Goal: Transaction & Acquisition: Purchase product/service

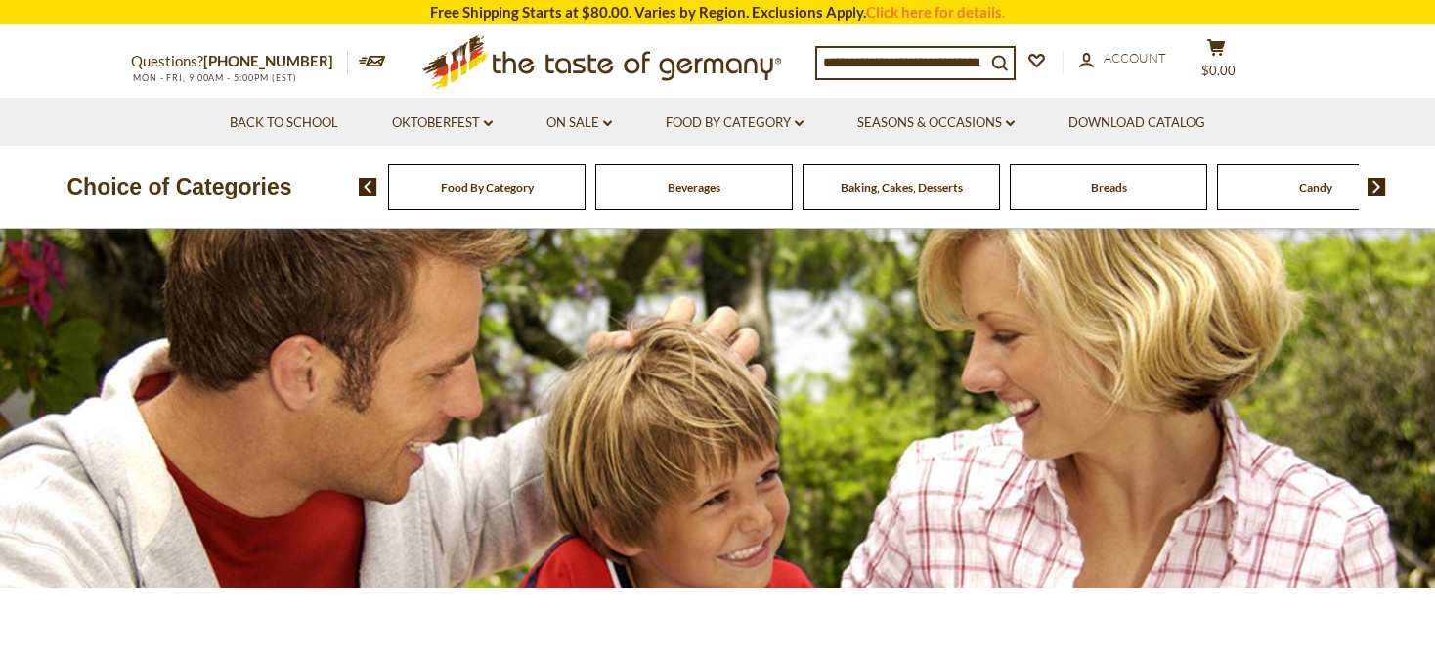
click at [1378, 187] on img at bounding box center [1377, 187] width 19 height 18
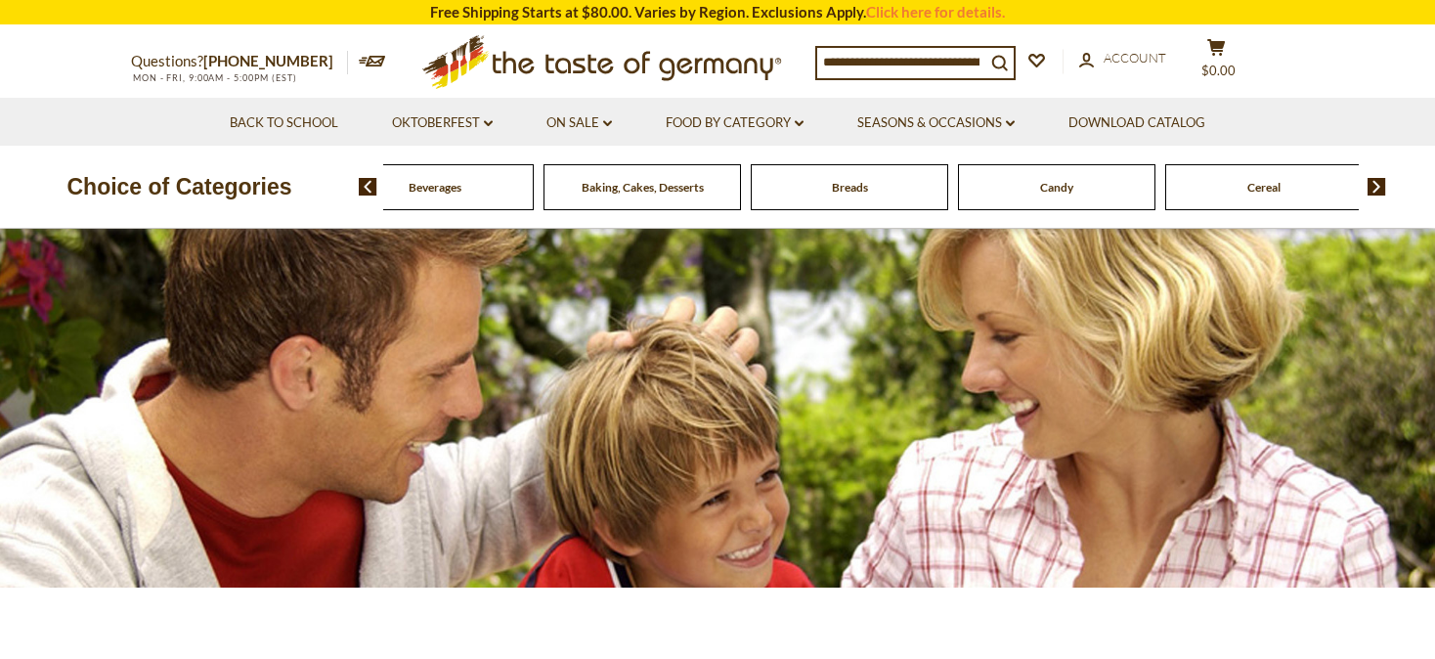
click at [1378, 187] on img at bounding box center [1377, 187] width 19 height 18
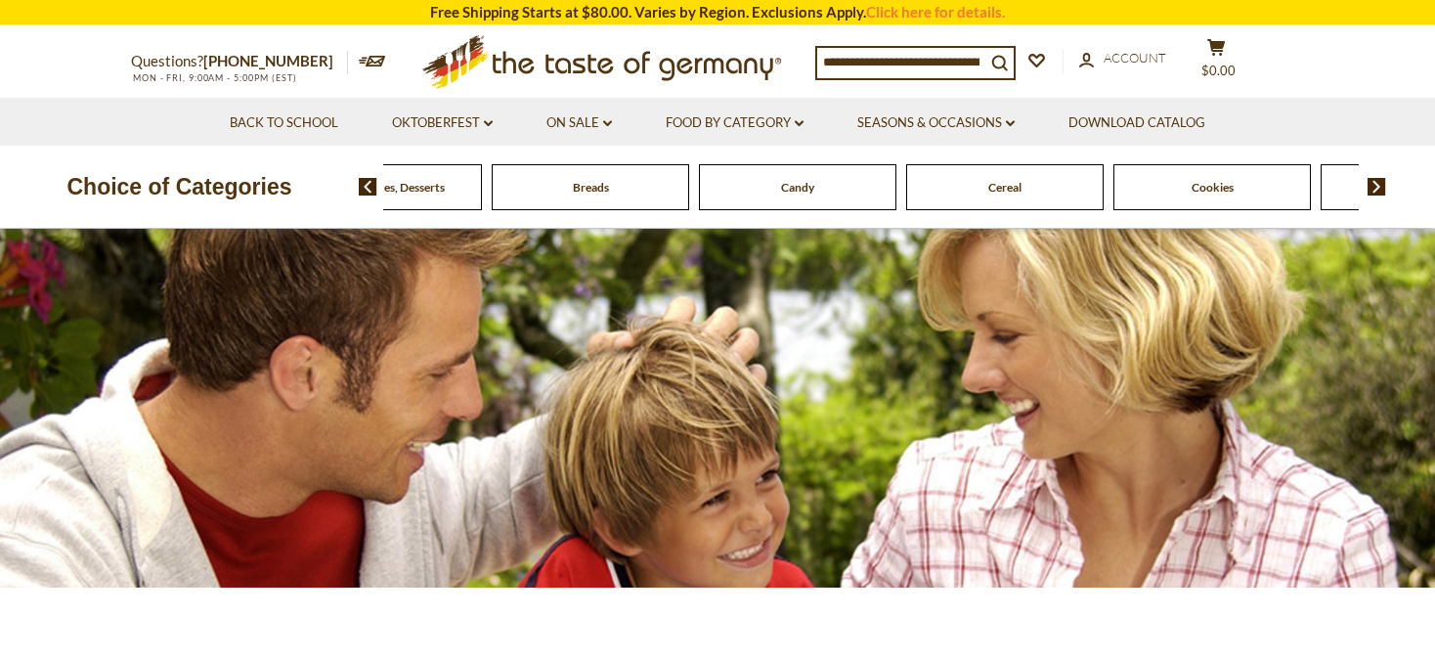
click at [1378, 182] on img at bounding box center [1377, 187] width 19 height 18
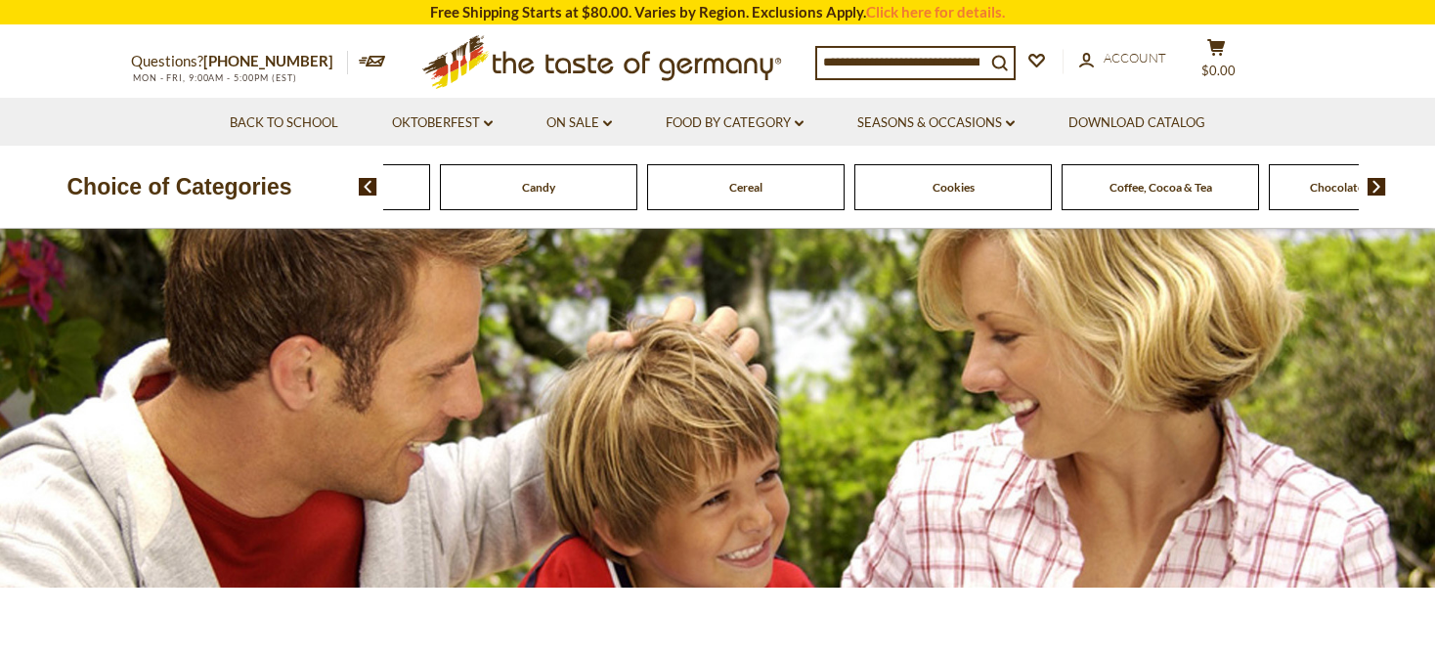
click at [1378, 182] on img at bounding box center [1377, 187] width 19 height 18
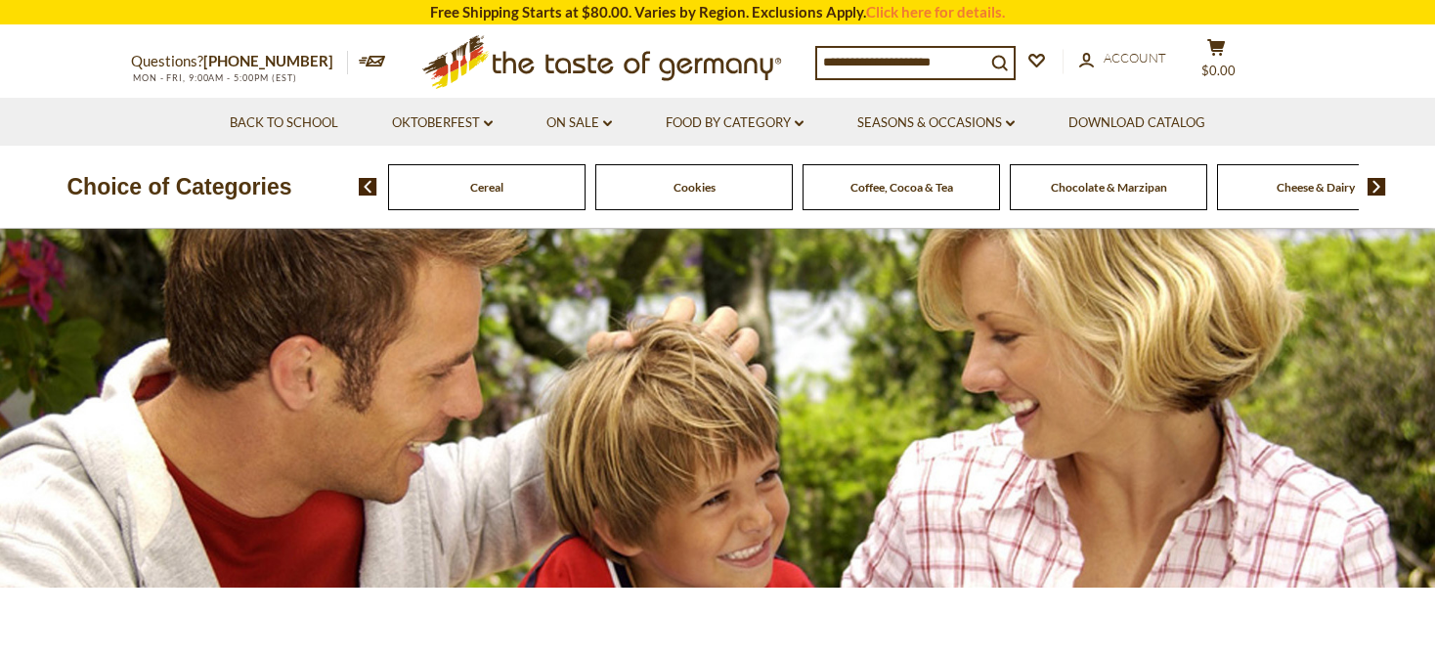
click at [1378, 182] on img at bounding box center [1377, 187] width 19 height 18
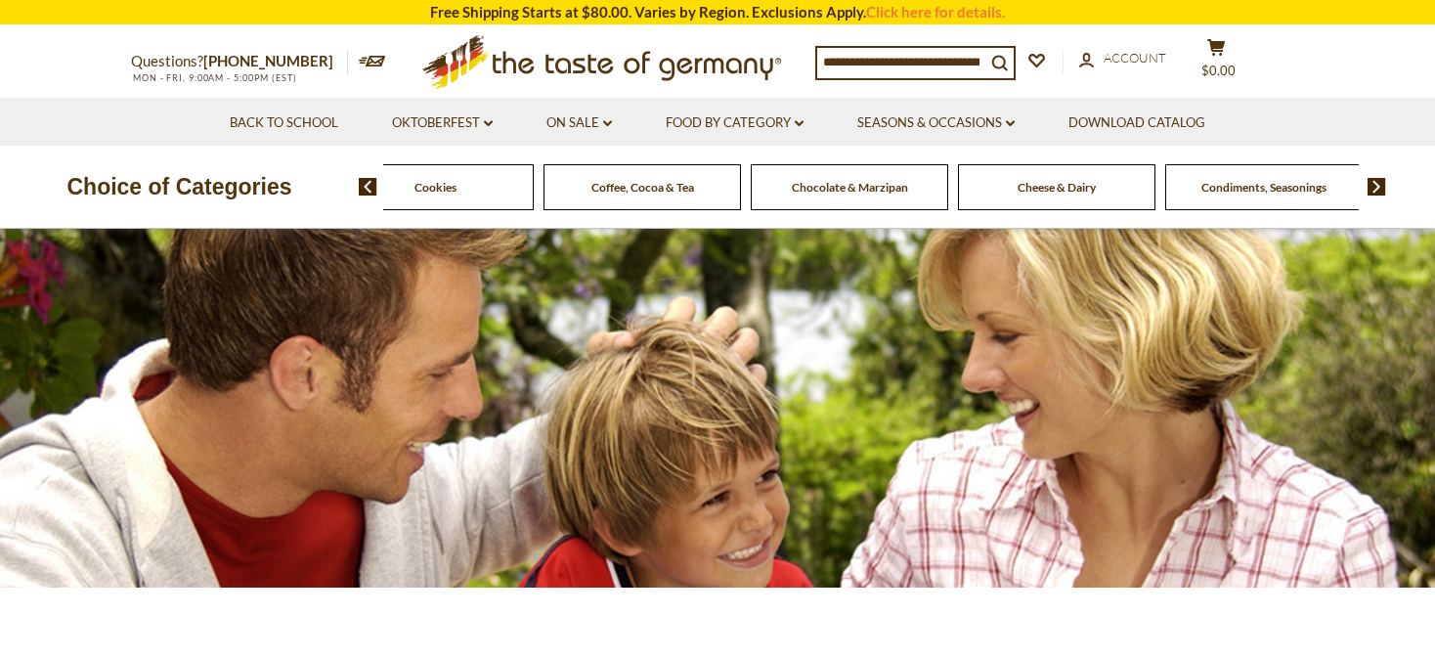
click at [1378, 182] on img at bounding box center [1377, 187] width 19 height 18
click at [1024, 191] on span "Condiments, Seasonings" at bounding box center [1005, 187] width 125 height 15
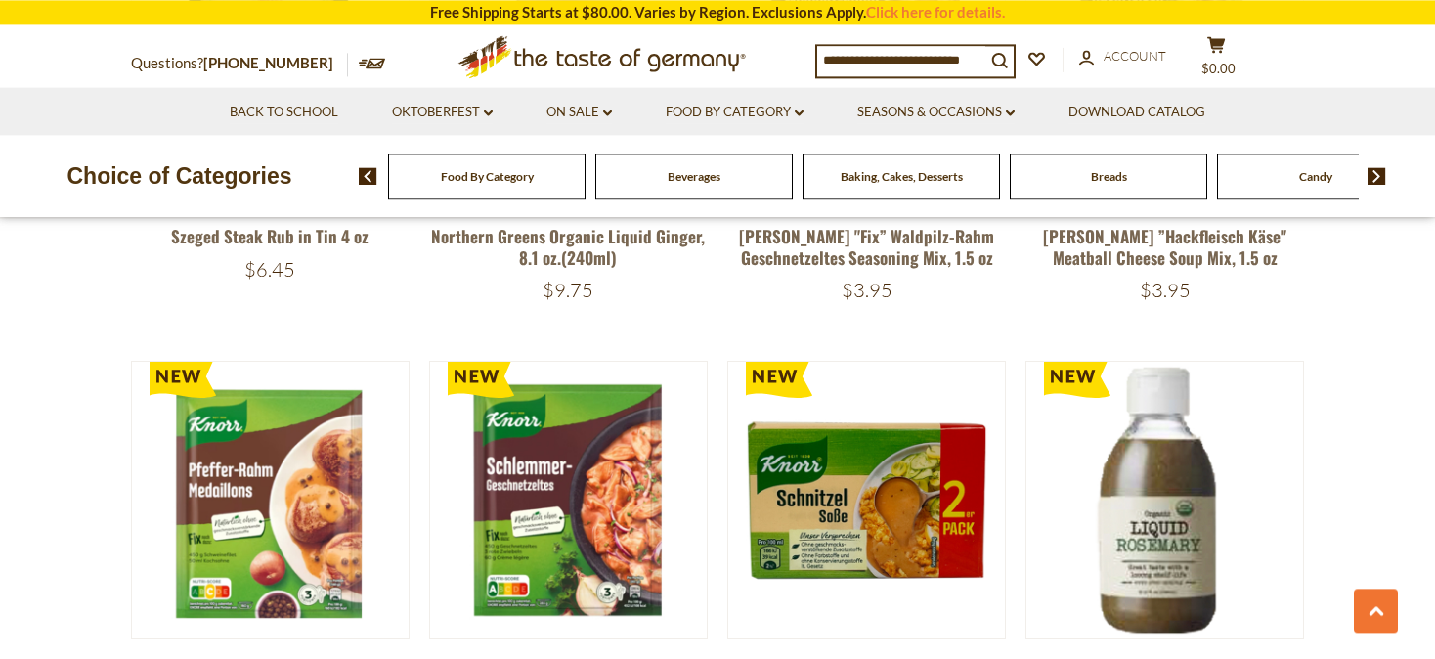
scroll to position [2374, 0]
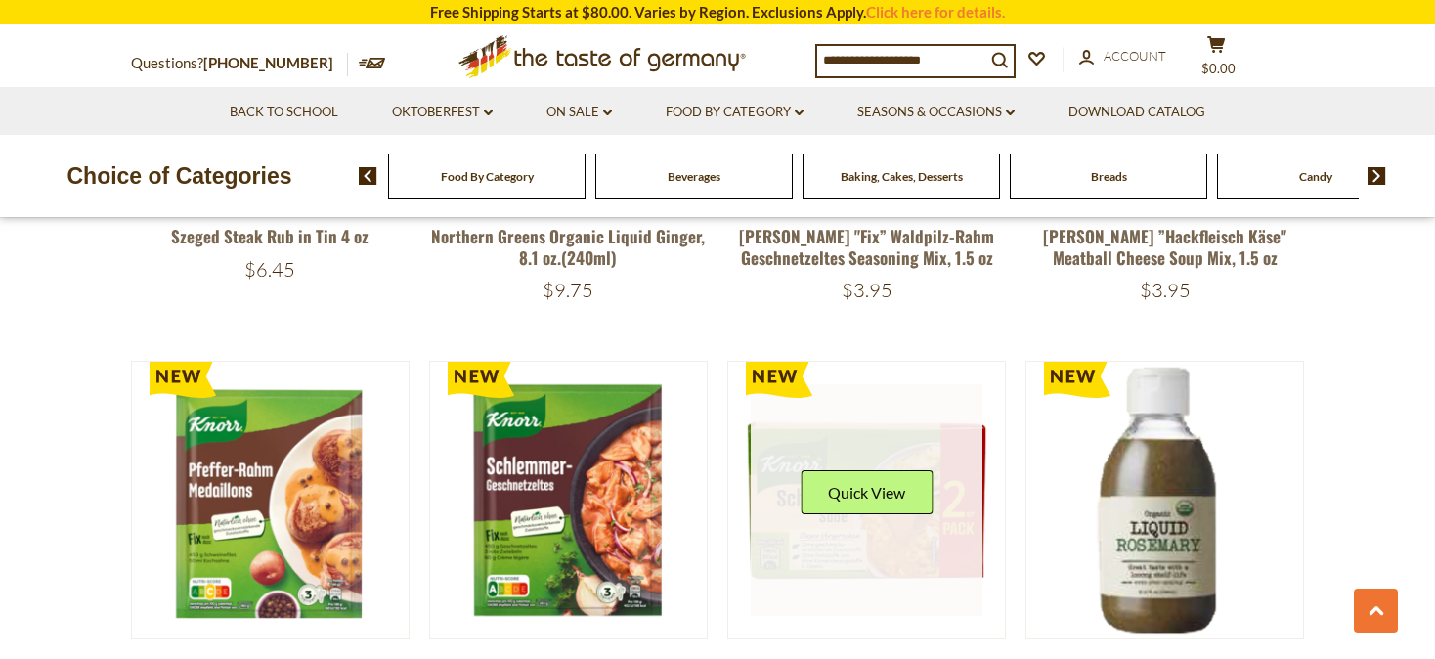
click at [854, 470] on button "Quick View" at bounding box center [867, 492] width 132 height 44
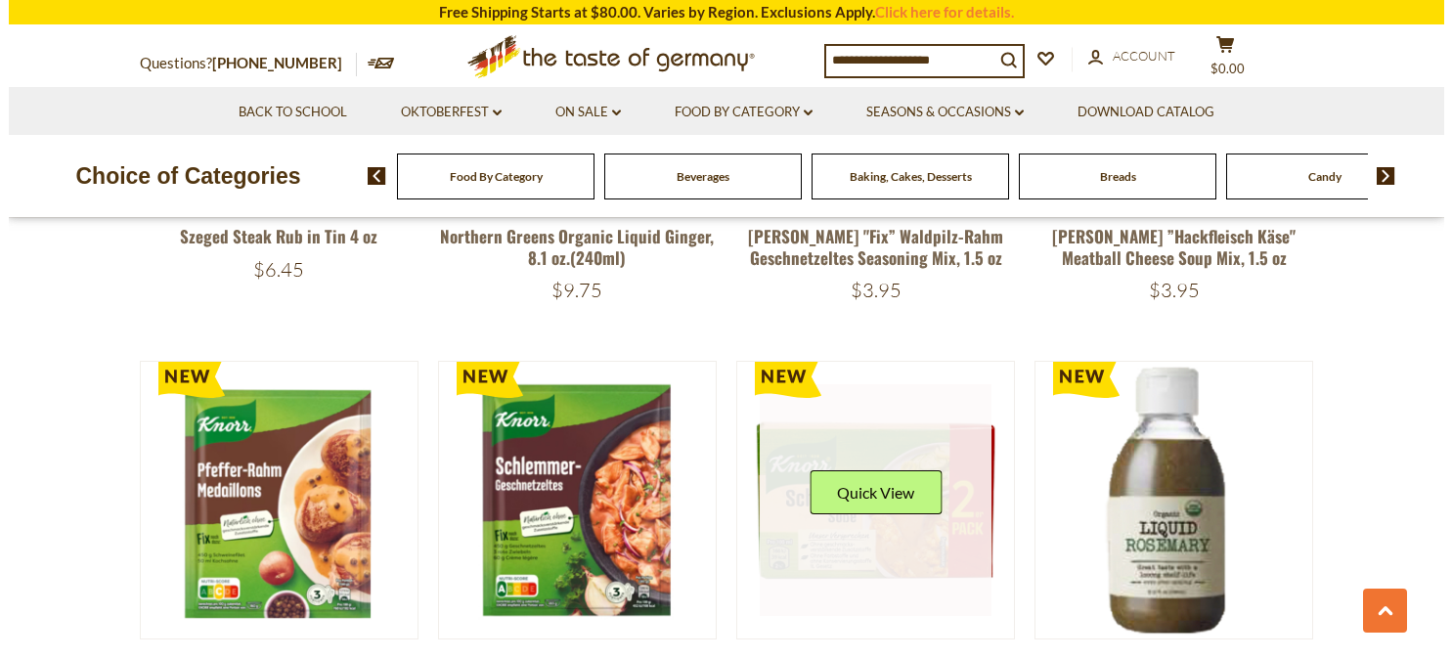
scroll to position [2379, 0]
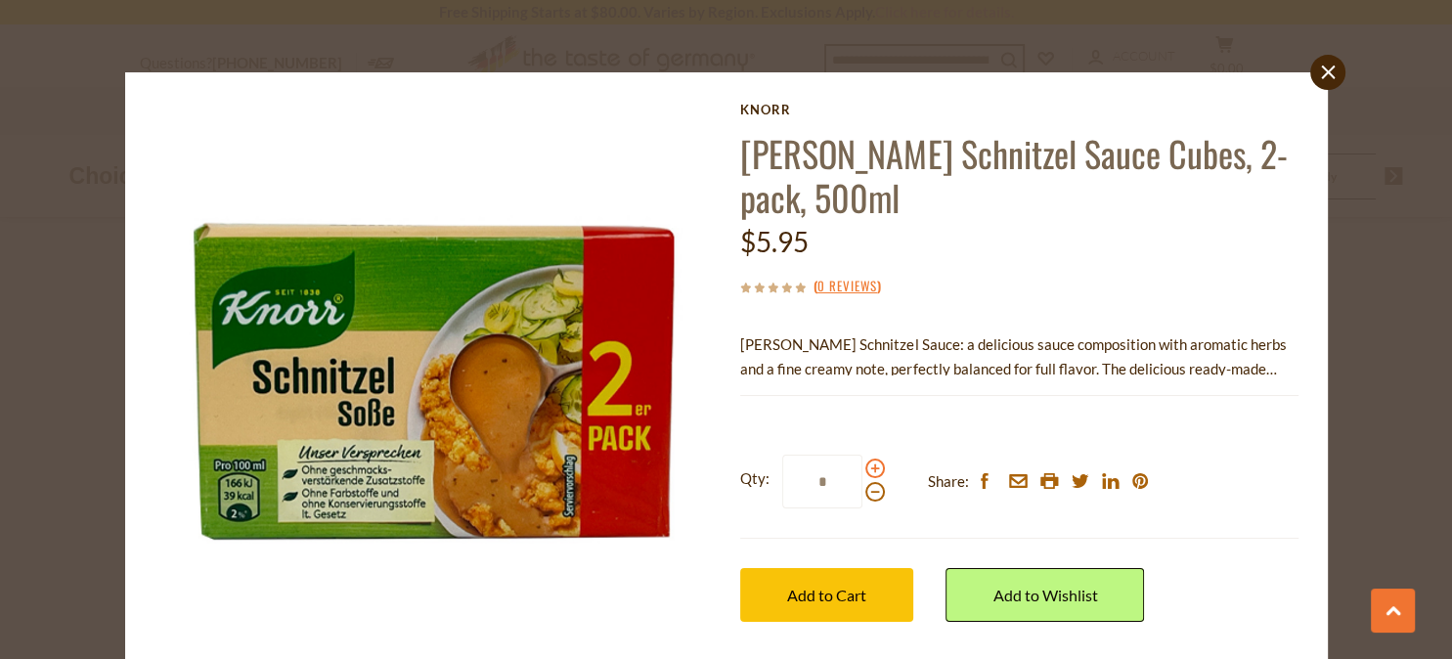
click at [865, 467] on span at bounding box center [875, 469] width 20 height 20
click at [862, 467] on input "*" at bounding box center [822, 482] width 80 height 54
type input "*"
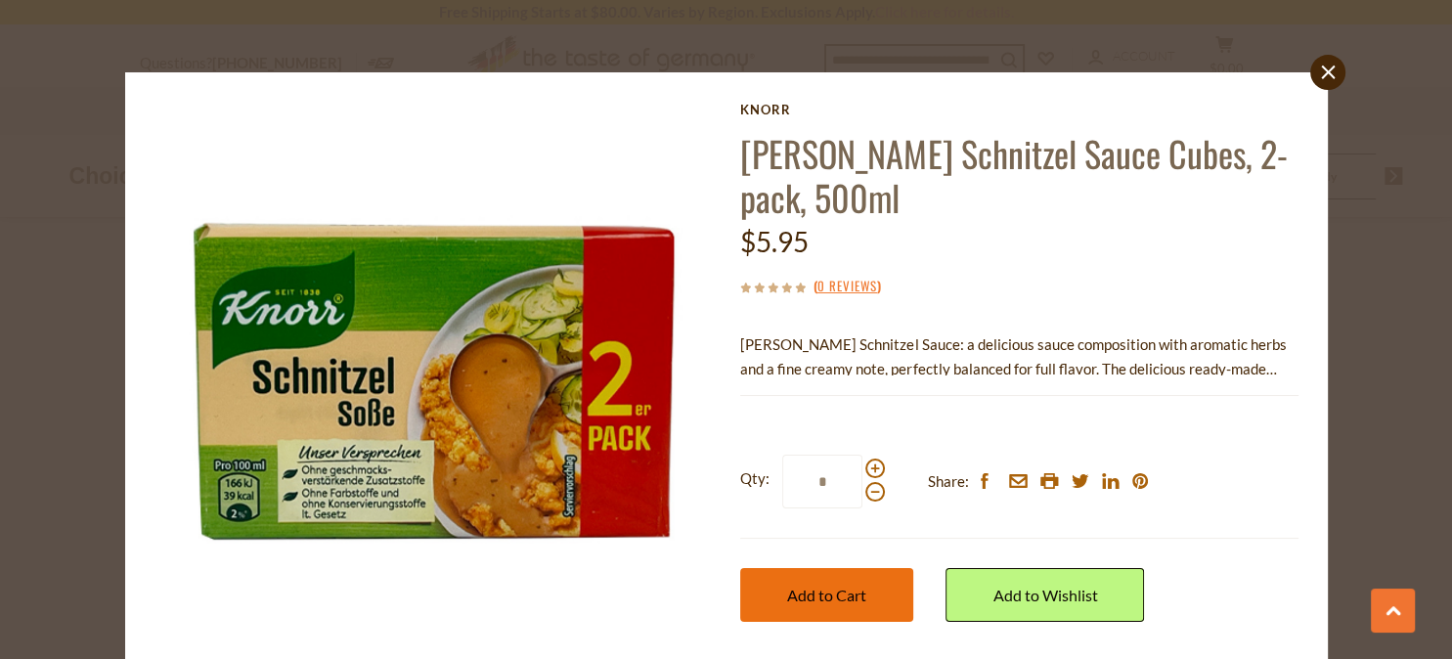
click at [817, 596] on span "Add to Cart" at bounding box center [826, 595] width 79 height 19
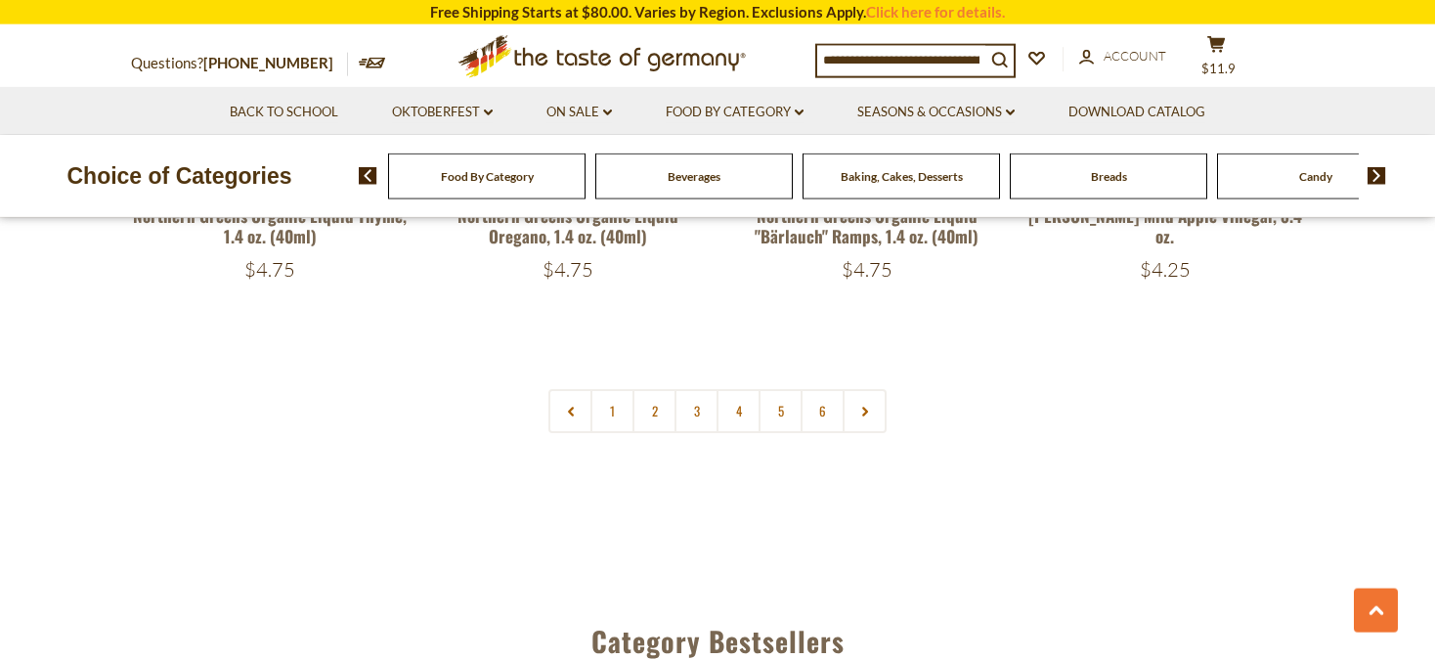
scroll to position [4749, 0]
click at [658, 390] on link "2" at bounding box center [655, 412] width 44 height 44
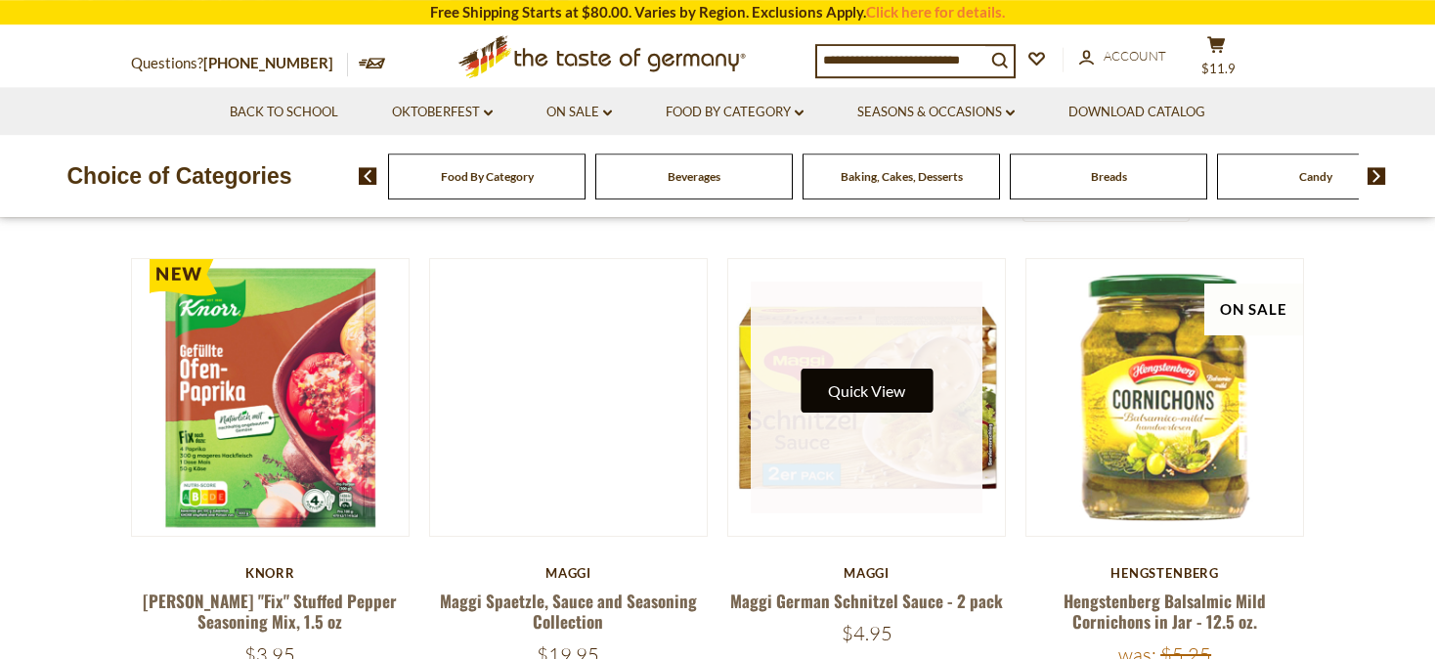
scroll to position [405, 0]
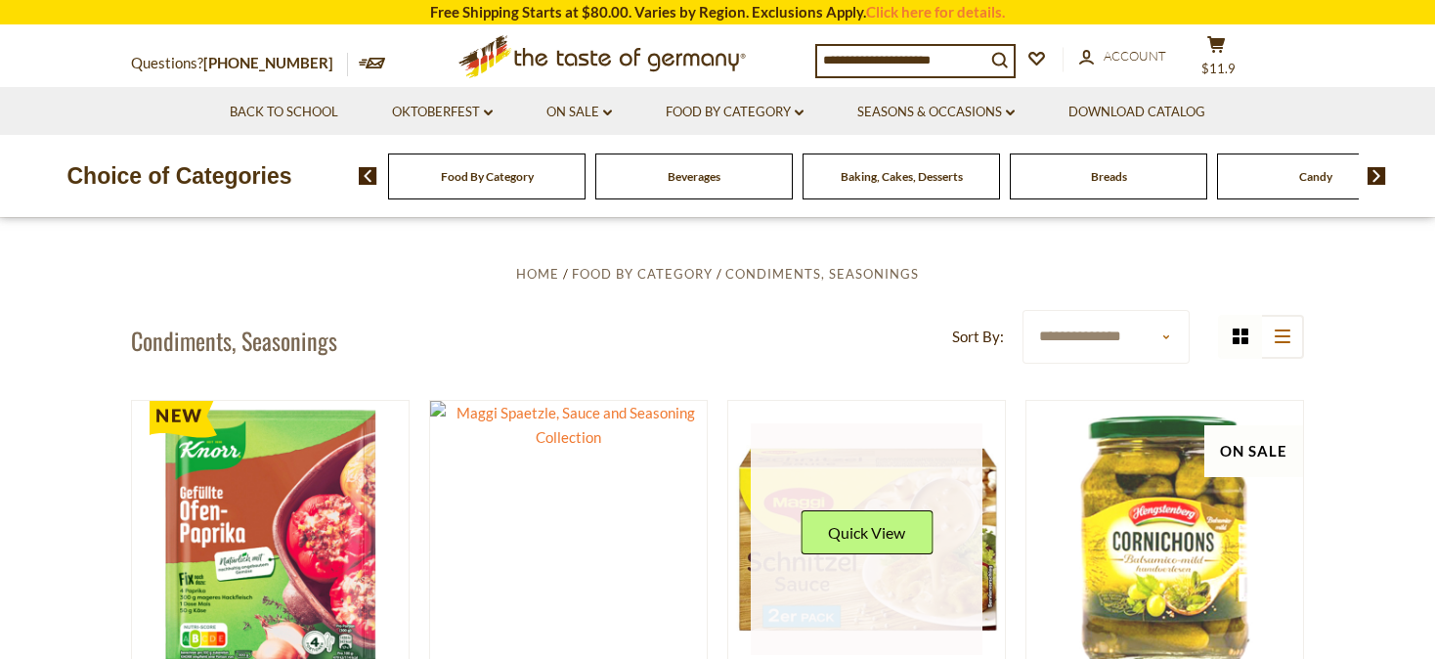
click at [860, 574] on link at bounding box center [867, 539] width 233 height 233
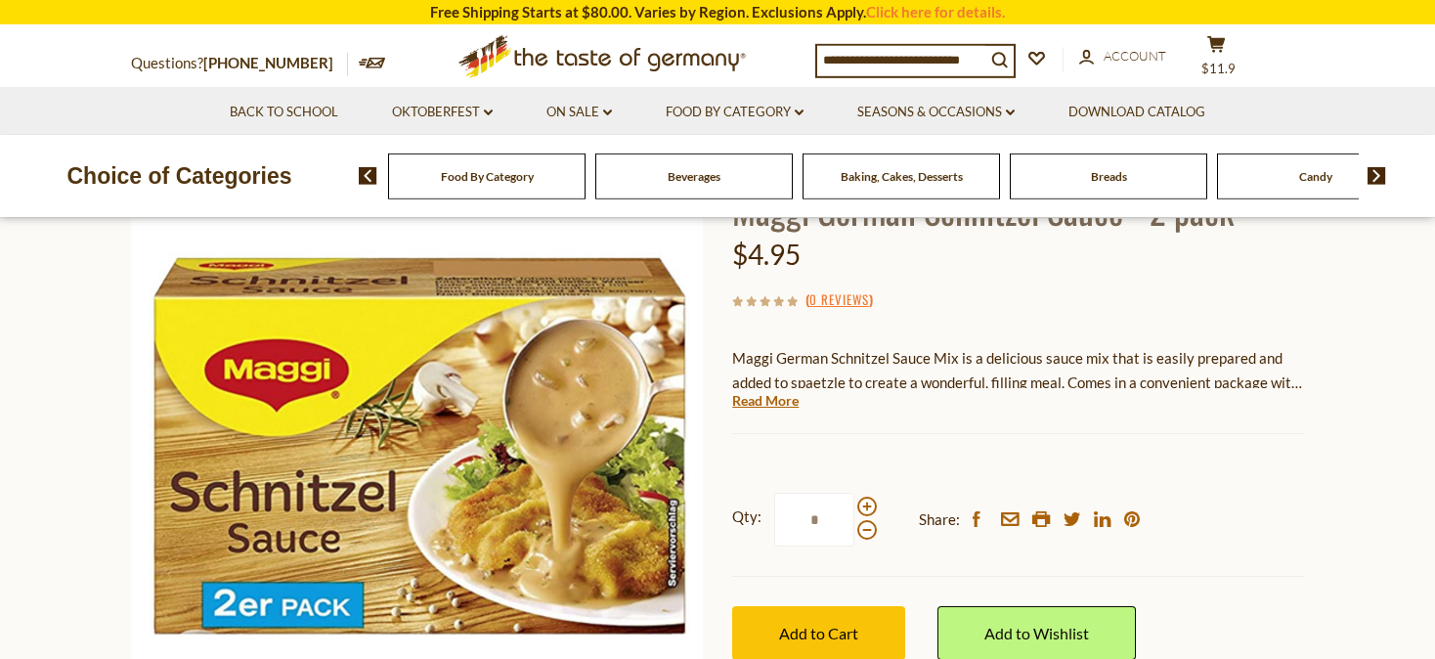
scroll to position [309, 0]
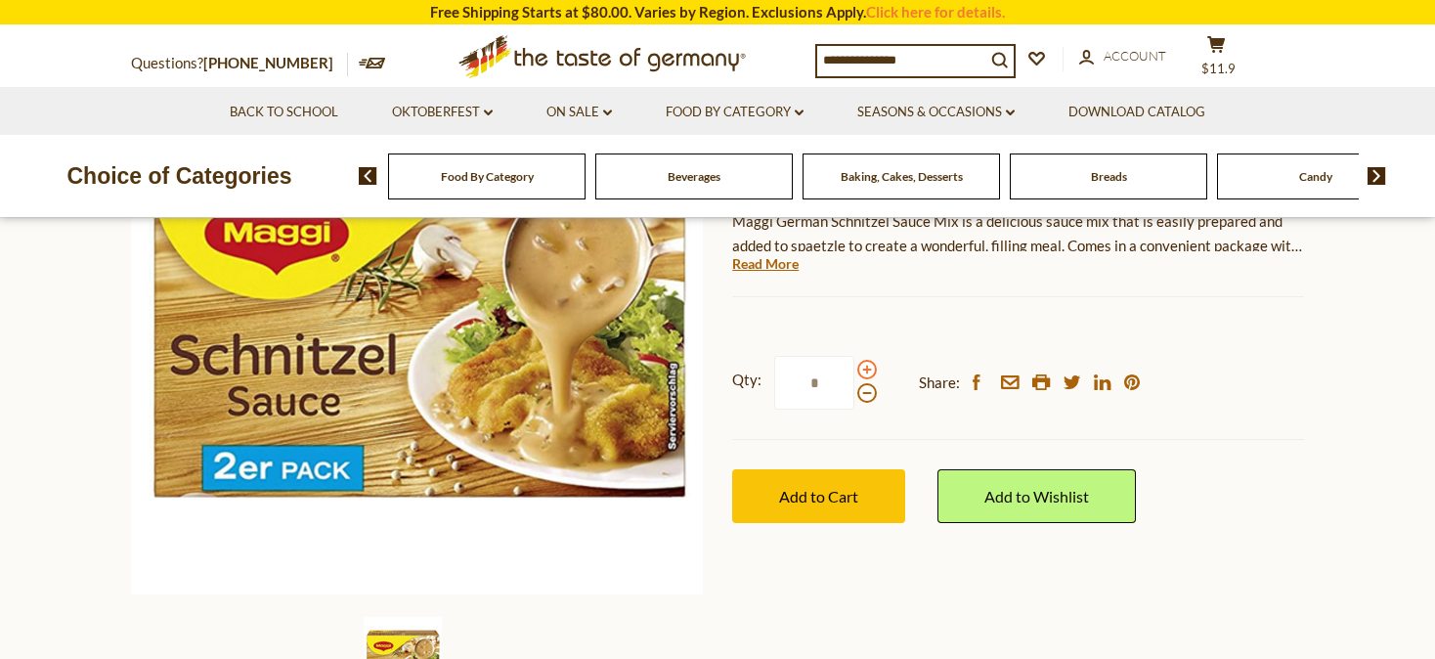
click at [859, 366] on span at bounding box center [867, 370] width 20 height 20
click at [855, 366] on input "*" at bounding box center [814, 383] width 80 height 54
click at [866, 387] on span at bounding box center [867, 393] width 20 height 20
click at [855, 387] on input "*" at bounding box center [814, 383] width 80 height 54
click at [866, 367] on span at bounding box center [867, 370] width 20 height 20
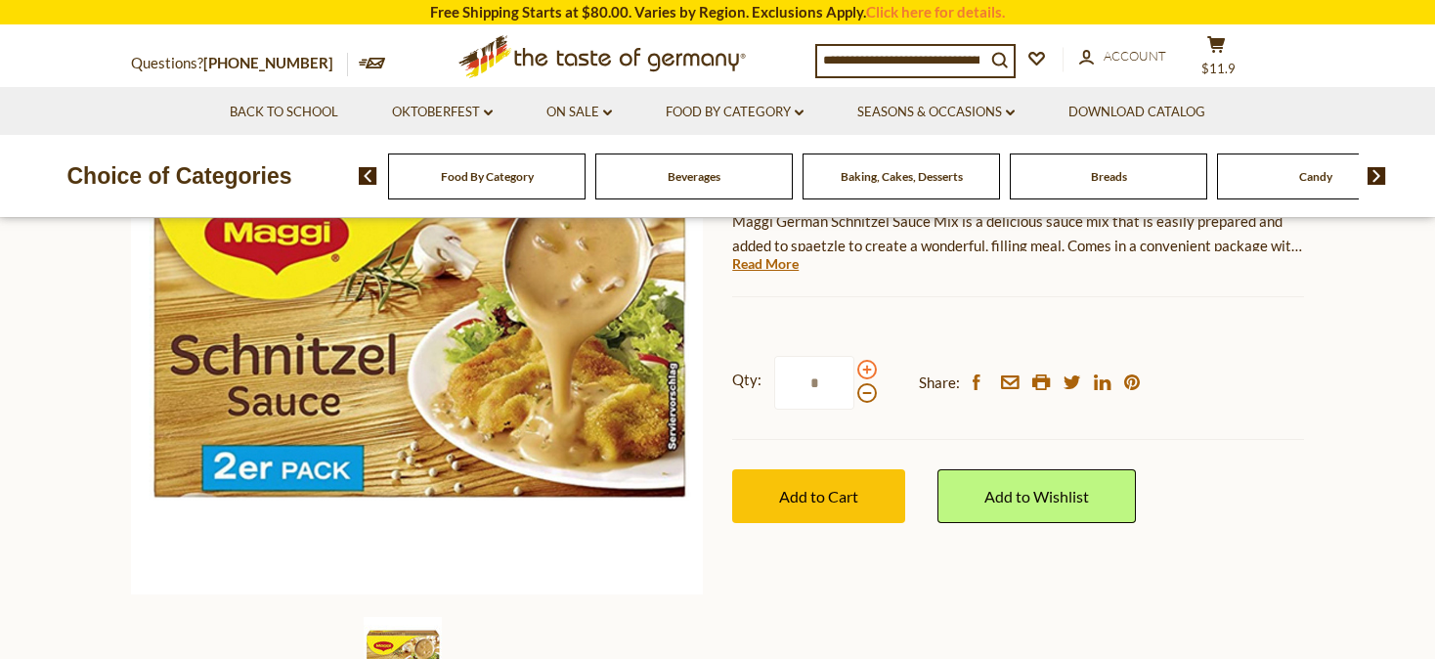
click at [855, 367] on input "*" at bounding box center [814, 383] width 80 height 54
type input "*"
click at [831, 380] on input "*" at bounding box center [814, 383] width 80 height 54
type input "*"
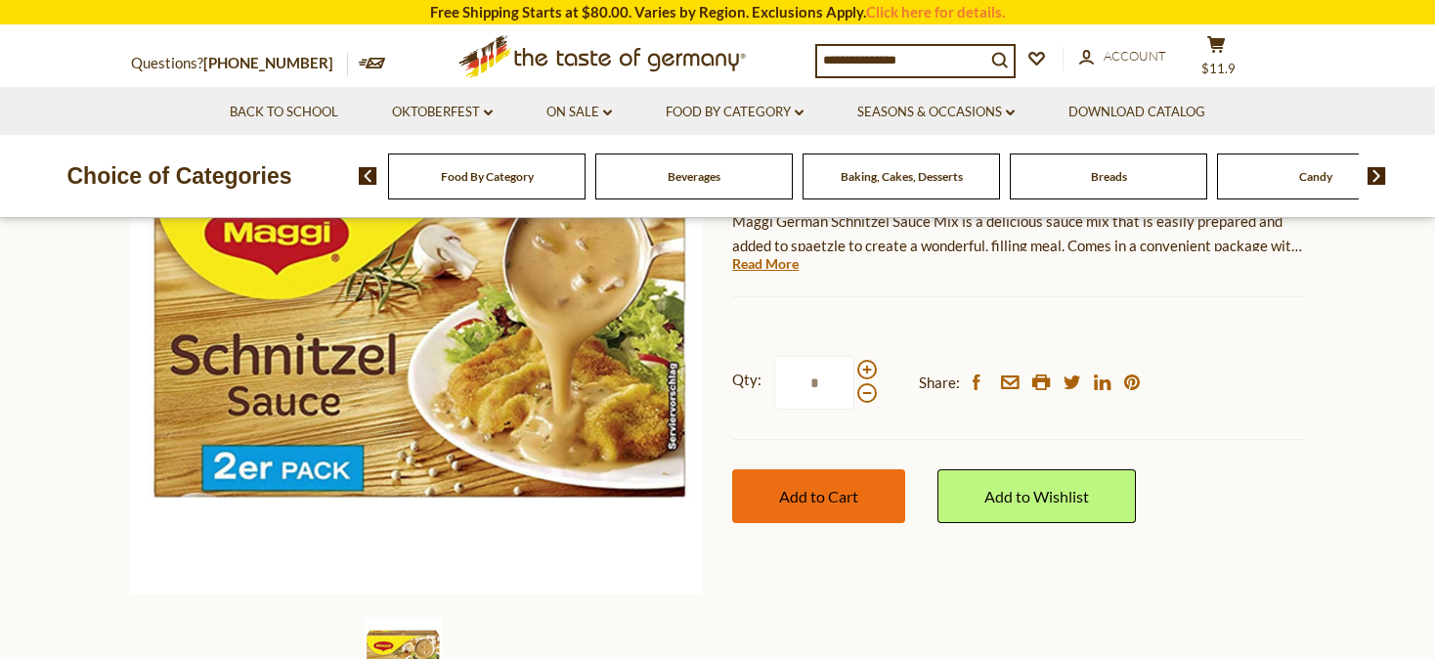
click at [819, 500] on span "Add to Cart" at bounding box center [818, 496] width 79 height 19
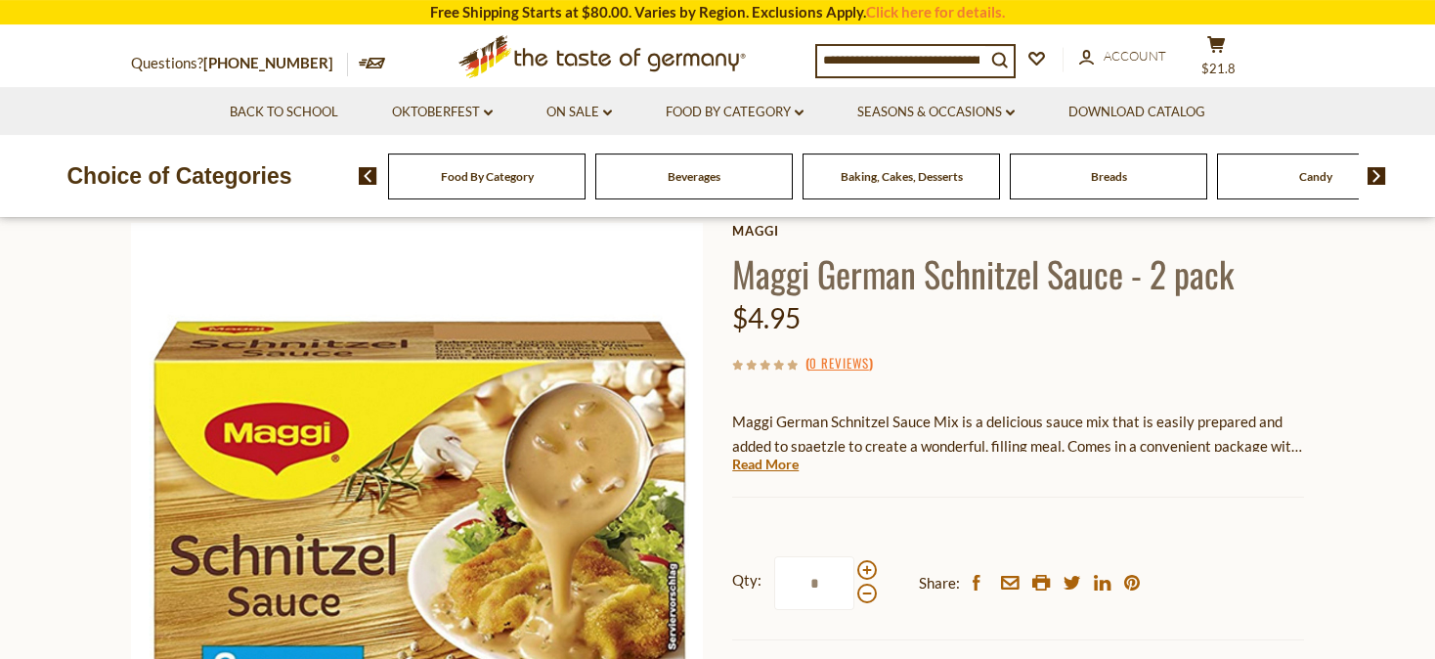
scroll to position [103, 0]
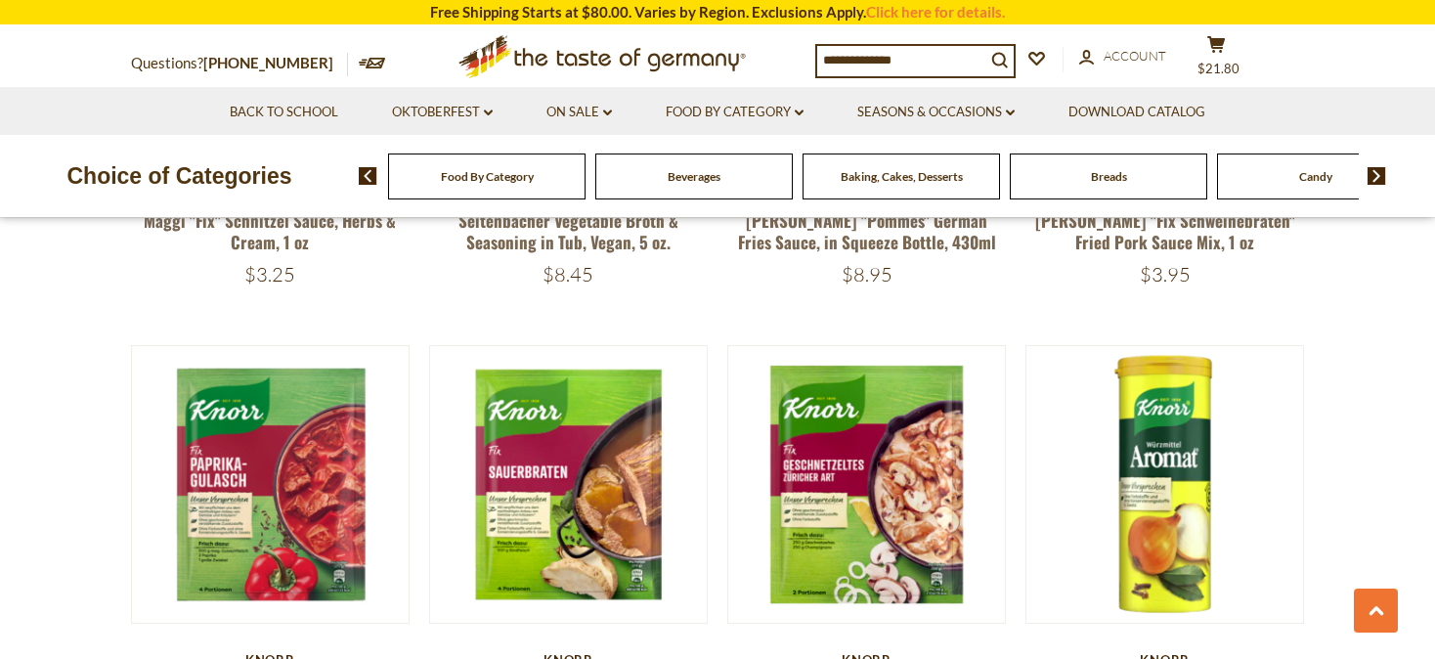
scroll to position [2882, 0]
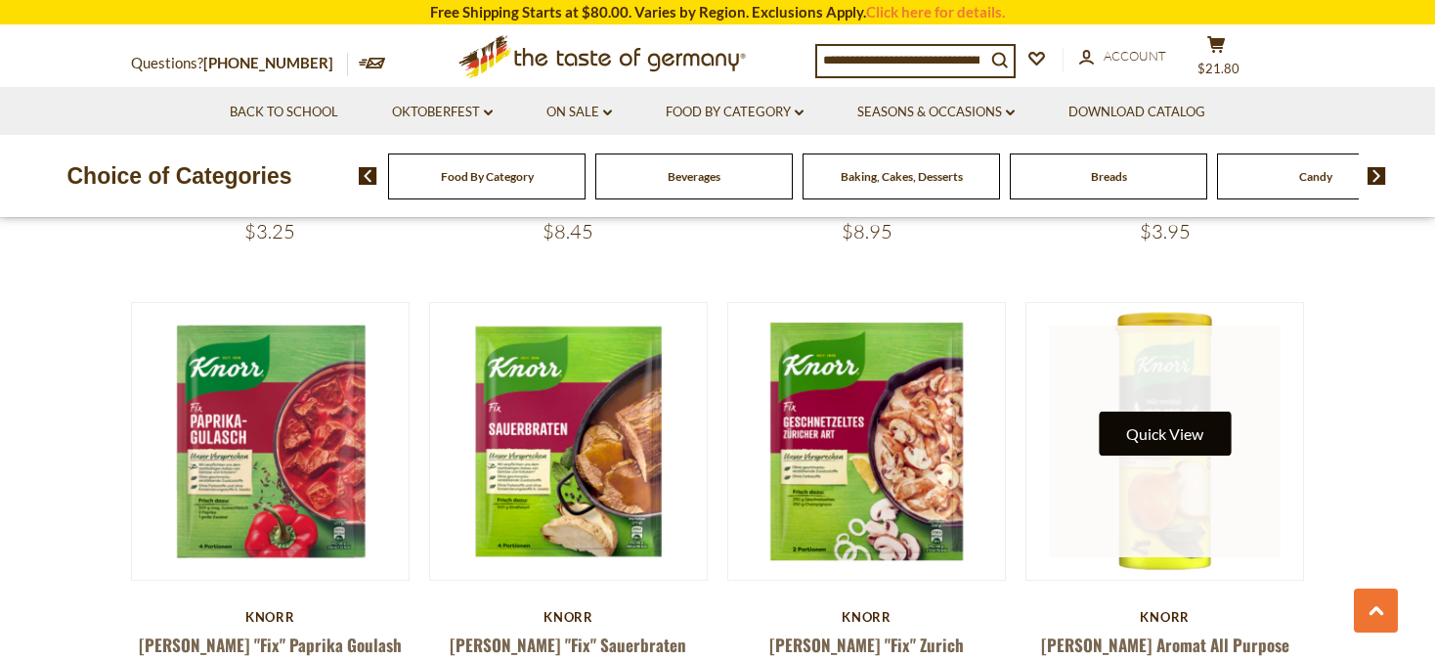
click at [1160, 428] on button "Quick View" at bounding box center [1165, 434] width 132 height 44
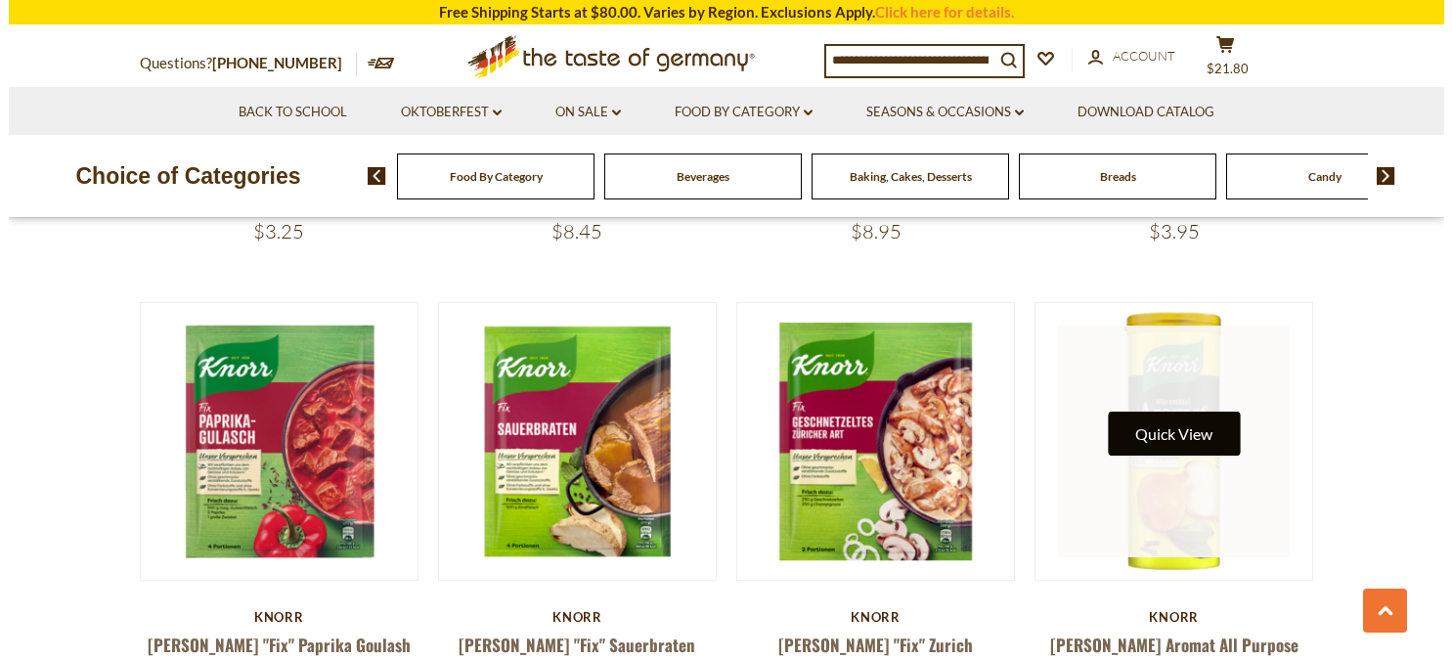
scroll to position [2887, 0]
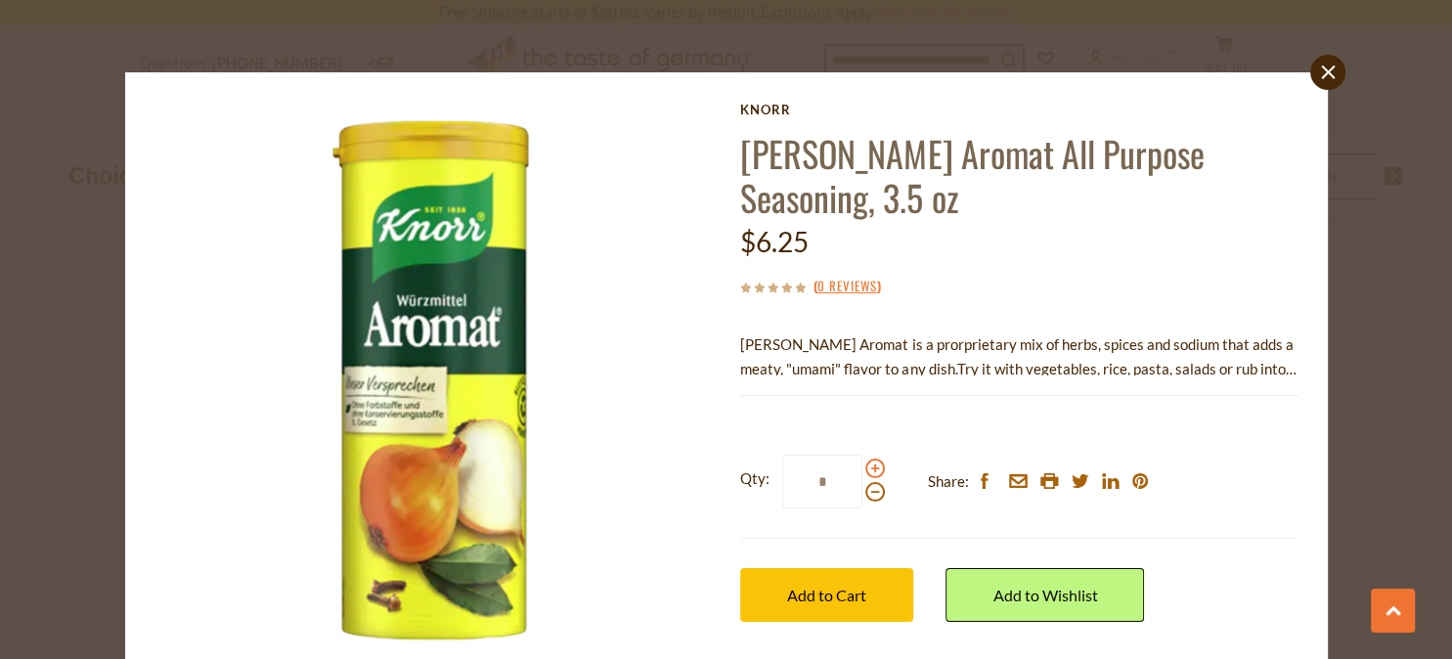
click at [866, 459] on span at bounding box center [875, 469] width 20 height 20
click at [862, 455] on input "*" at bounding box center [822, 482] width 80 height 54
click at [866, 459] on span at bounding box center [875, 469] width 20 height 20
click at [862, 455] on input "*" at bounding box center [822, 482] width 80 height 54
type input "*"
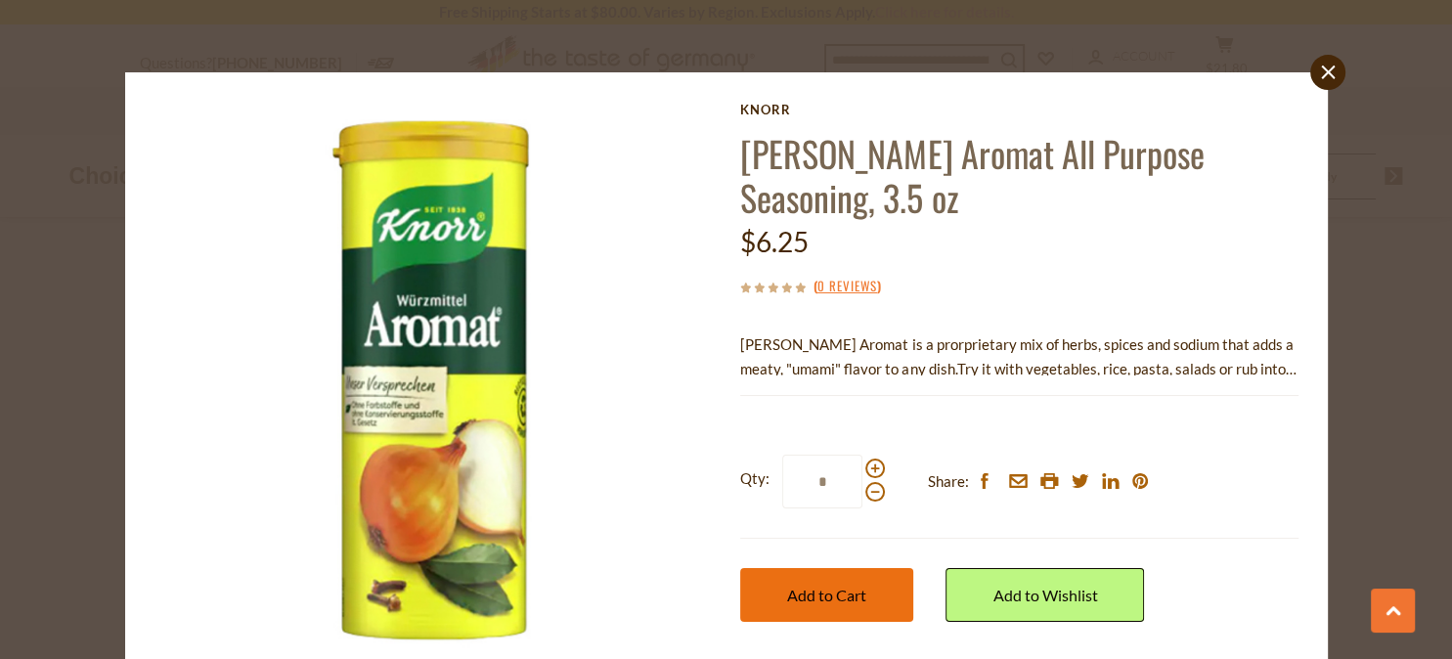
click at [796, 586] on span "Add to Cart" at bounding box center [826, 595] width 79 height 19
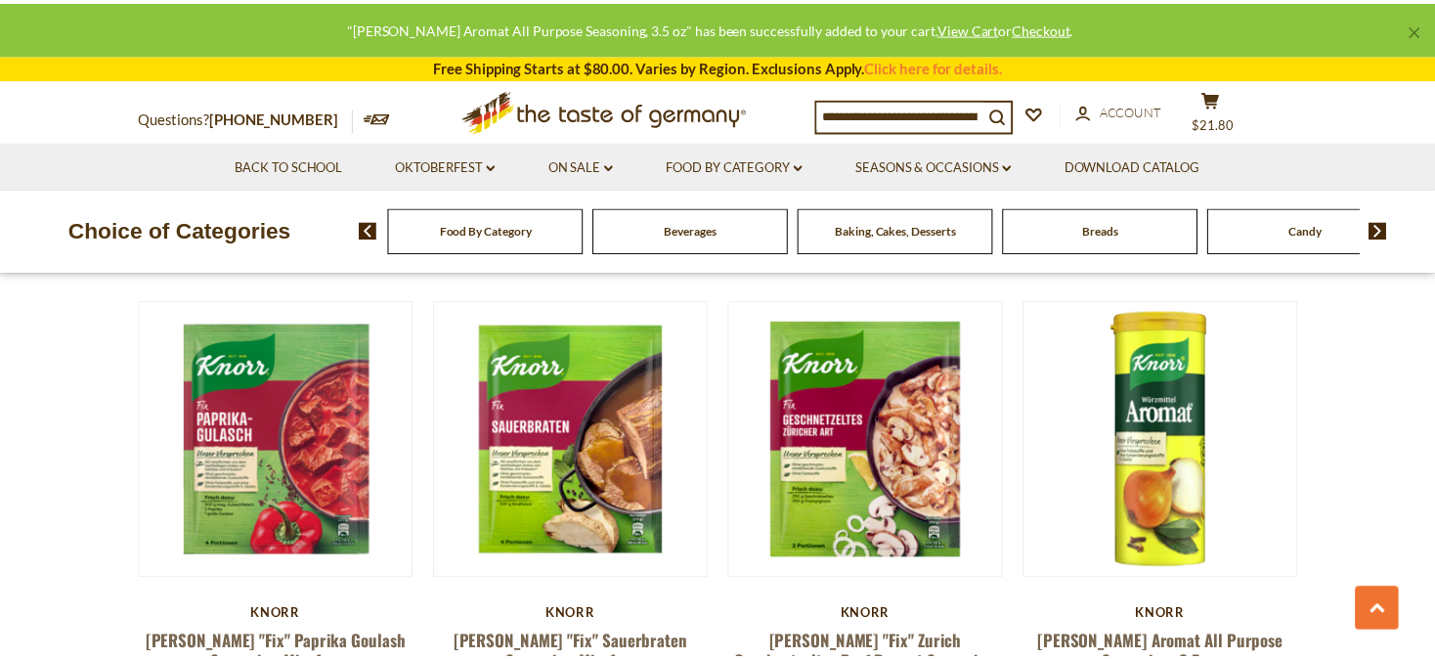
scroll to position [2882, 0]
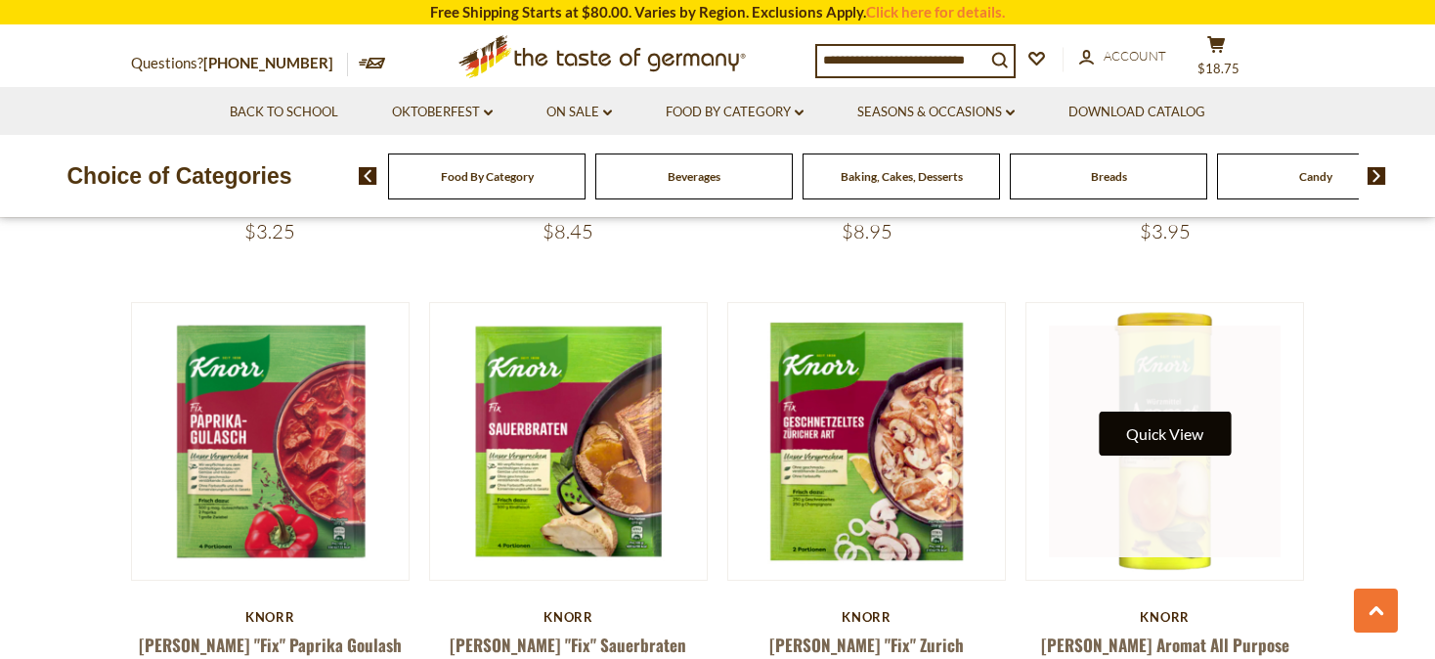
click at [1167, 413] on button "Quick View" at bounding box center [1165, 434] width 132 height 44
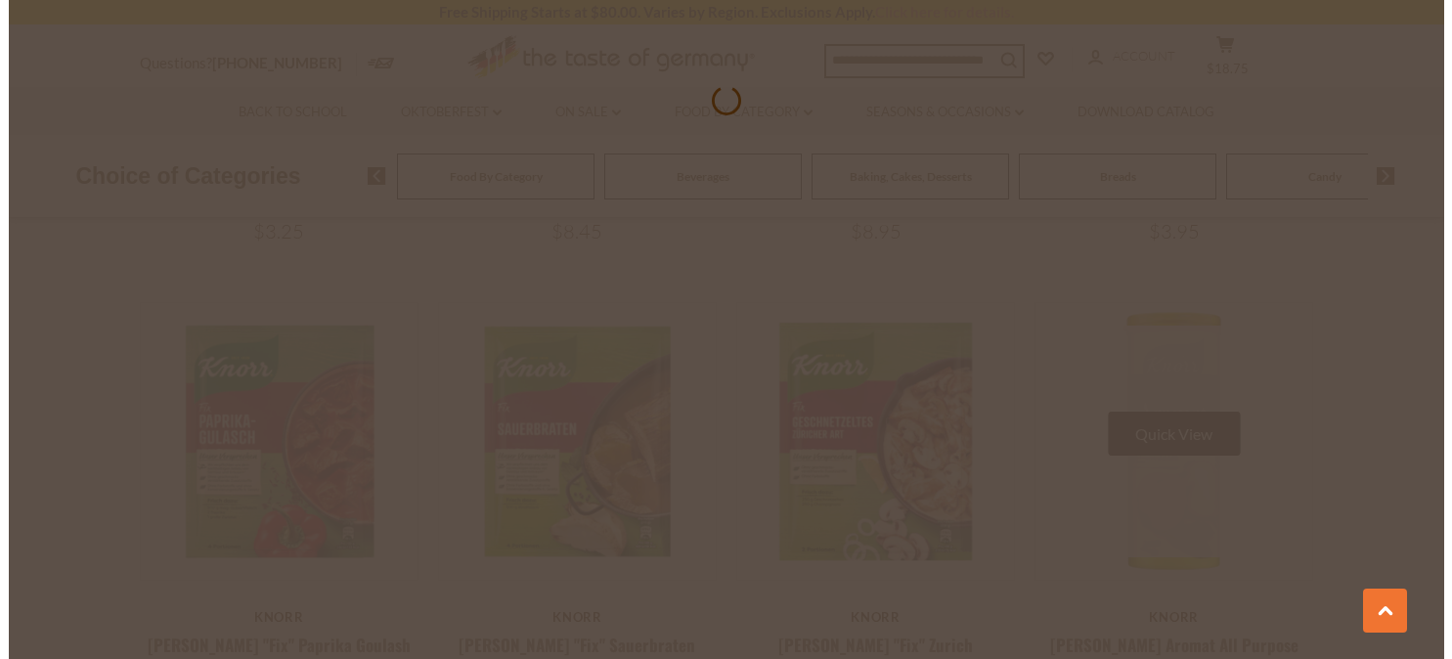
scroll to position [2887, 0]
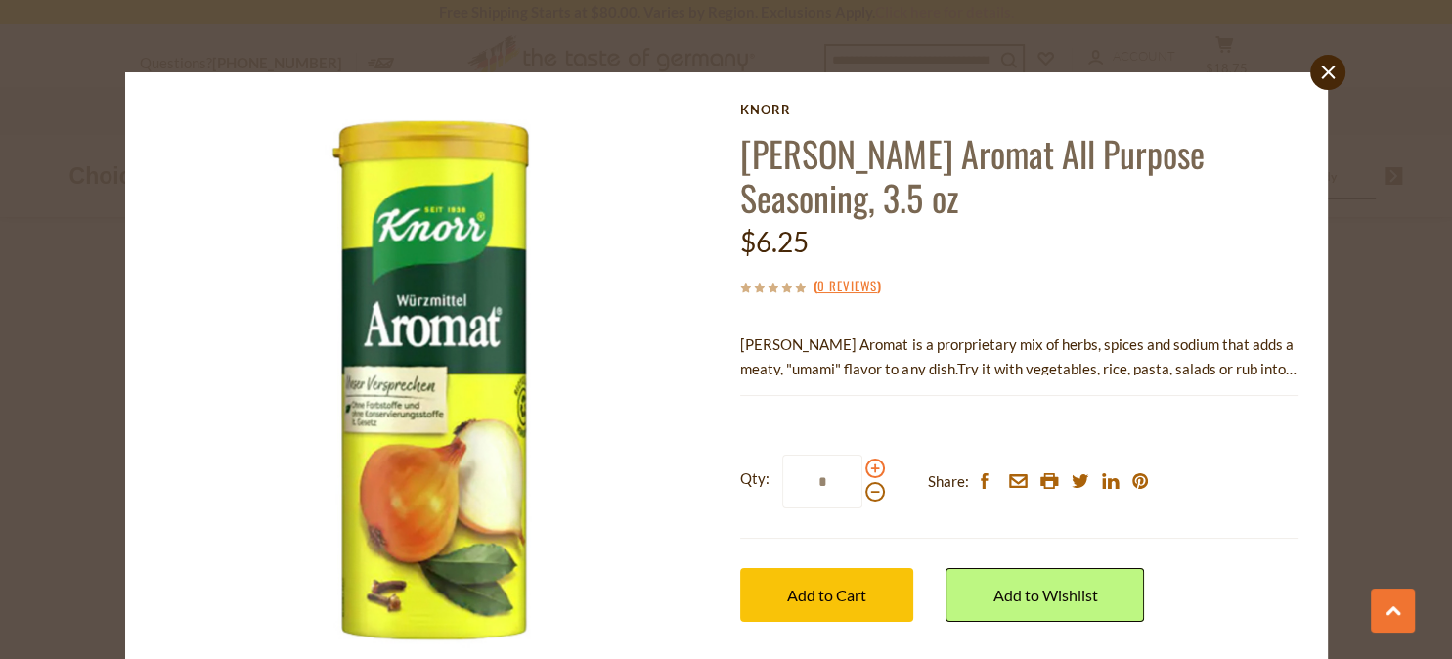
click at [868, 459] on span at bounding box center [875, 469] width 20 height 20
click at [862, 455] on input "*" at bounding box center [822, 482] width 80 height 54
type input "*"
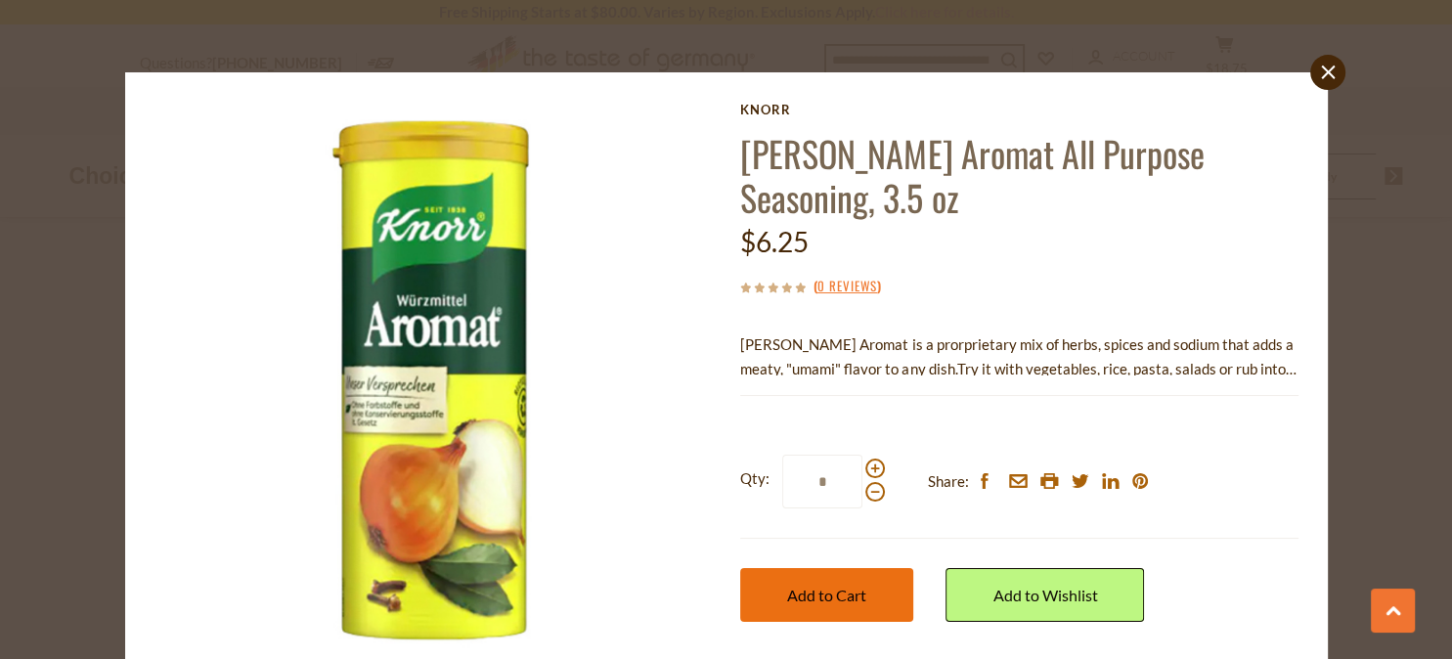
click at [827, 586] on span "Add to Cart" at bounding box center [826, 595] width 79 height 19
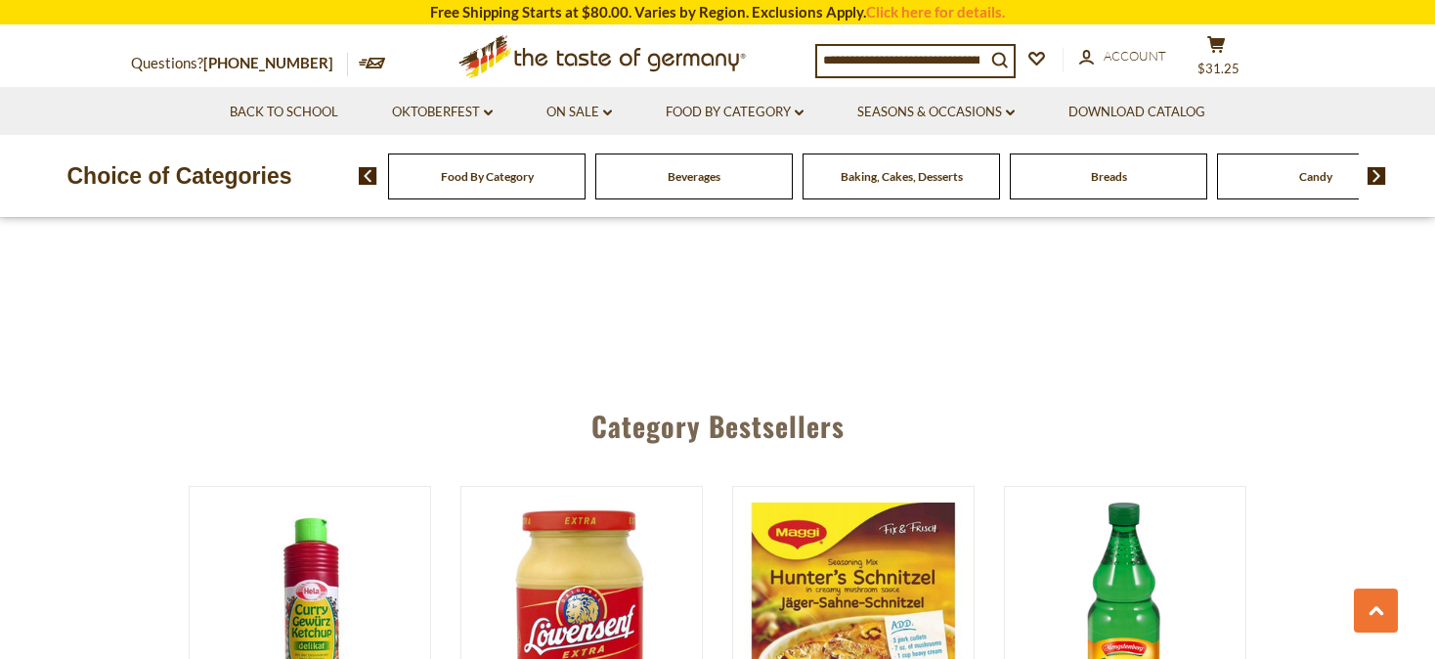
scroll to position [4741, 0]
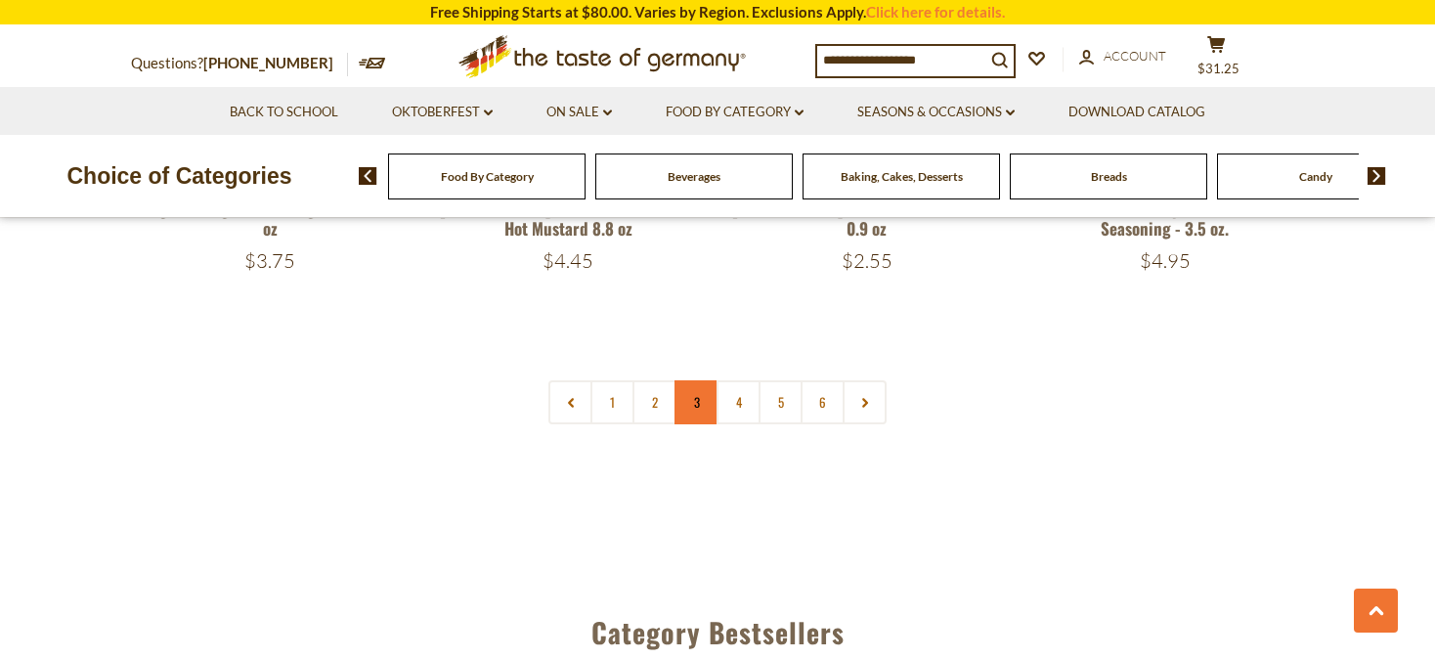
click at [690, 380] on link "3" at bounding box center [697, 402] width 44 height 44
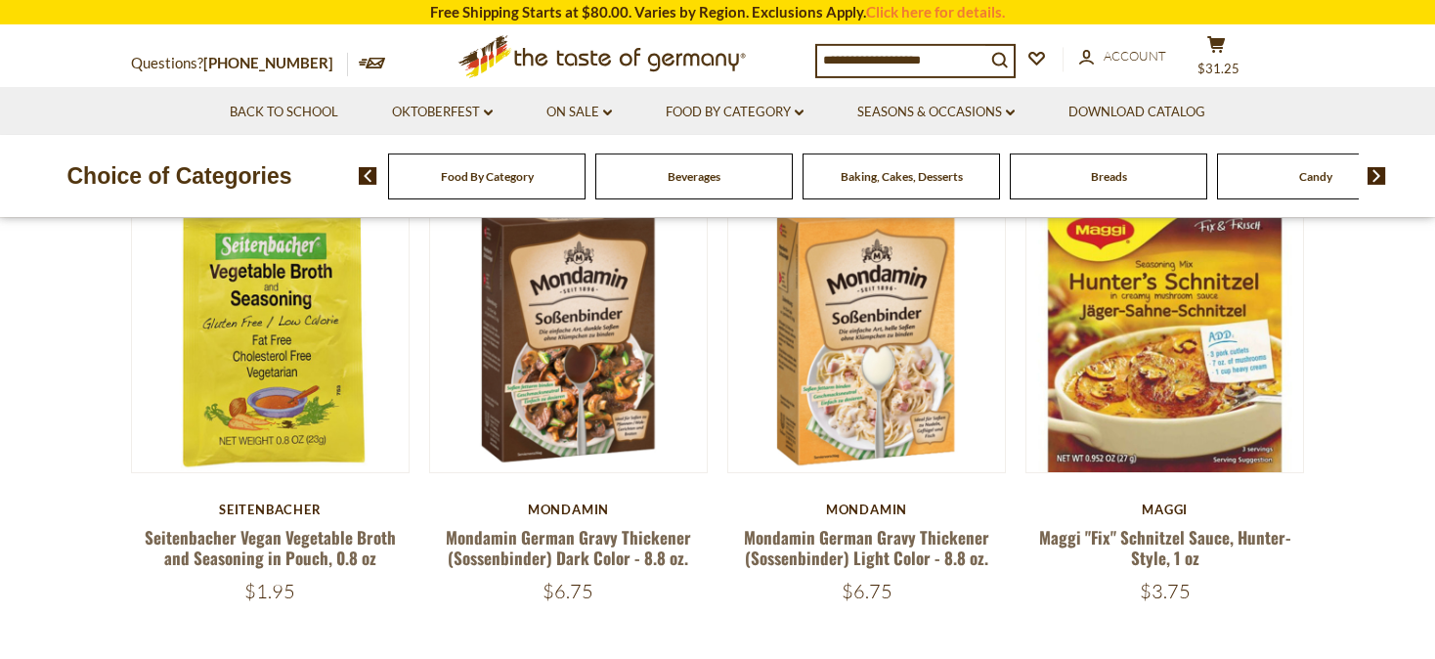
scroll to position [611, 0]
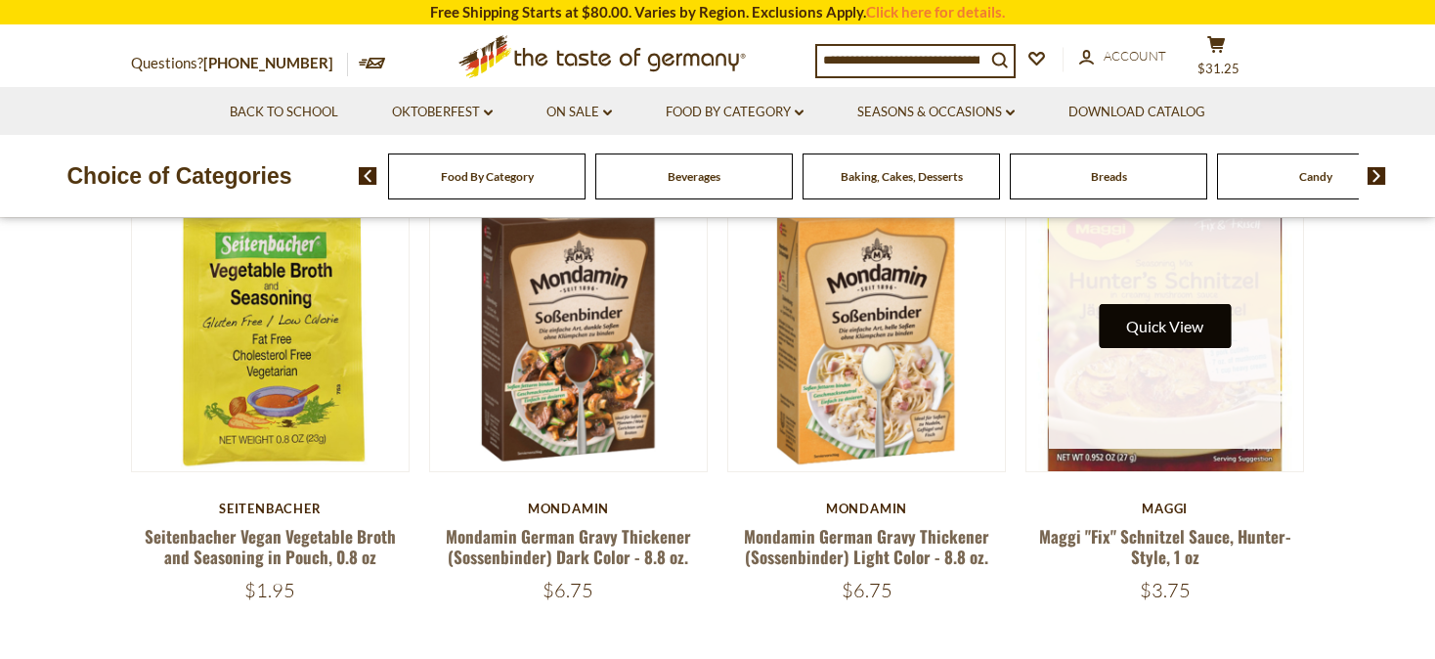
click at [1161, 335] on button "Quick View" at bounding box center [1165, 326] width 132 height 44
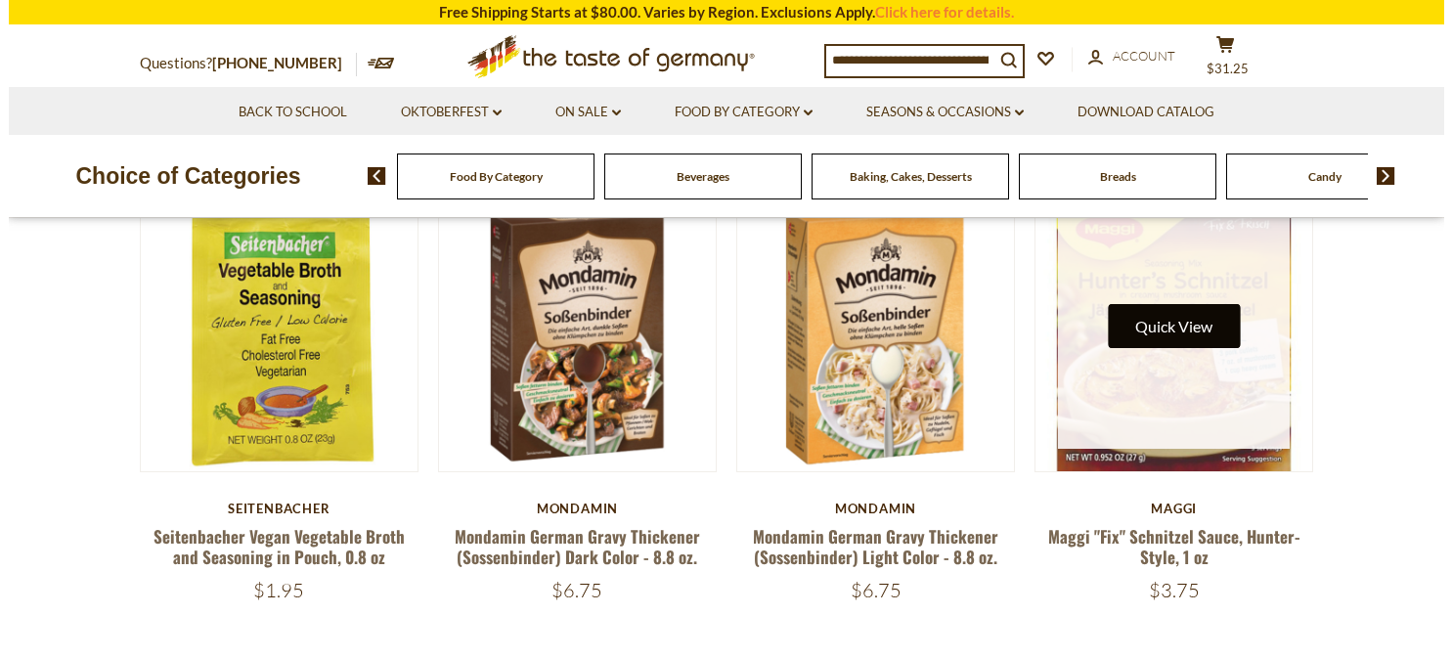
scroll to position [615, 0]
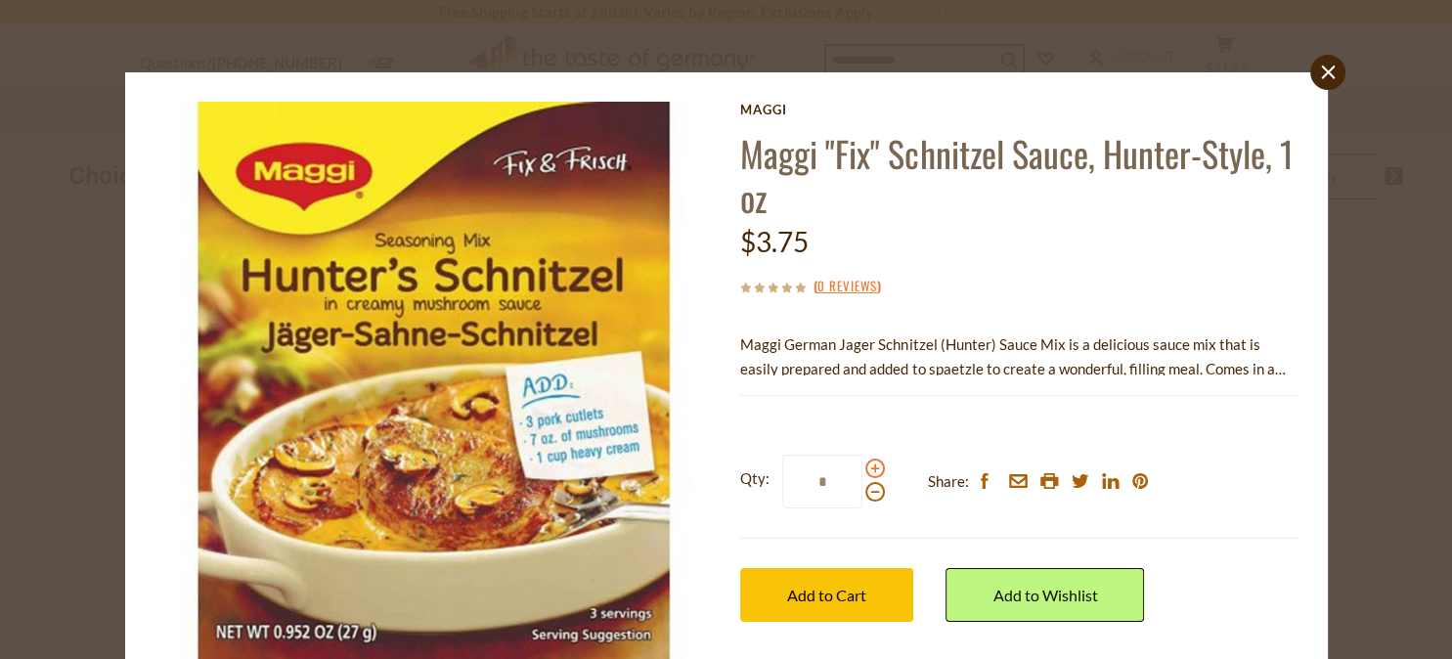
click at [865, 469] on span at bounding box center [875, 469] width 20 height 20
click at [862, 469] on input "*" at bounding box center [822, 482] width 80 height 54
type input "*"
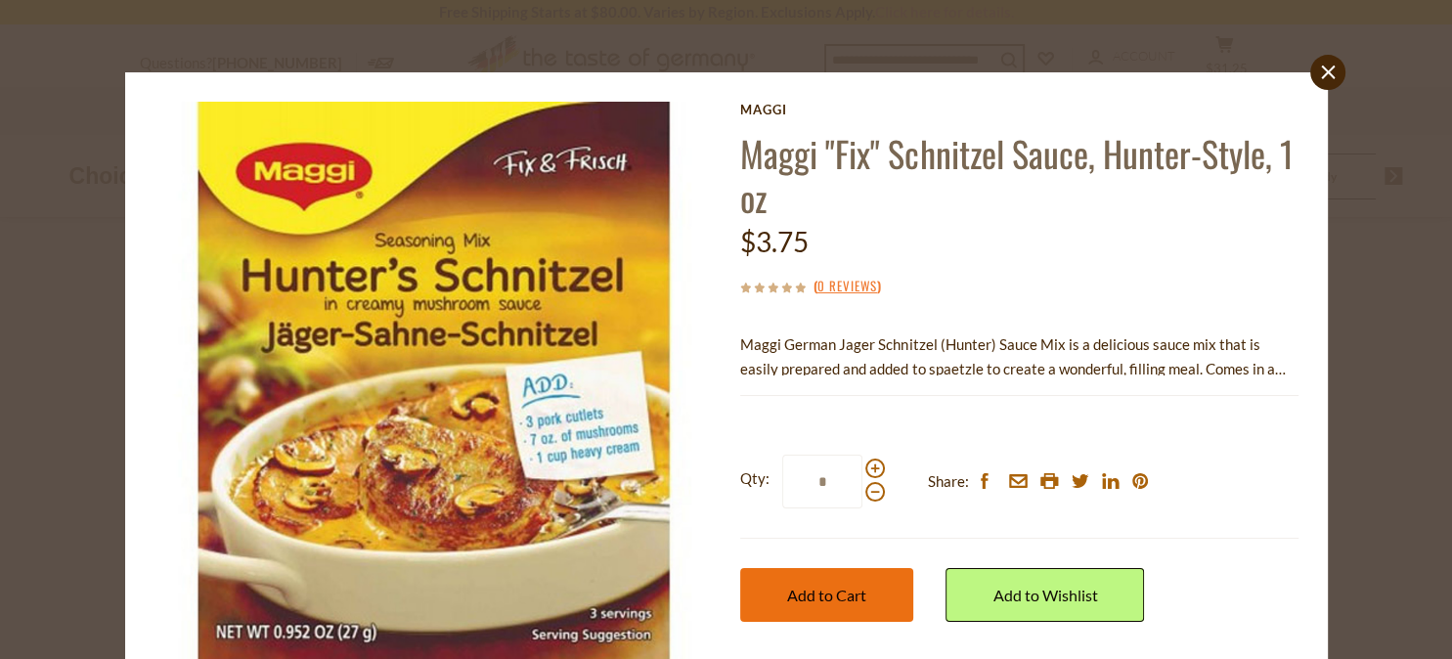
click at [809, 594] on span "Add to Cart" at bounding box center [826, 595] width 79 height 19
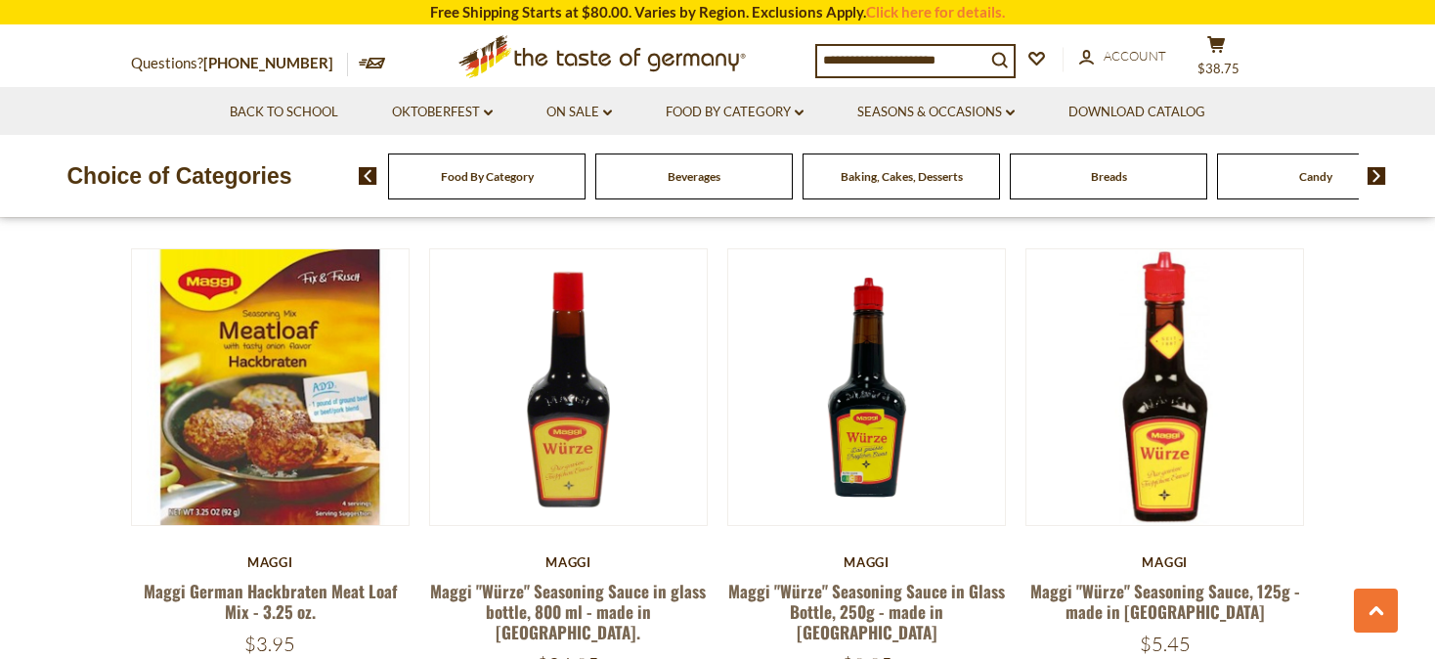
scroll to position [1127, 0]
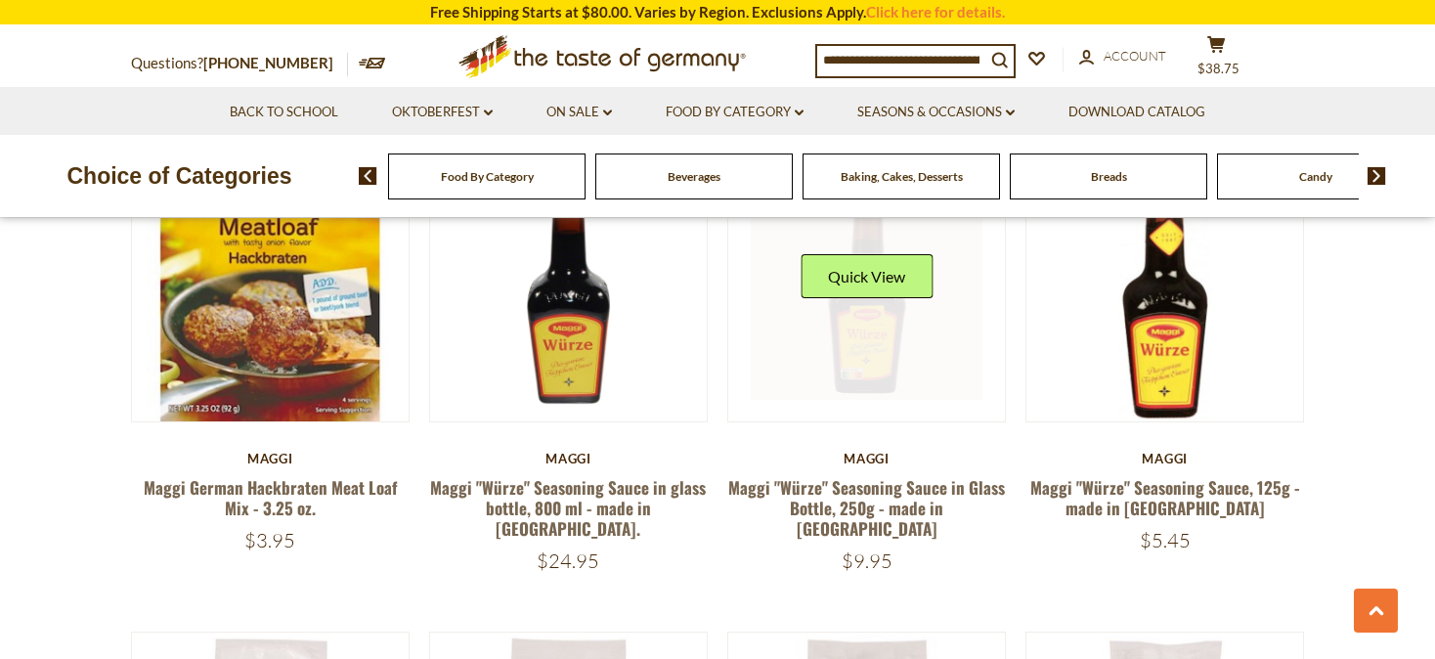
click at [862, 301] on div "Quick View" at bounding box center [867, 283] width 132 height 59
click at [871, 342] on link at bounding box center [867, 283] width 233 height 233
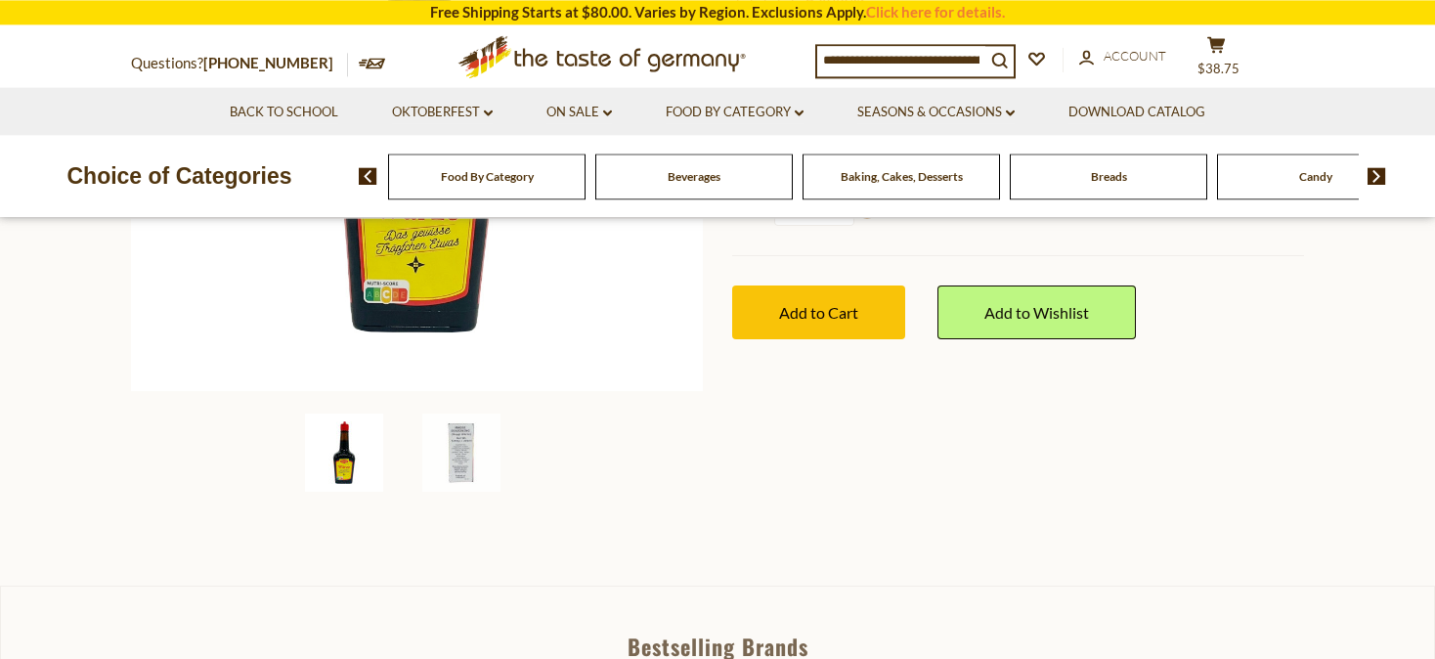
scroll to position [516, 0]
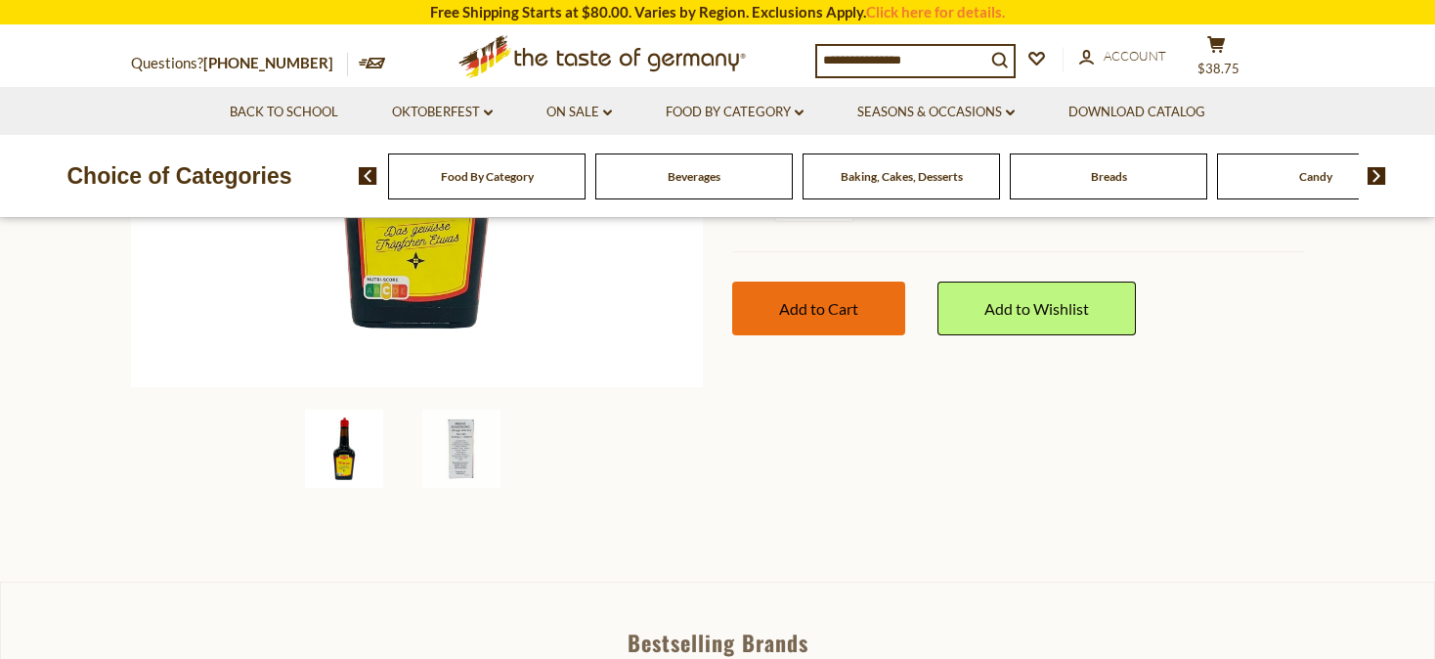
click at [801, 310] on span "Add to Cart" at bounding box center [818, 308] width 79 height 19
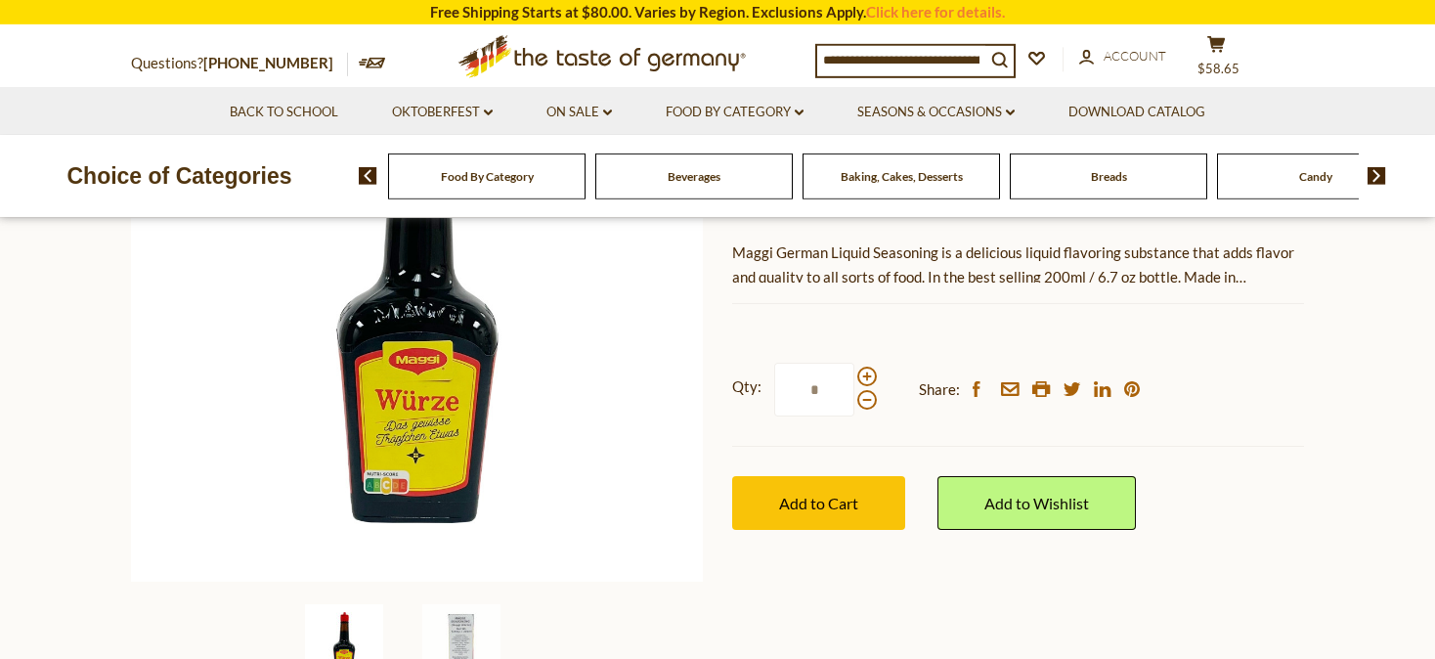
scroll to position [309, 0]
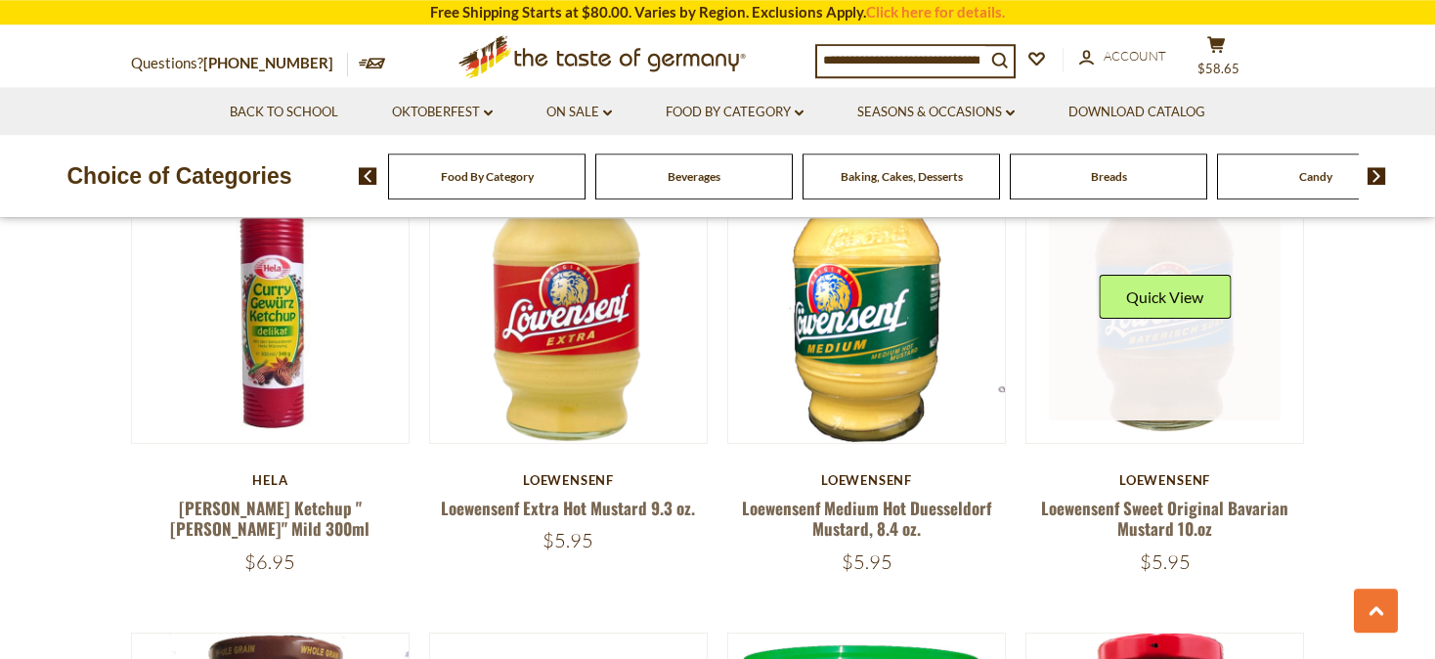
scroll to position [3915, 0]
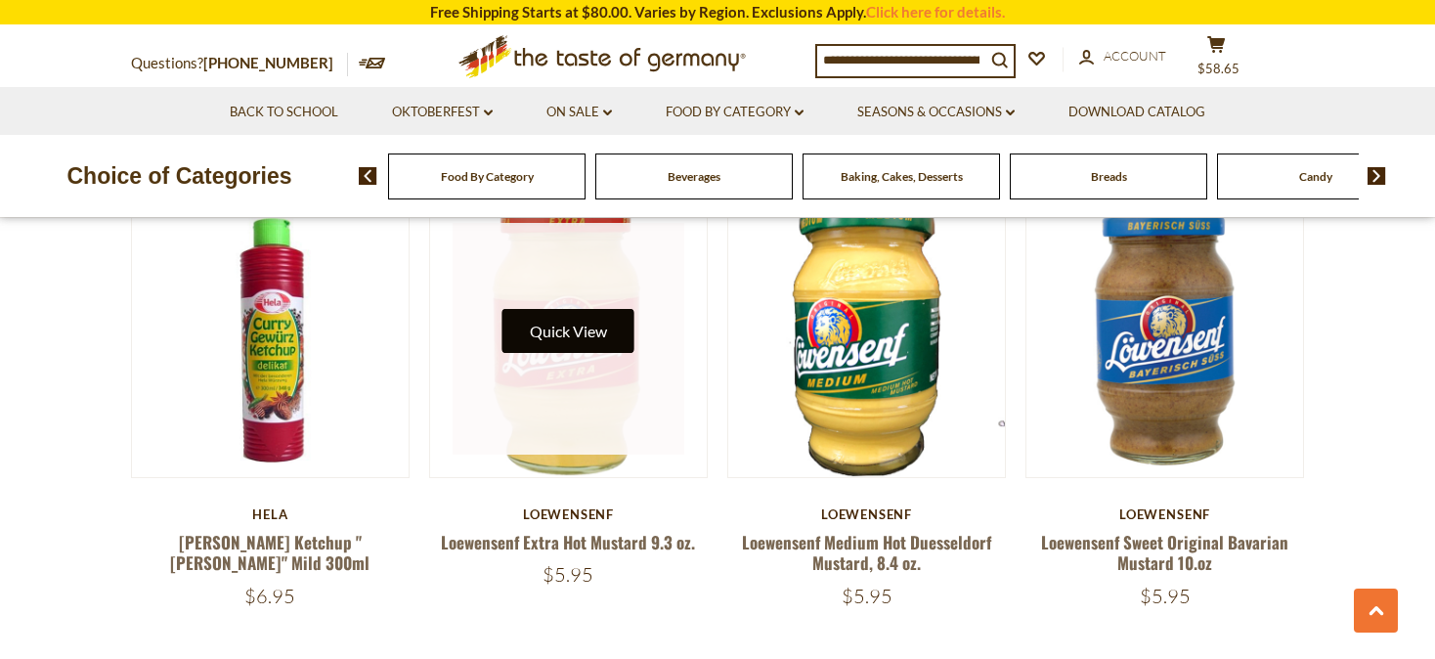
click at [556, 311] on button "Quick View" at bounding box center [569, 331] width 132 height 44
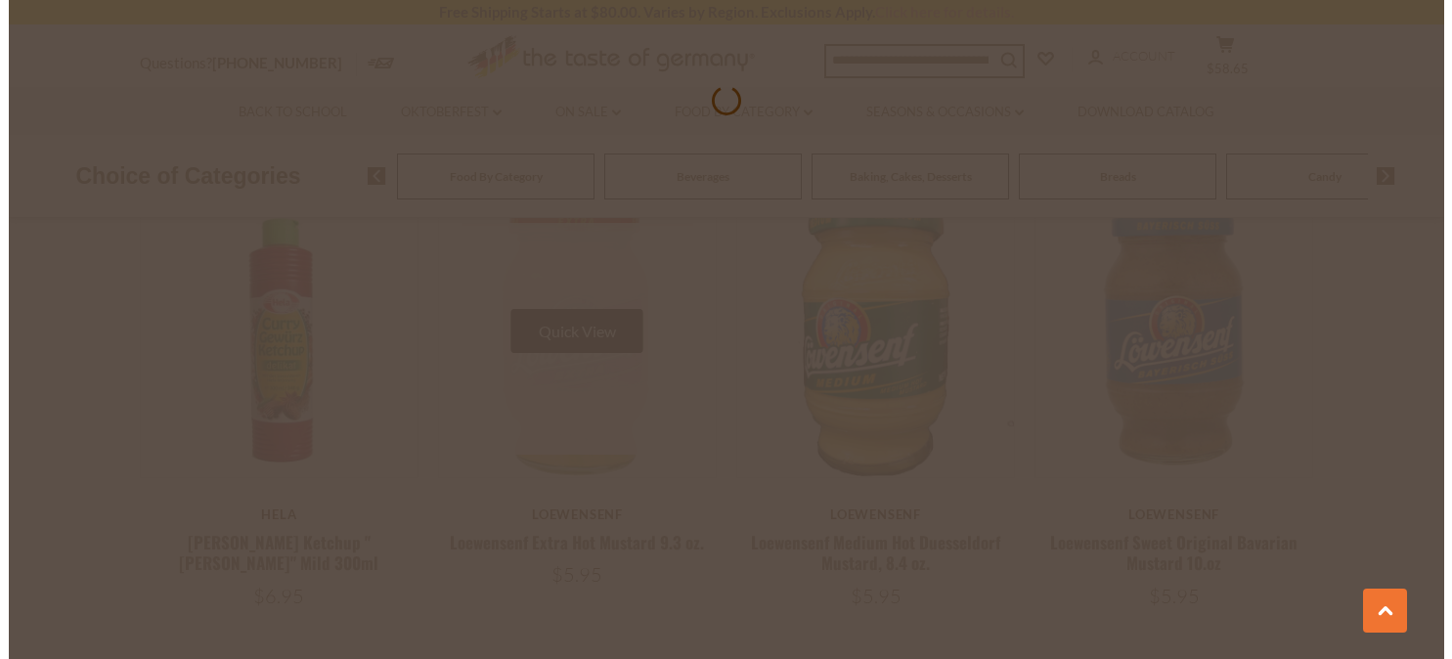
scroll to position [3919, 0]
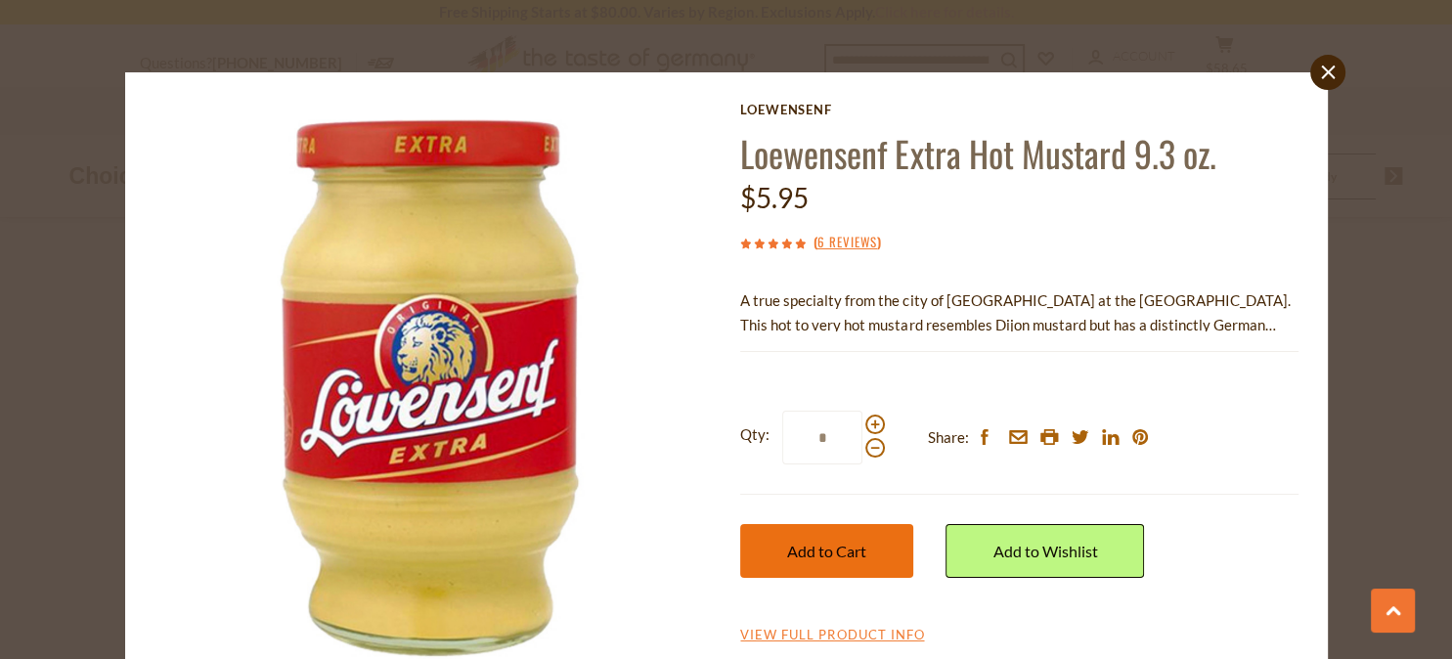
click at [829, 548] on span "Add to Cart" at bounding box center [826, 551] width 79 height 19
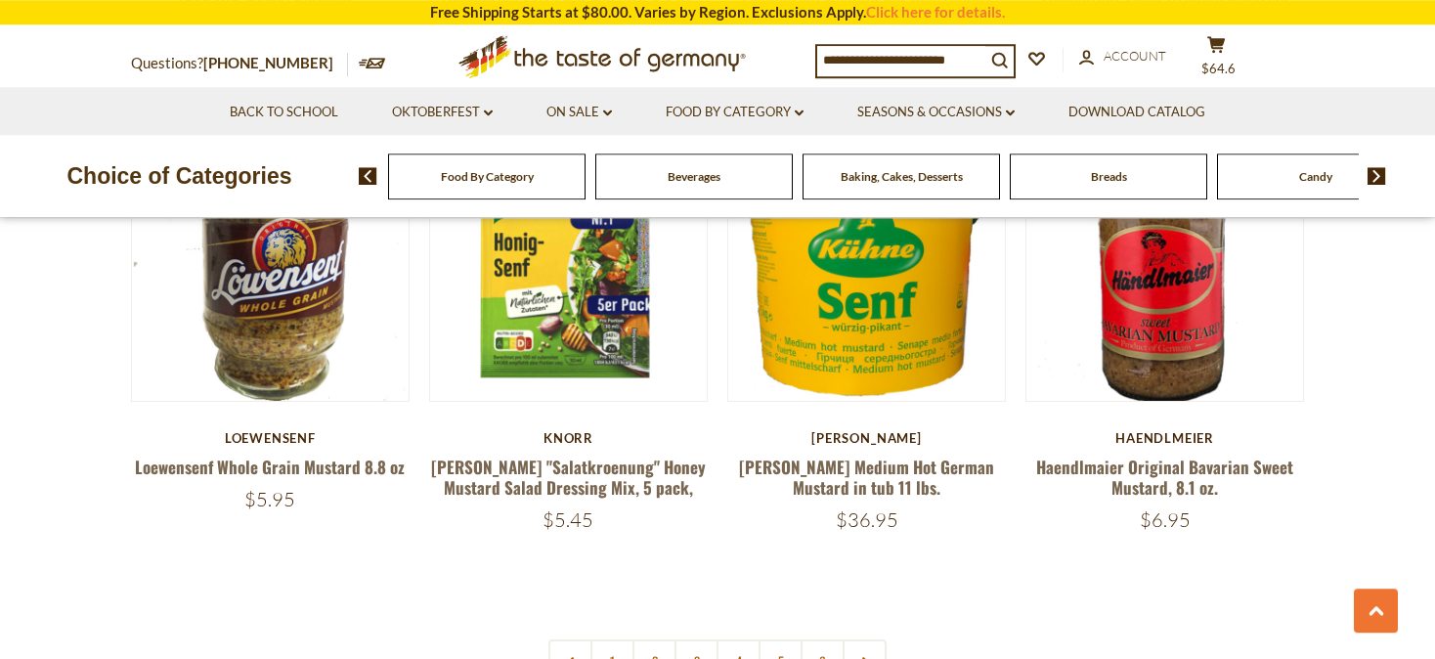
scroll to position [4535, 0]
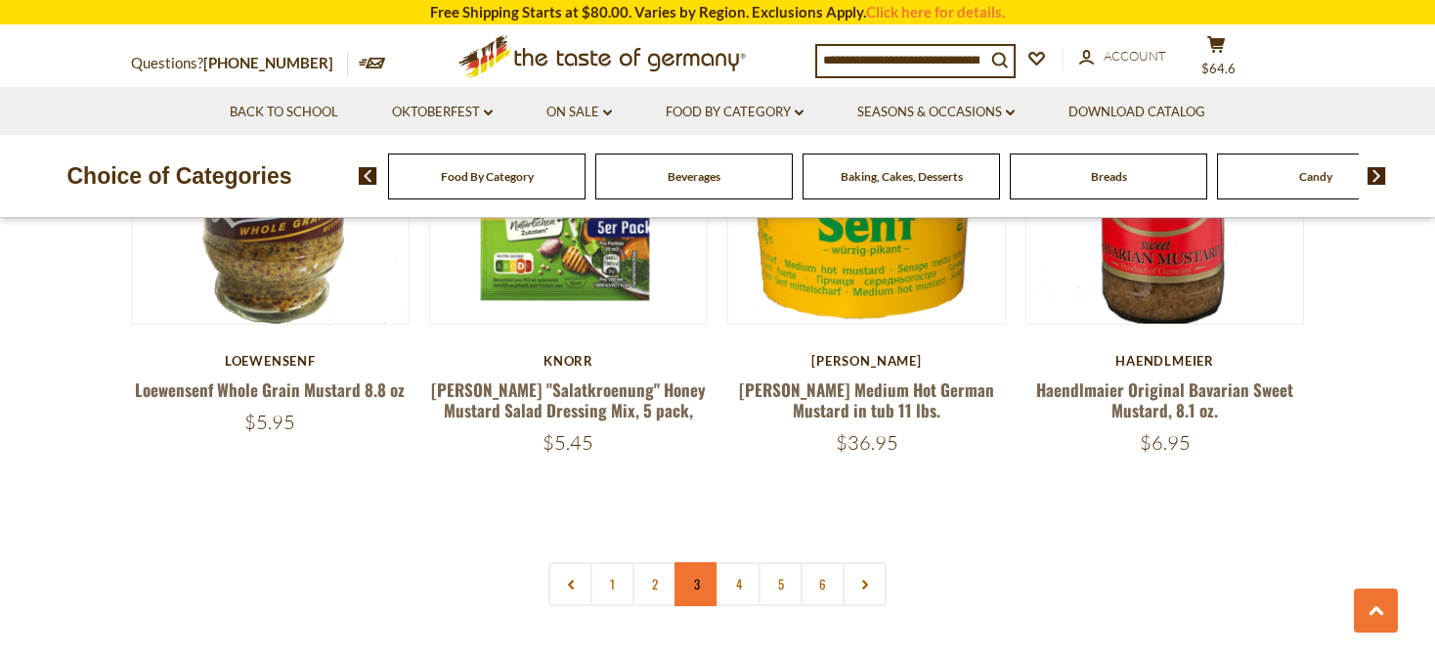
click at [695, 562] on link "3" at bounding box center [697, 584] width 44 height 44
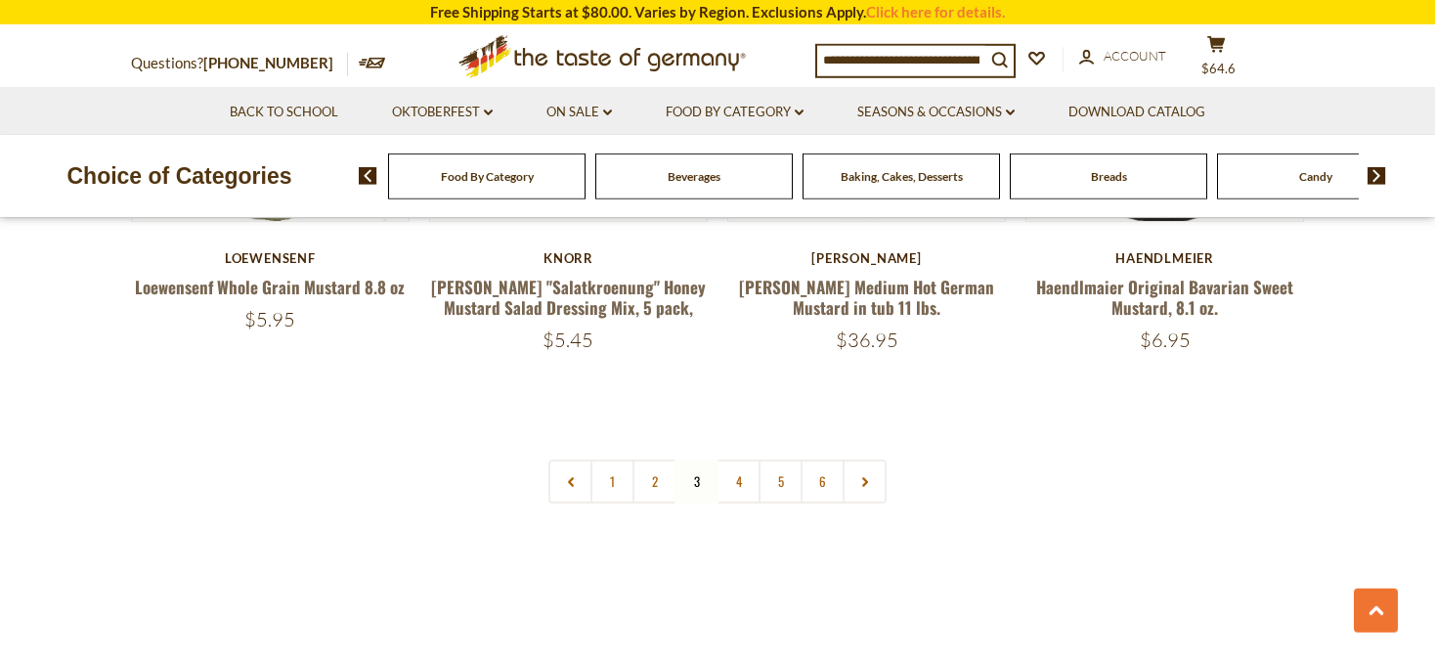
scroll to position [4741, 0]
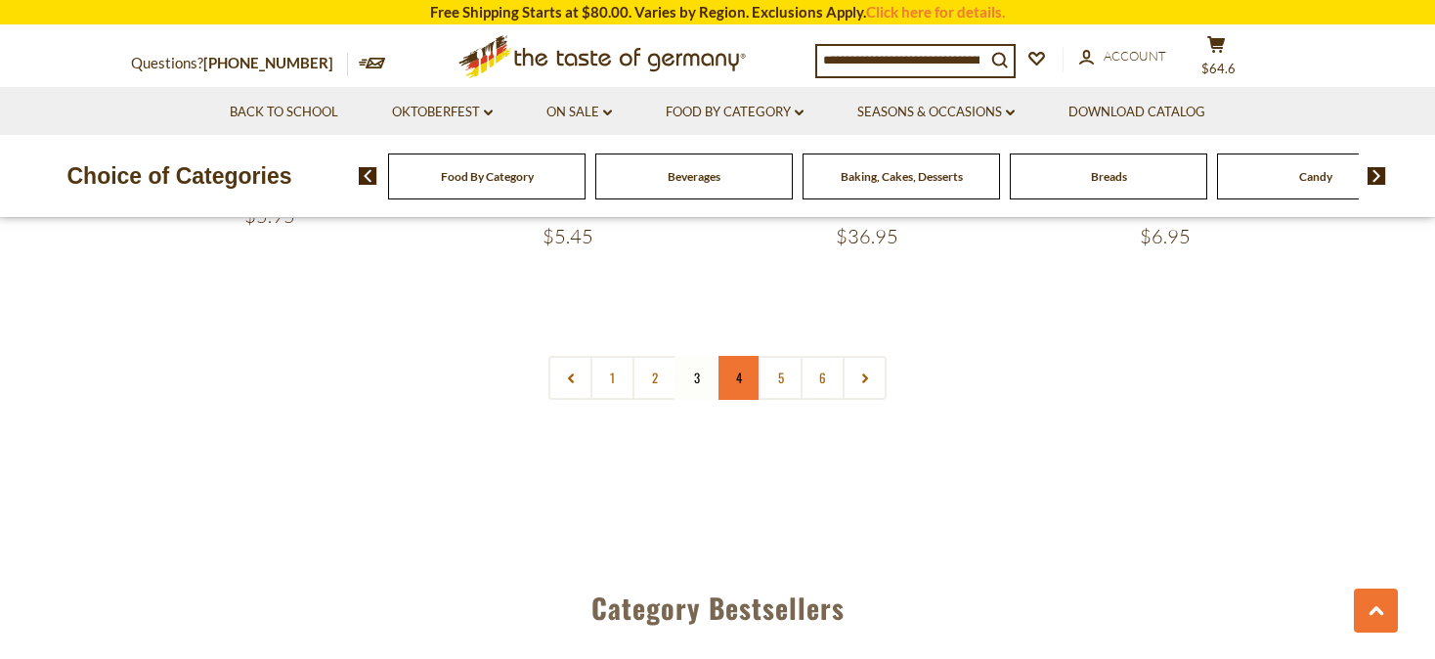
click at [735, 356] on link "4" at bounding box center [739, 378] width 44 height 44
click at [819, 356] on link "6" at bounding box center [823, 378] width 44 height 44
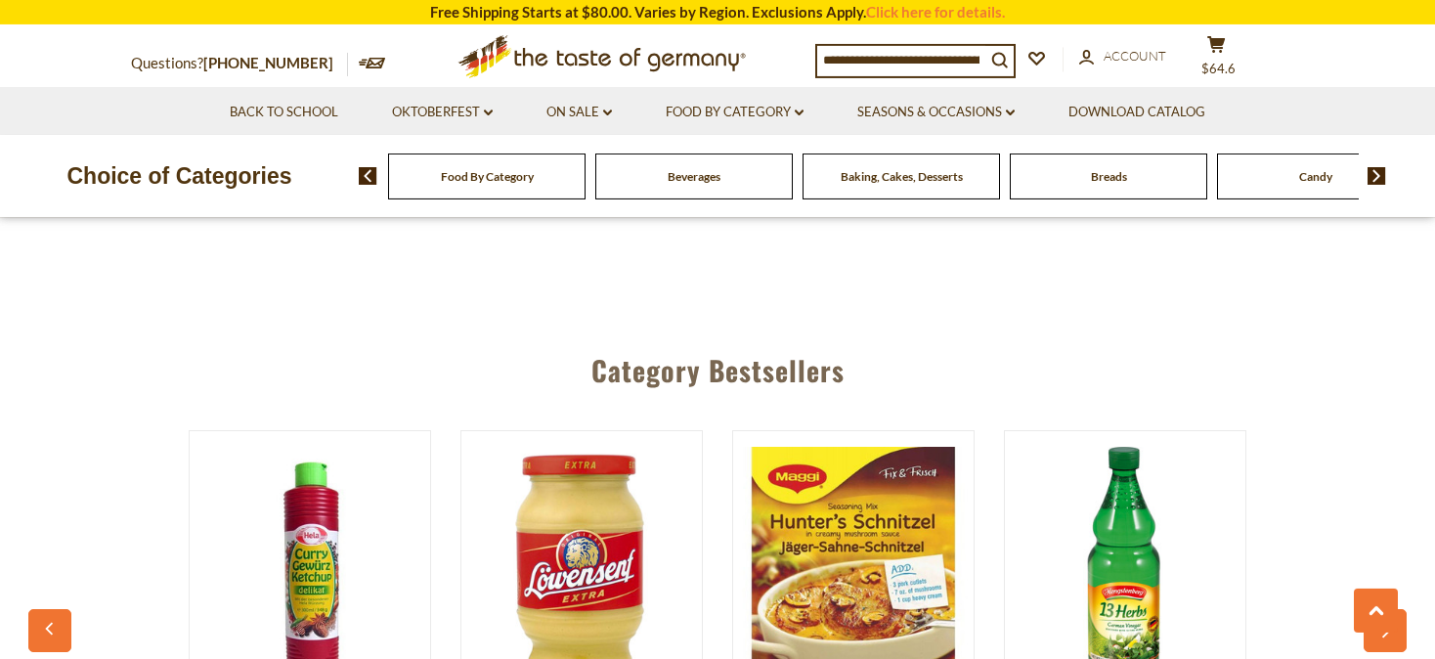
scroll to position [1437, 0]
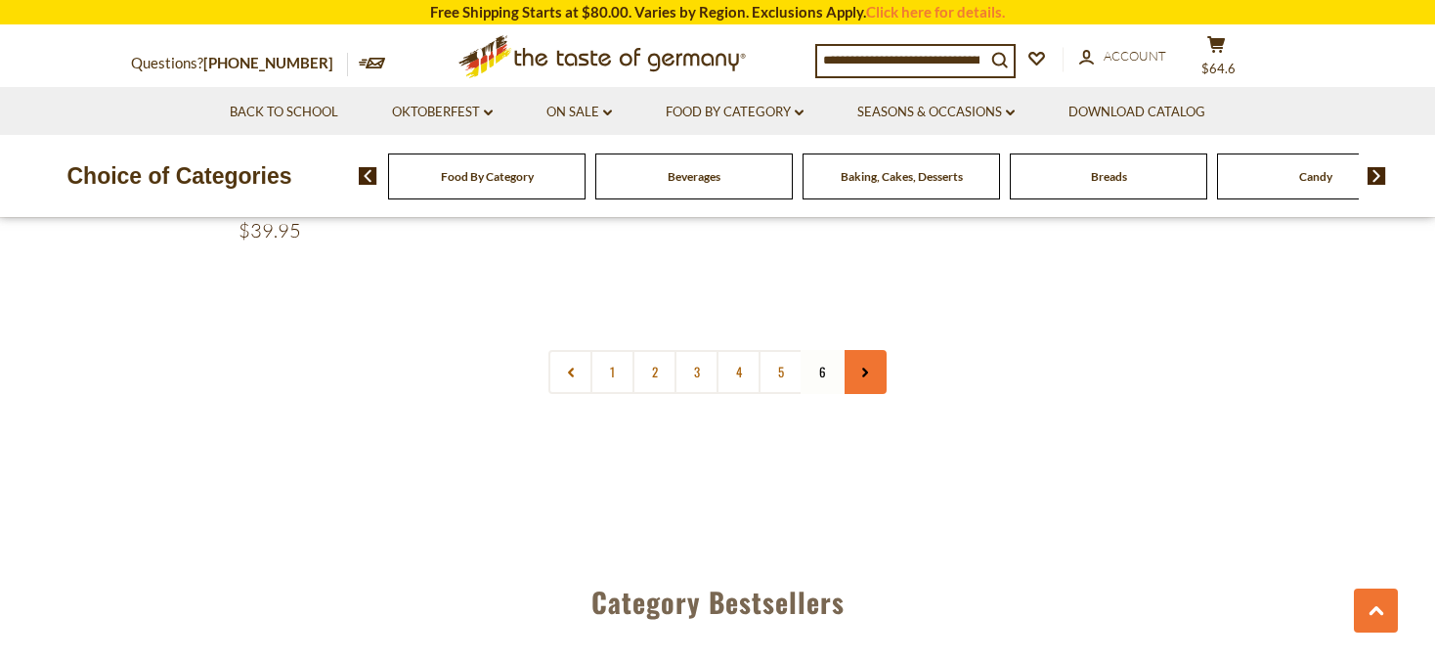
click at [862, 366] on link at bounding box center [865, 372] width 44 height 44
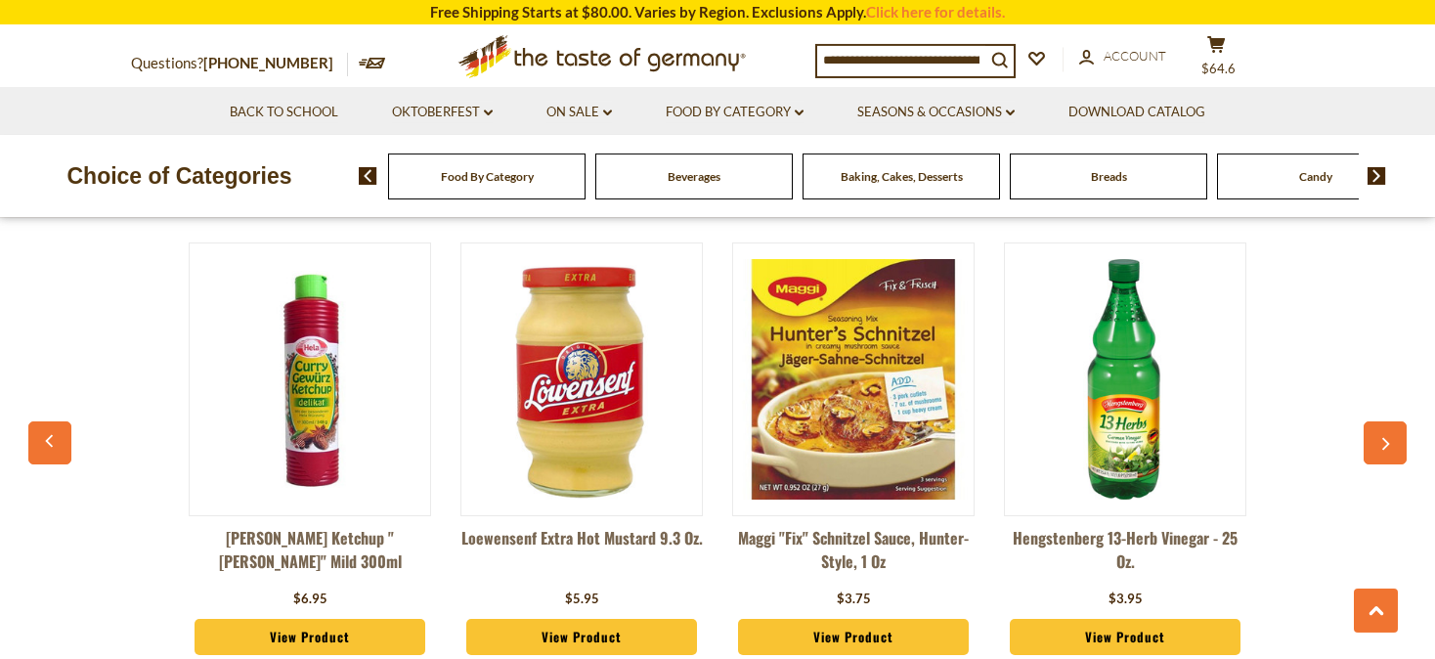
scroll to position [1858, 0]
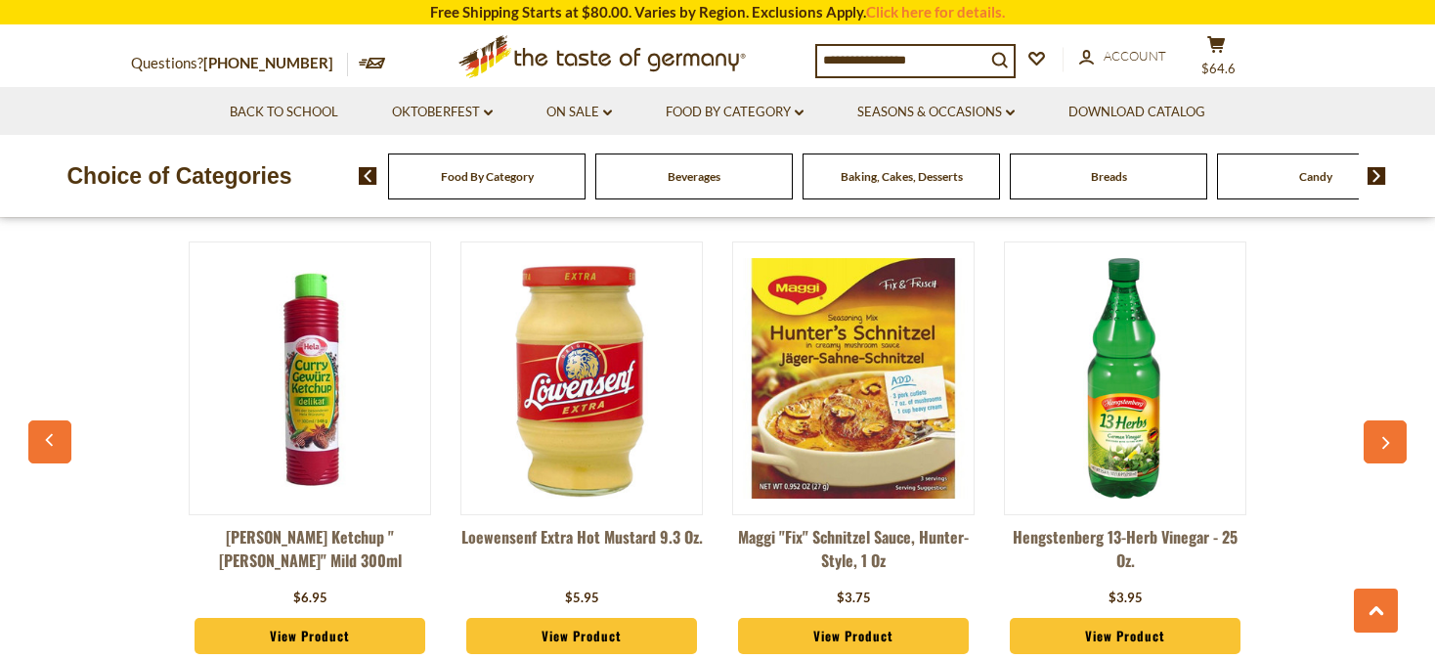
click at [1383, 423] on button "button" at bounding box center [1385, 441] width 43 height 43
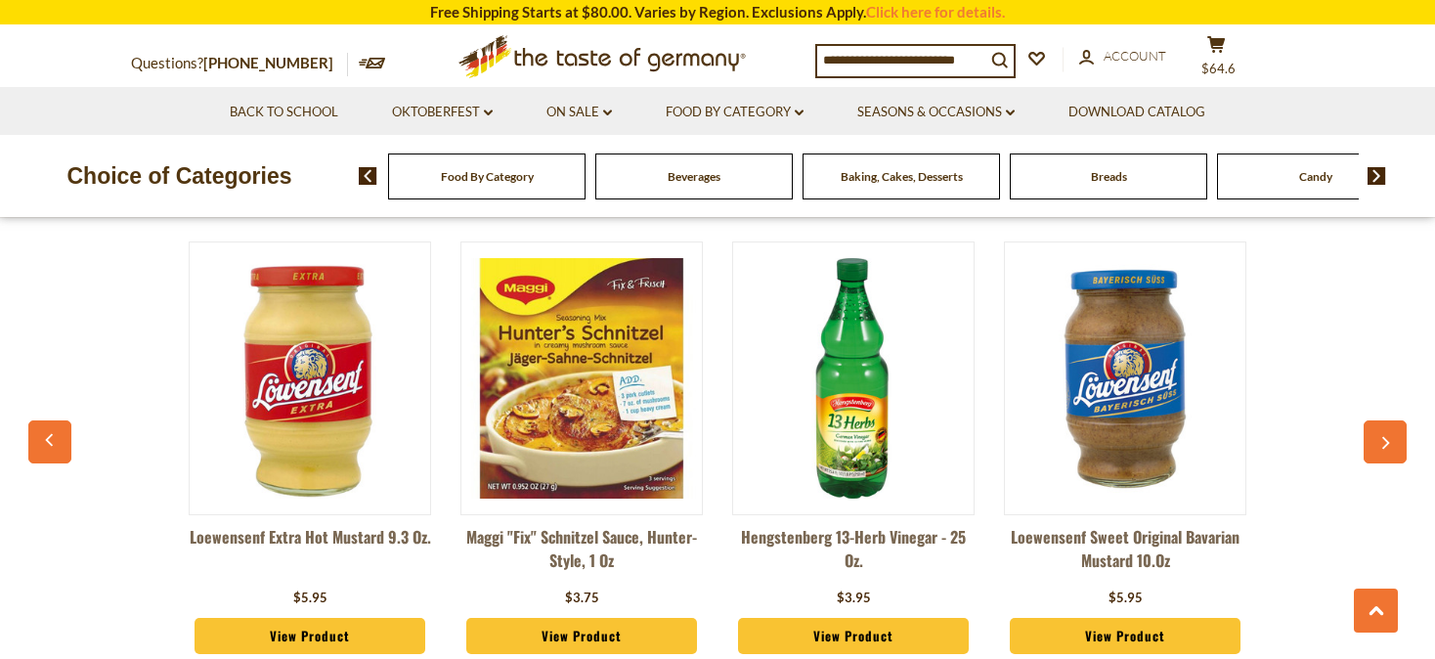
click at [1377, 425] on button "button" at bounding box center [1385, 441] width 43 height 43
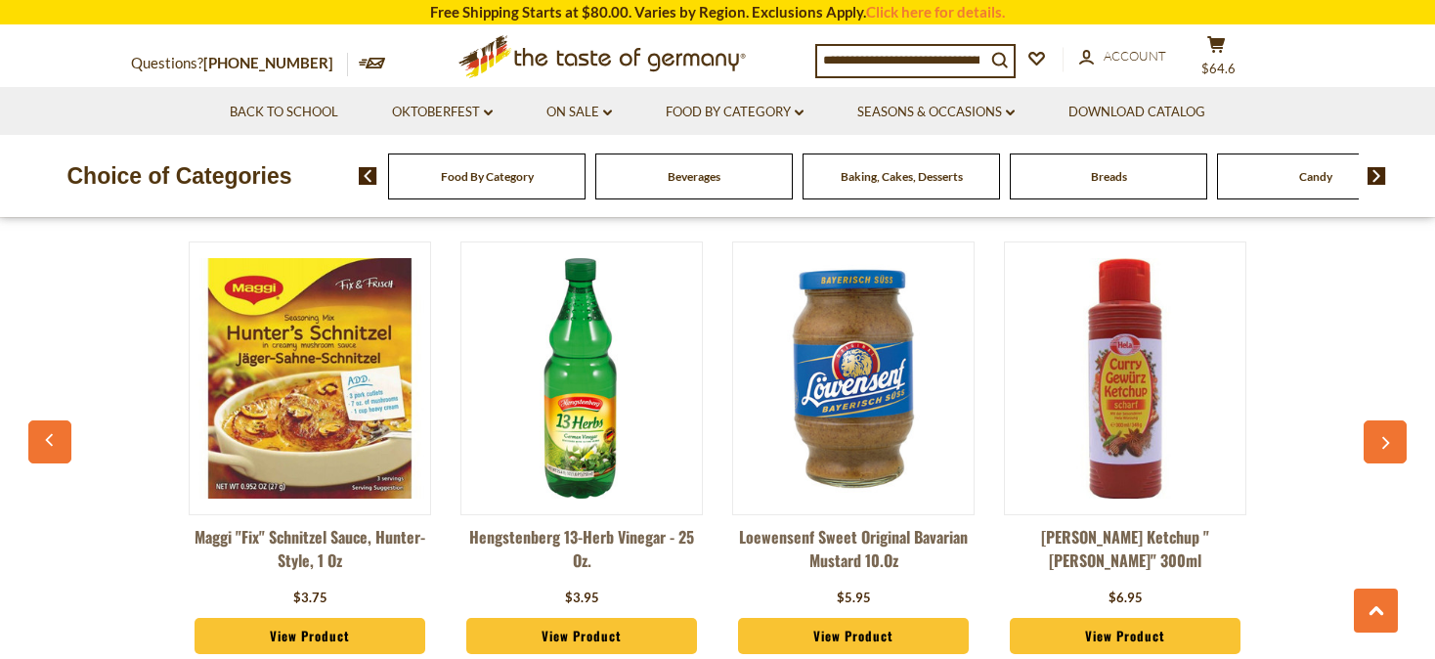
click at [1377, 425] on button "button" at bounding box center [1385, 441] width 43 height 43
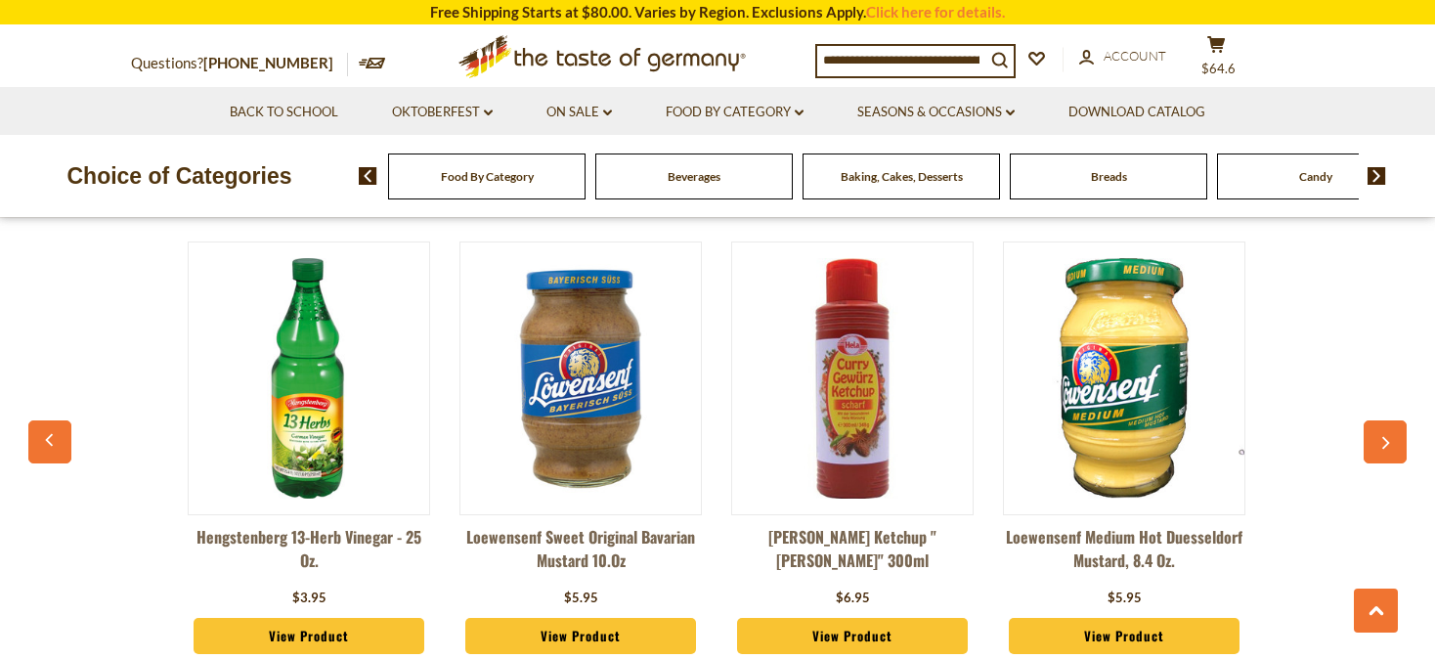
click at [1377, 425] on button "button" at bounding box center [1385, 441] width 43 height 43
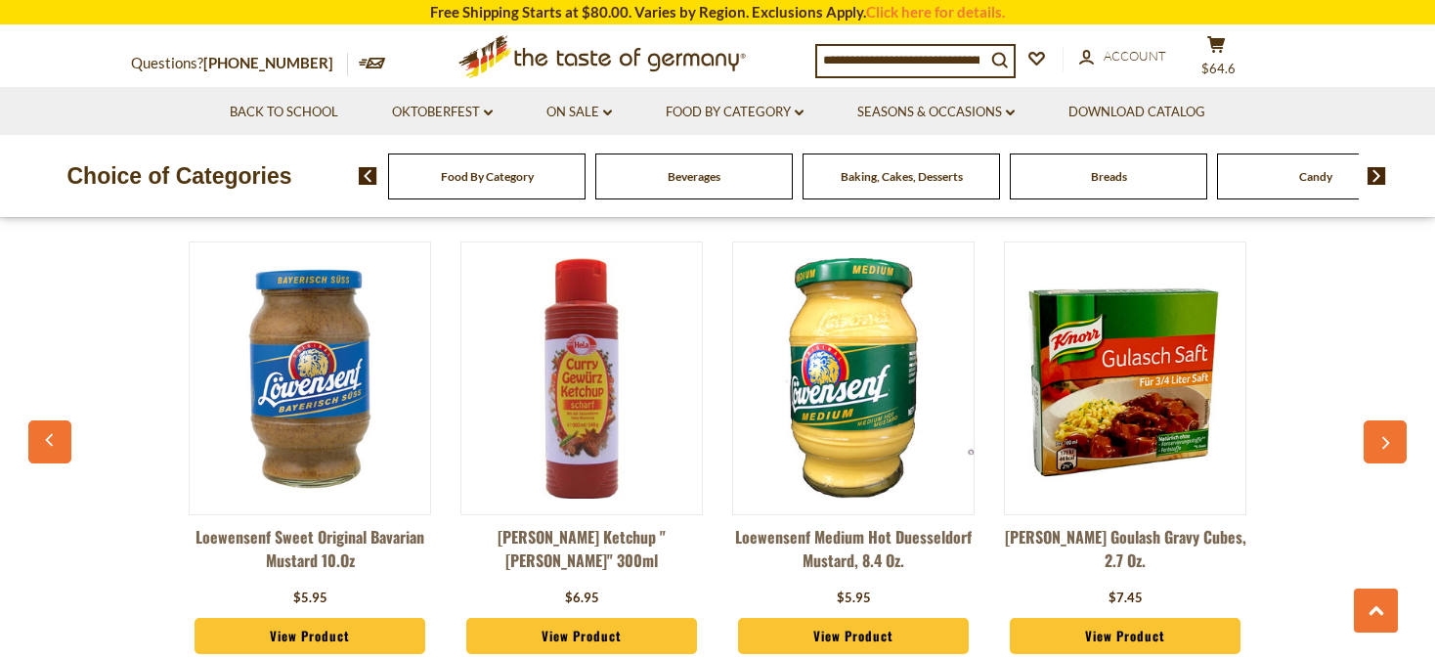
click at [1377, 425] on button "button" at bounding box center [1385, 441] width 43 height 43
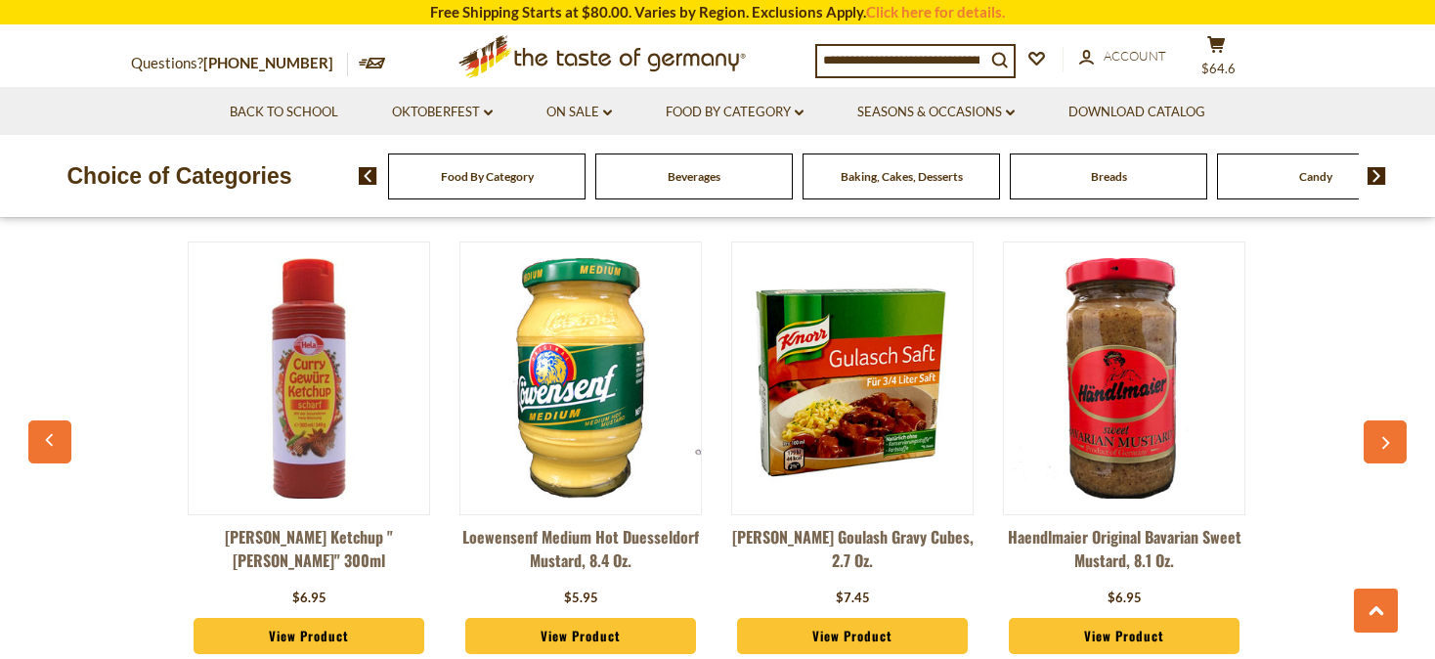
click at [1377, 425] on button "button" at bounding box center [1385, 441] width 43 height 43
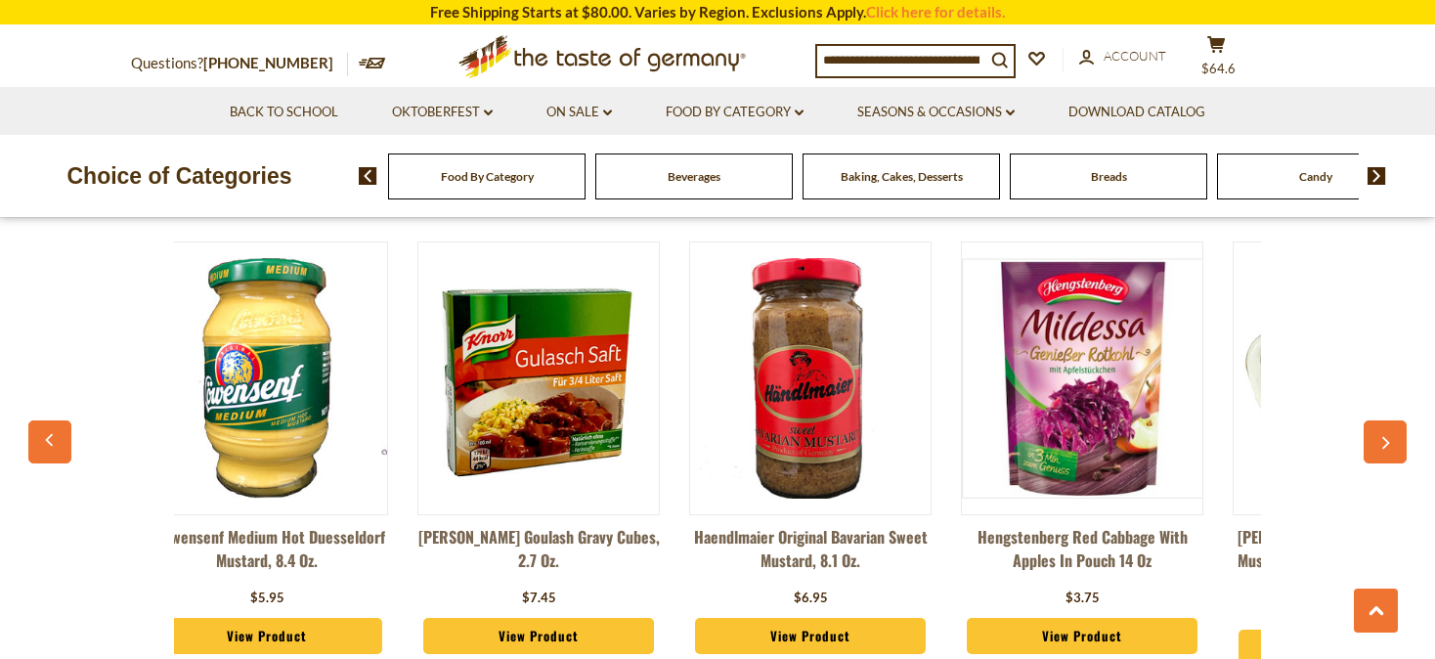
click at [1374, 427] on button "button" at bounding box center [1385, 441] width 43 height 43
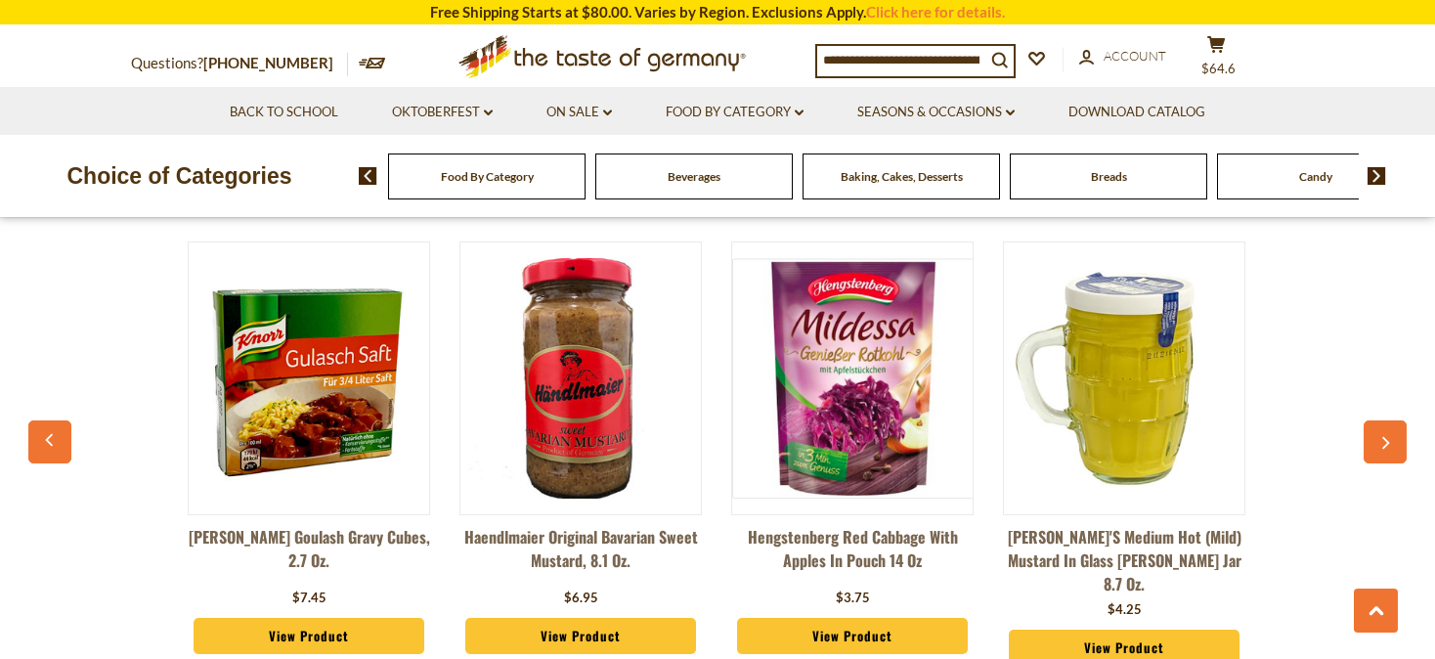
click at [1367, 428] on button "button" at bounding box center [1385, 441] width 43 height 43
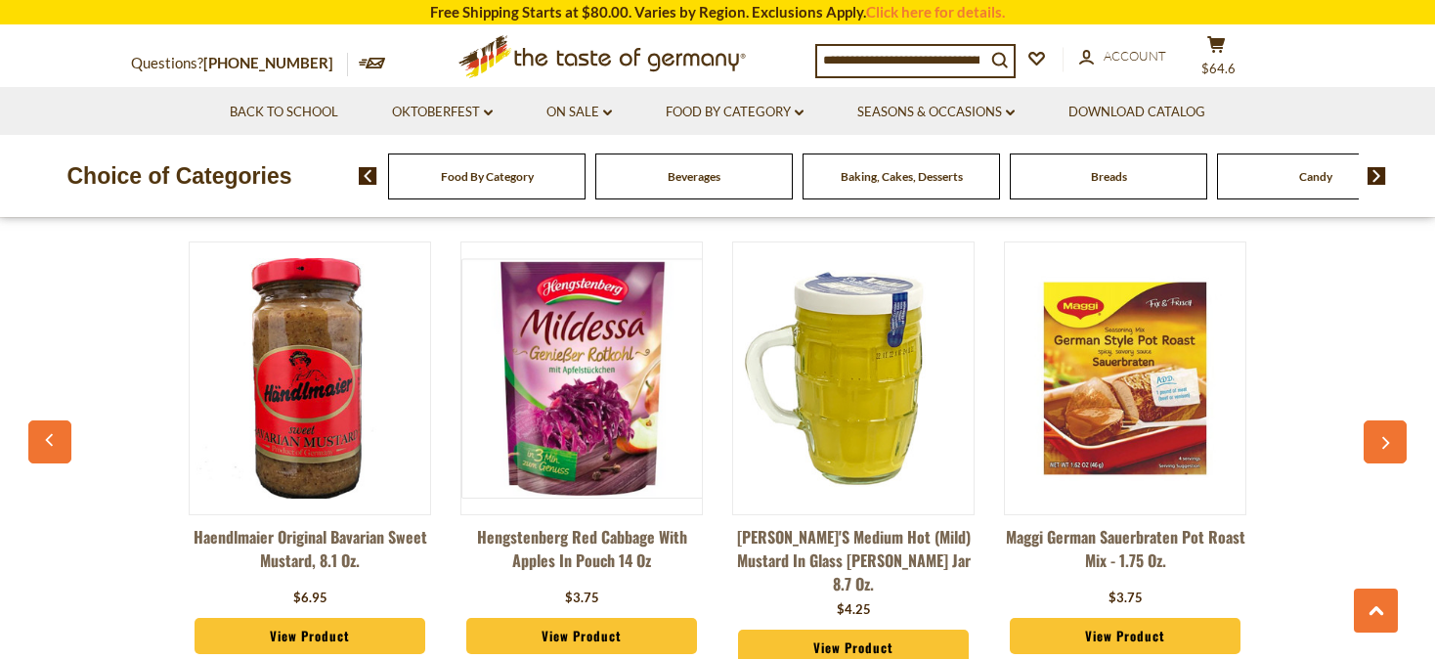
click at [1367, 428] on button "button" at bounding box center [1385, 441] width 43 height 43
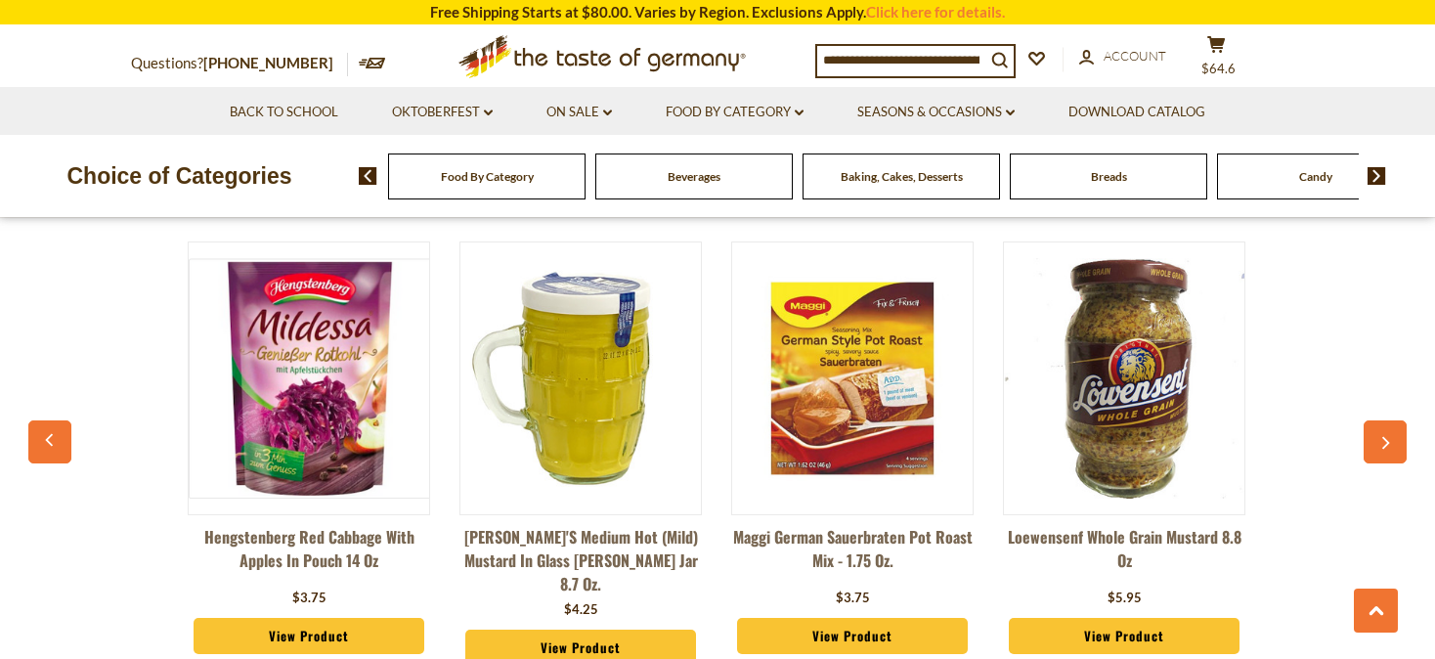
click at [1367, 428] on button "button" at bounding box center [1385, 441] width 43 height 43
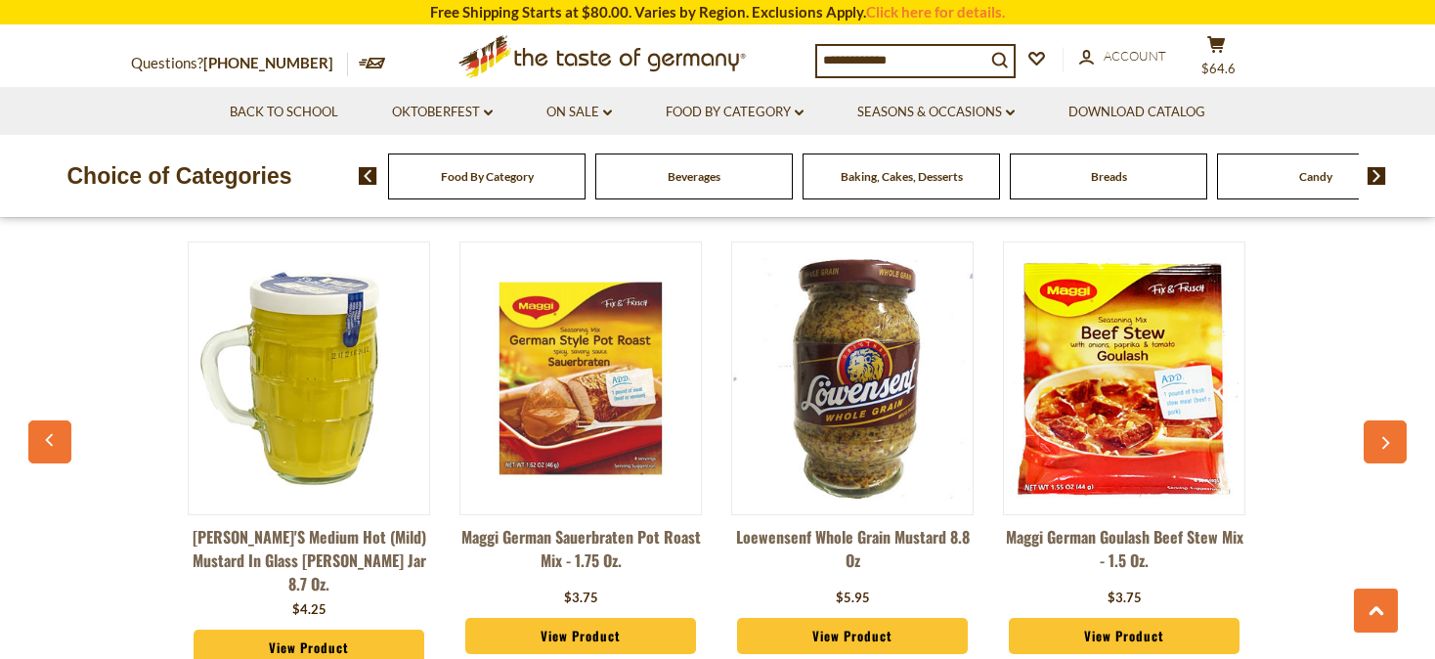
click at [1363, 430] on div "Hela Curry Ketchup "Delikat" Mild 300ml $6.95 View Product Loewensenf Extra Hot…" at bounding box center [717, 458] width 1359 height 483
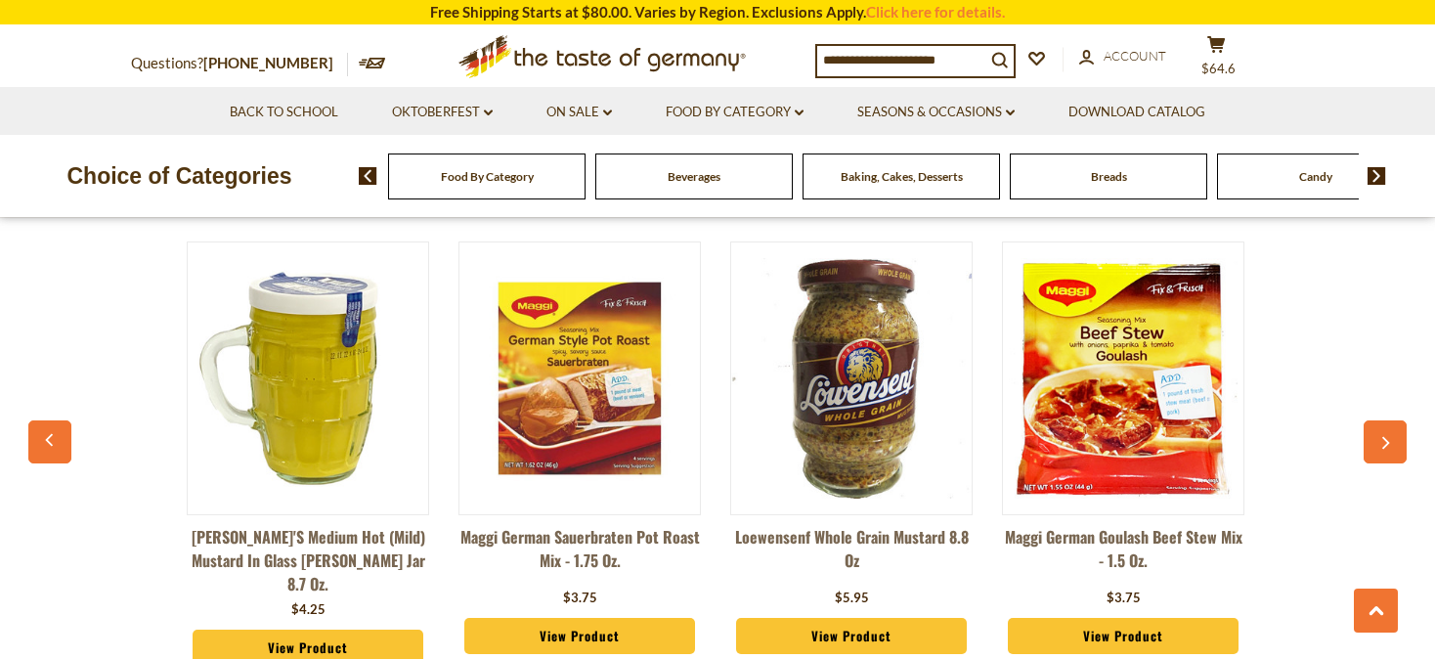
click at [1363, 430] on div "Hela Curry Ketchup "Delikat" Mild 300ml $6.95 View Product Loewensenf Extra Hot…" at bounding box center [717, 458] width 1359 height 483
click at [1384, 436] on icon "button" at bounding box center [1386, 443] width 13 height 14
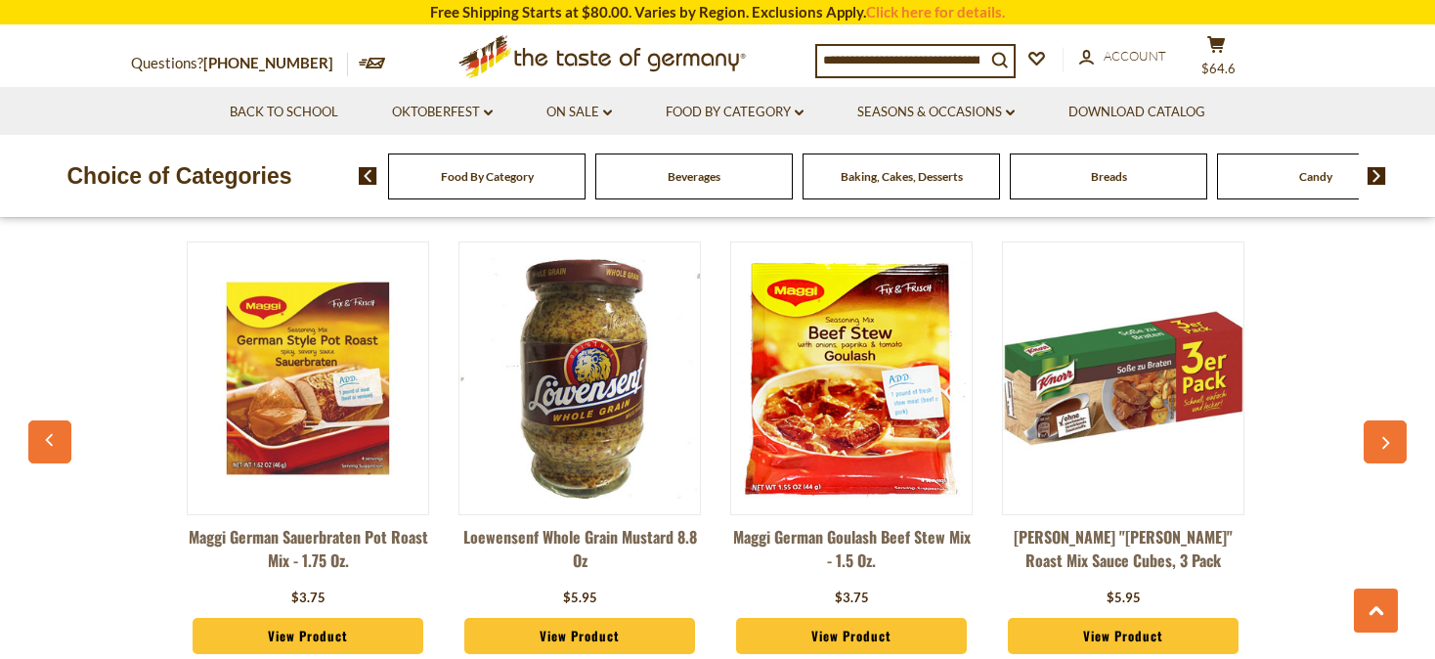
click at [1384, 436] on icon "button" at bounding box center [1386, 443] width 13 height 14
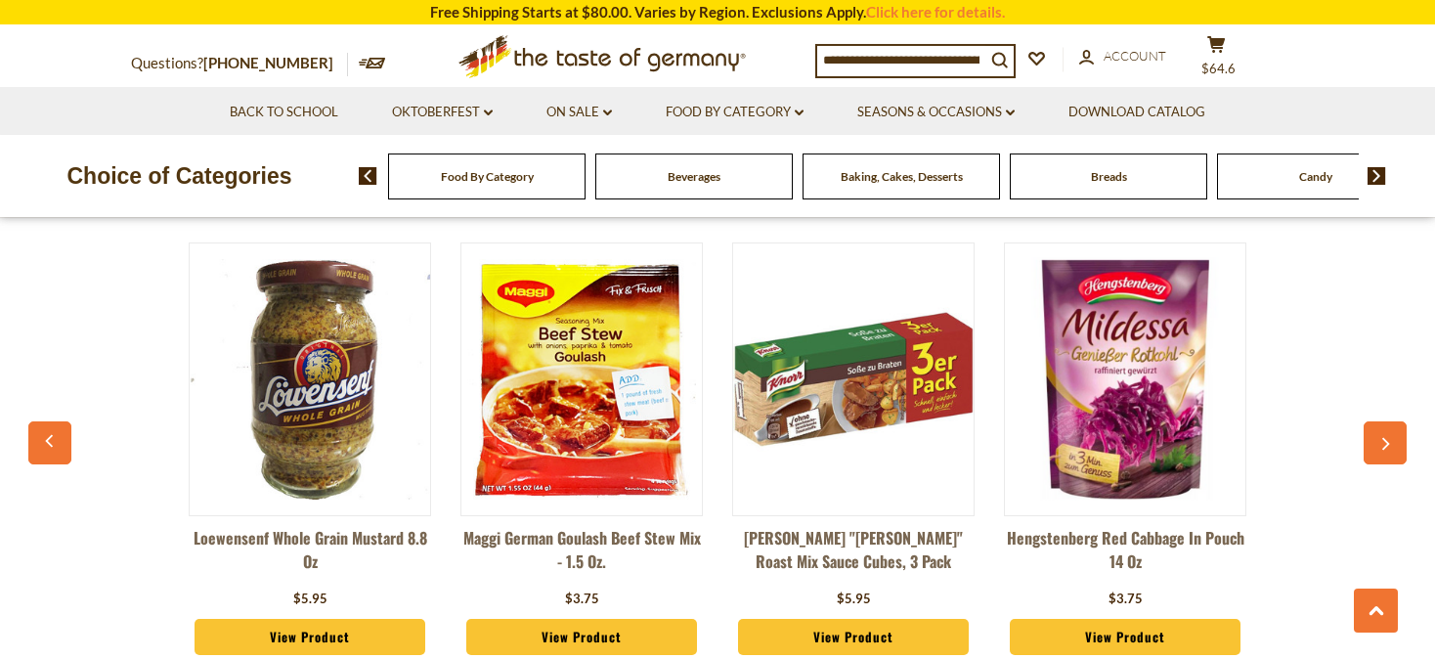
scroll to position [1858, 0]
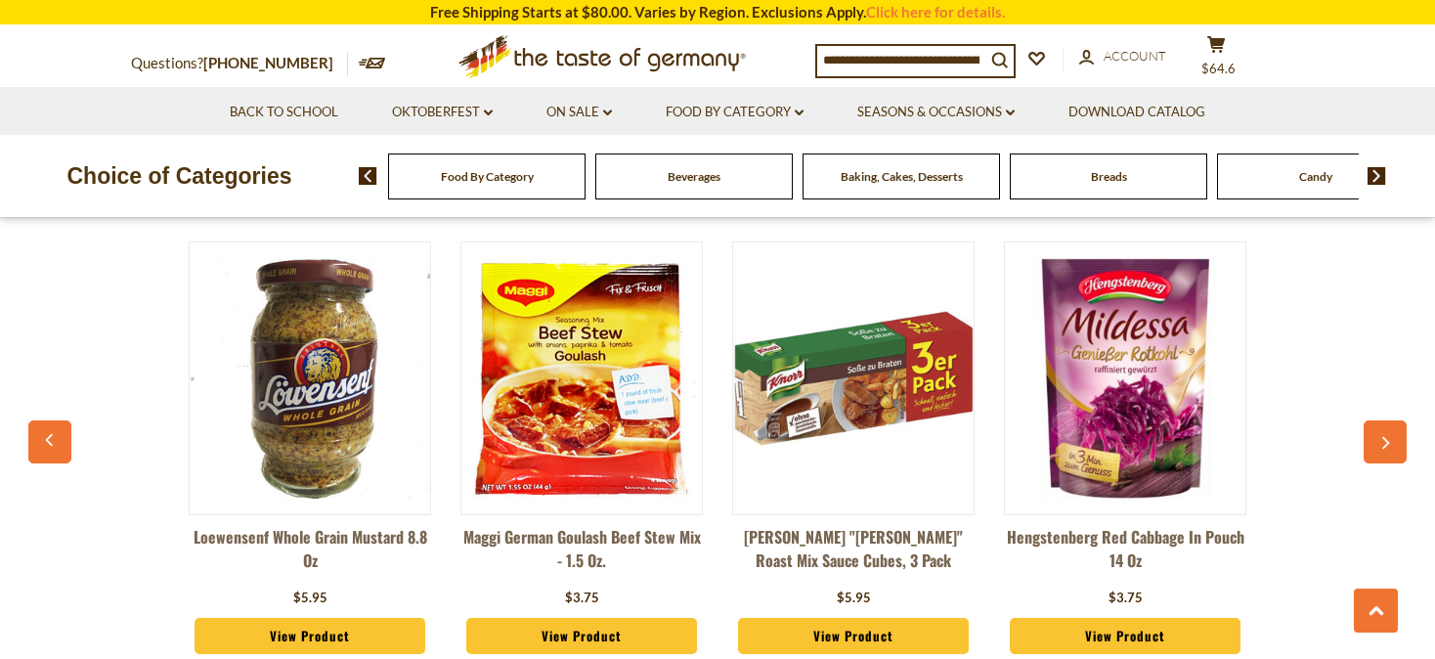
click at [874, 396] on img at bounding box center [853, 378] width 241 height 241
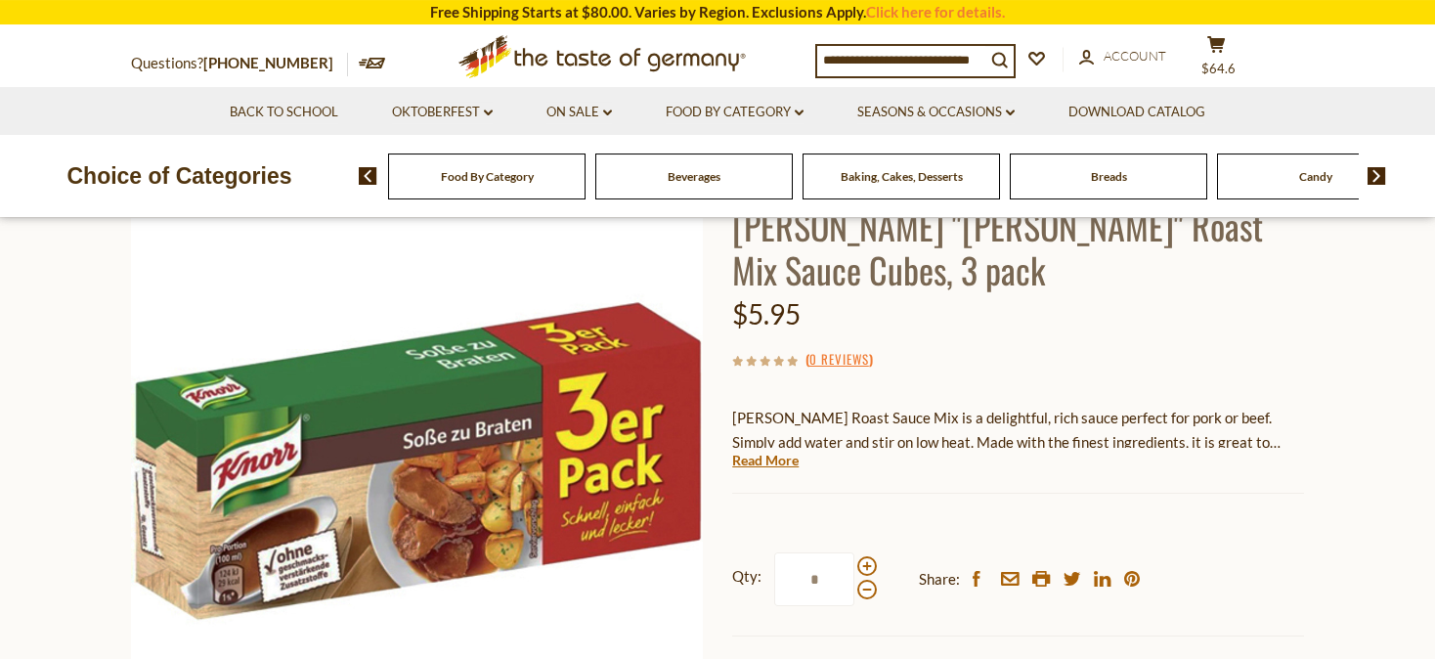
scroll to position [309, 0]
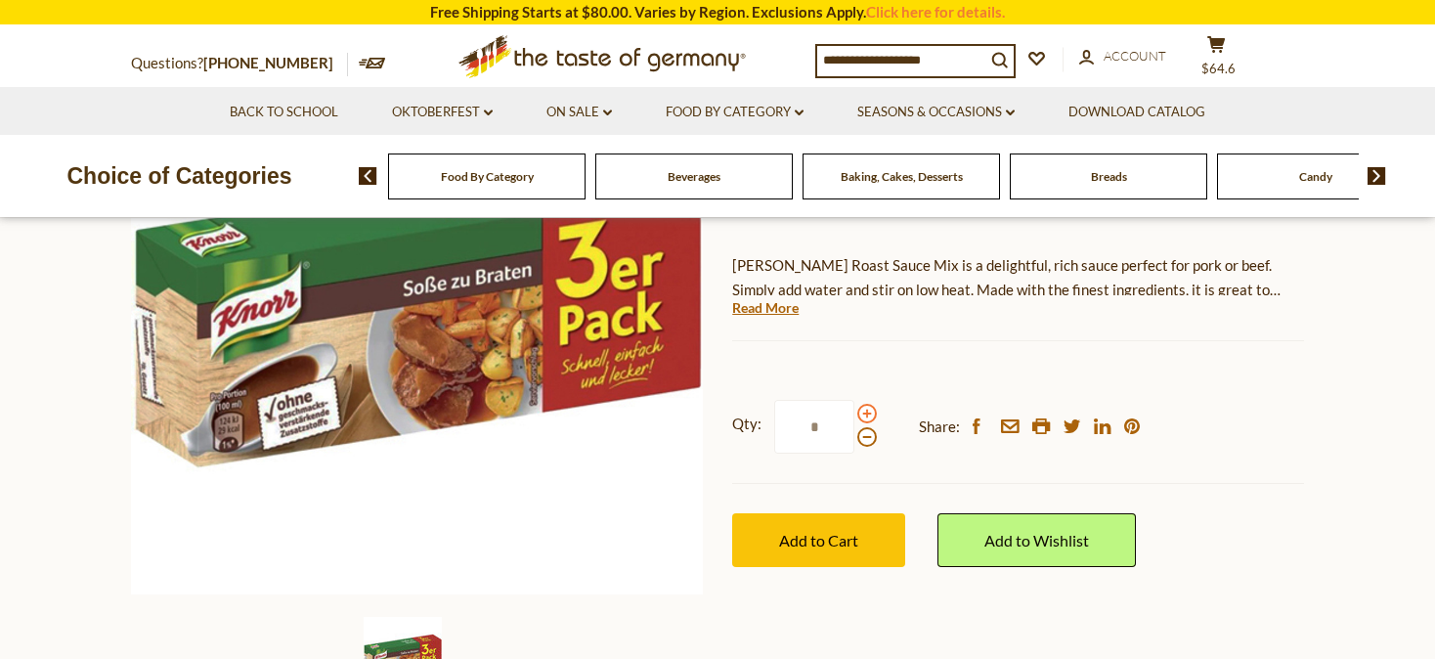
click at [865, 413] on span at bounding box center [867, 414] width 20 height 20
click at [855, 413] on input "*" at bounding box center [814, 427] width 80 height 54
click at [868, 436] on span at bounding box center [867, 437] width 20 height 20
click at [855, 436] on input "*" at bounding box center [814, 427] width 80 height 54
click at [831, 421] on input "*" at bounding box center [814, 427] width 80 height 54
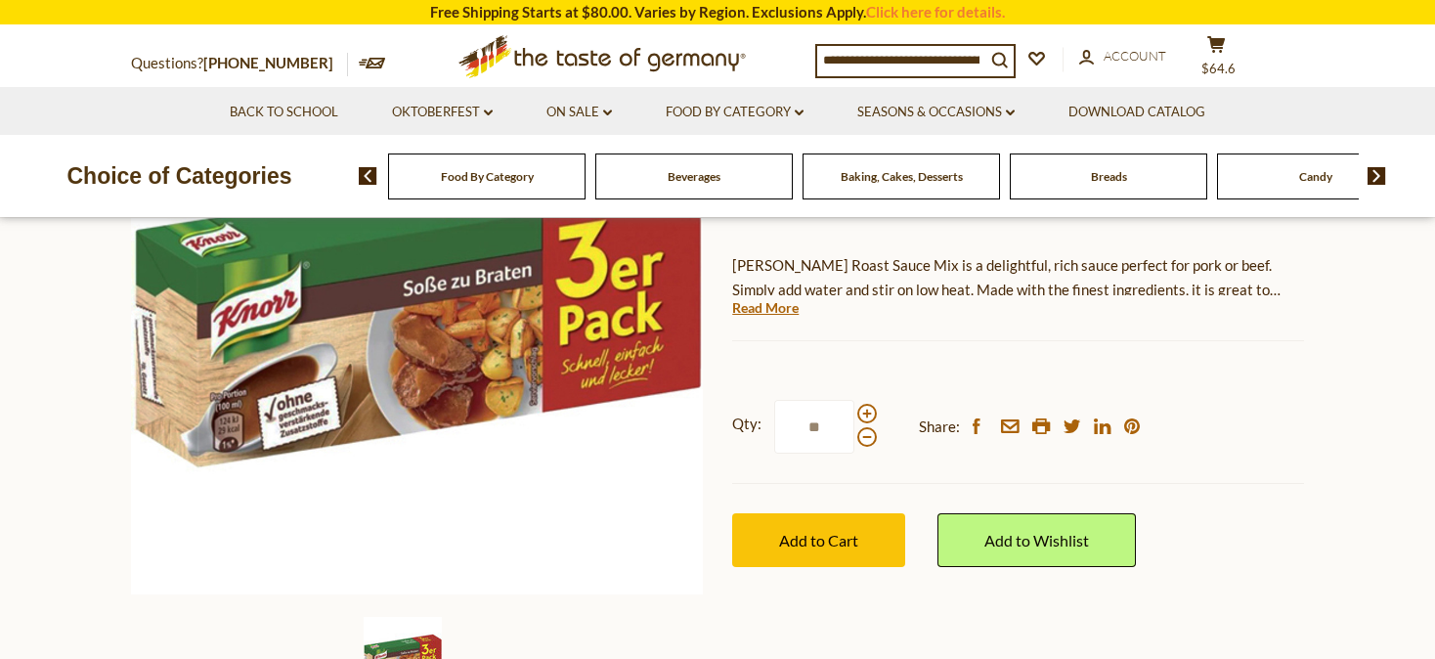
type input "*"
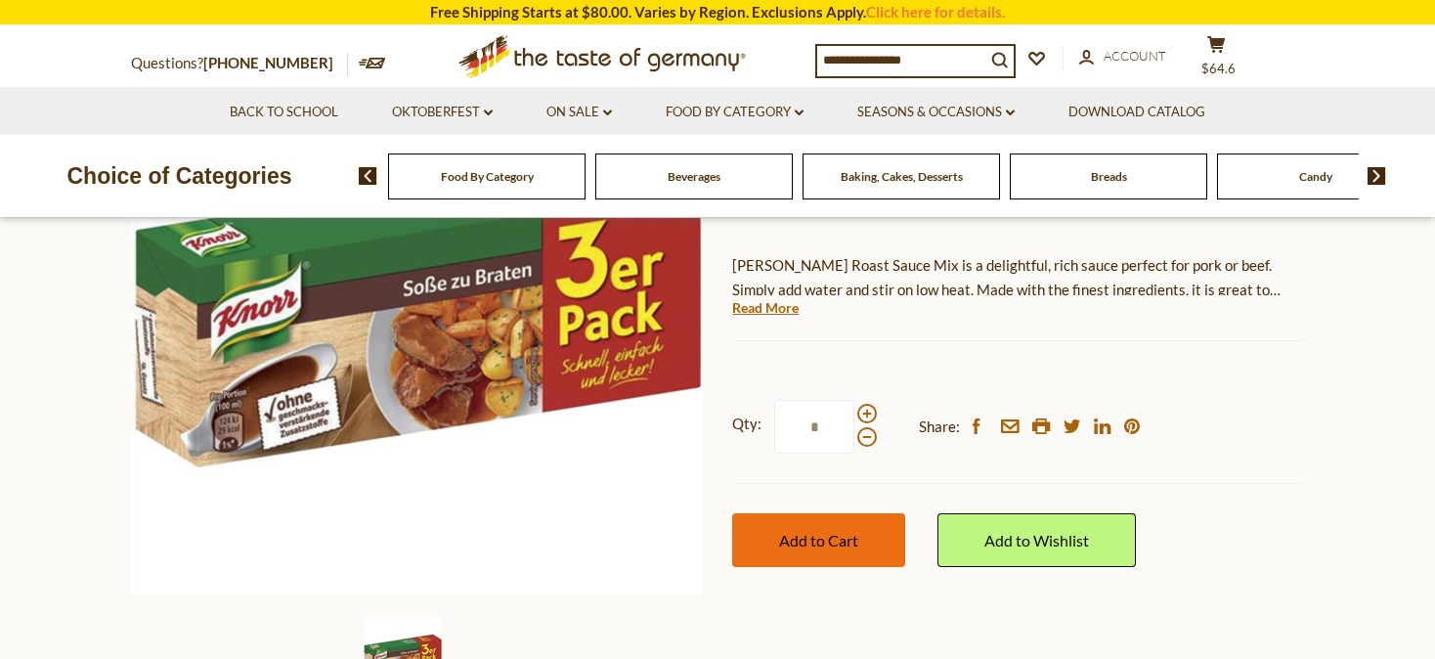
click at [814, 530] on button "Add to Cart" at bounding box center [818, 540] width 173 height 54
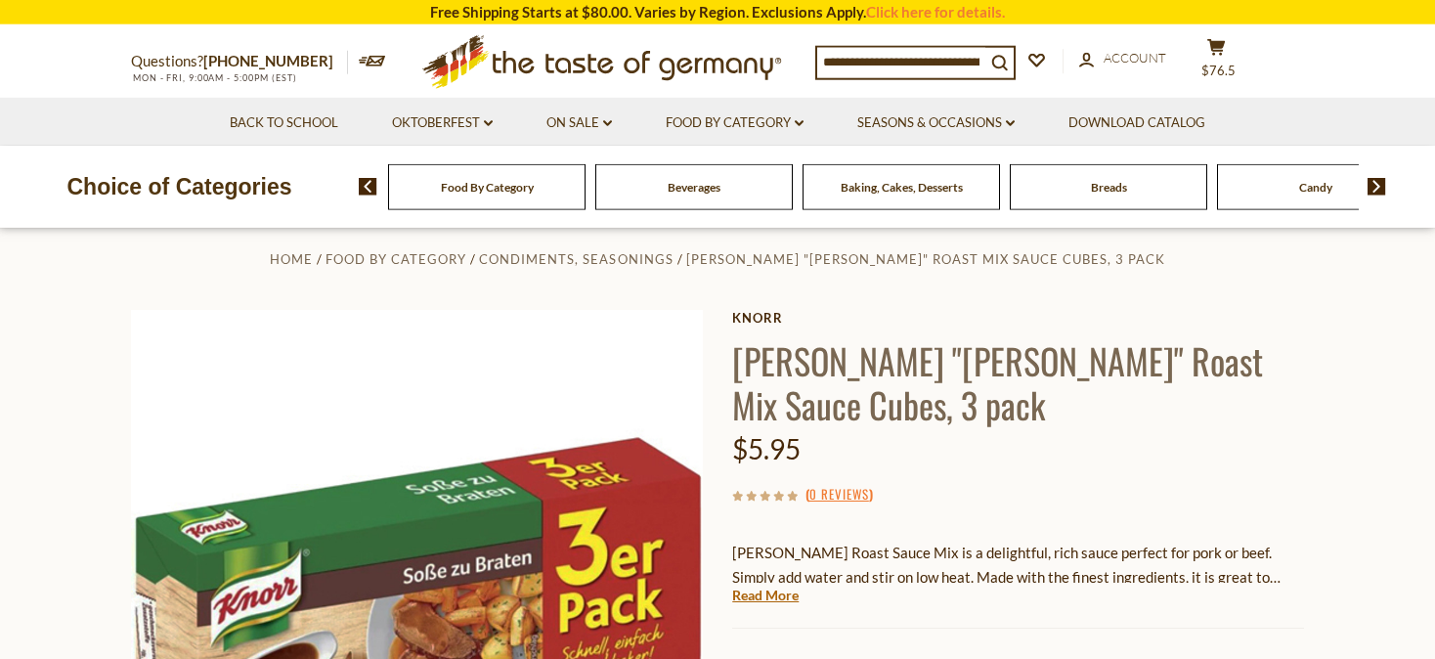
scroll to position [0, 0]
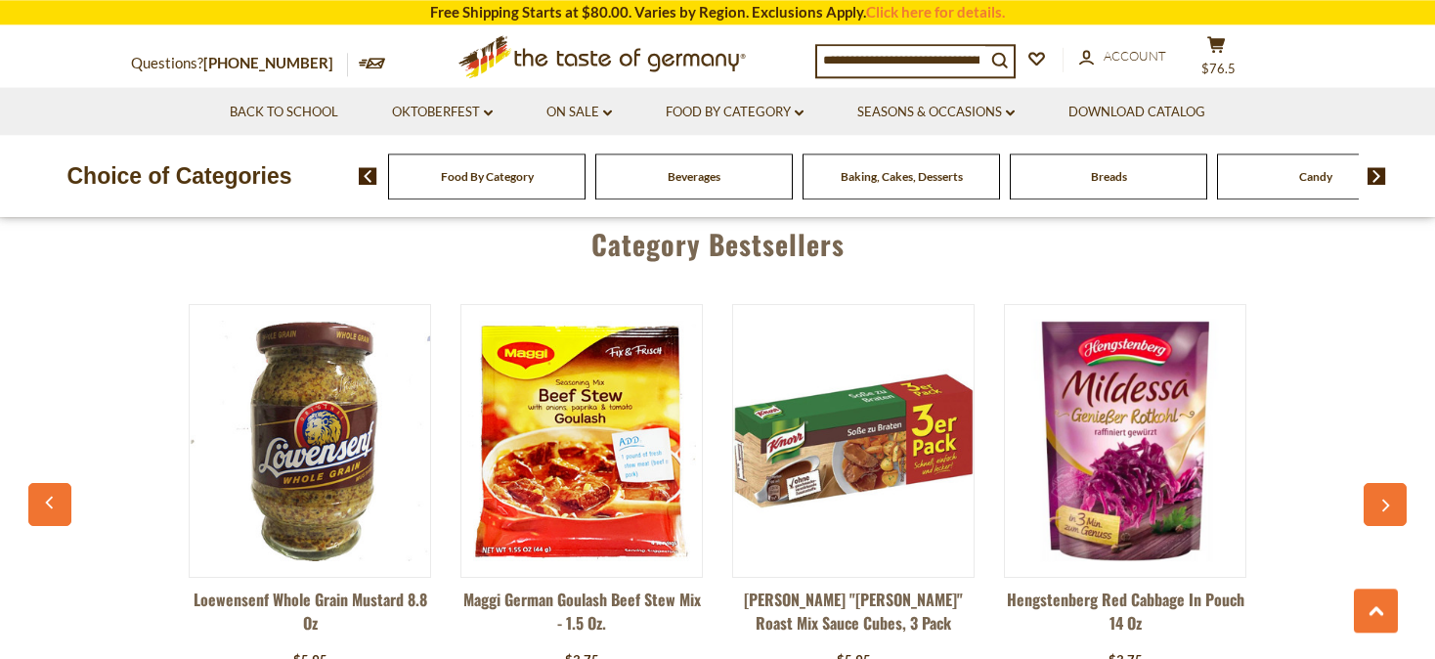
scroll to position [1755, 0]
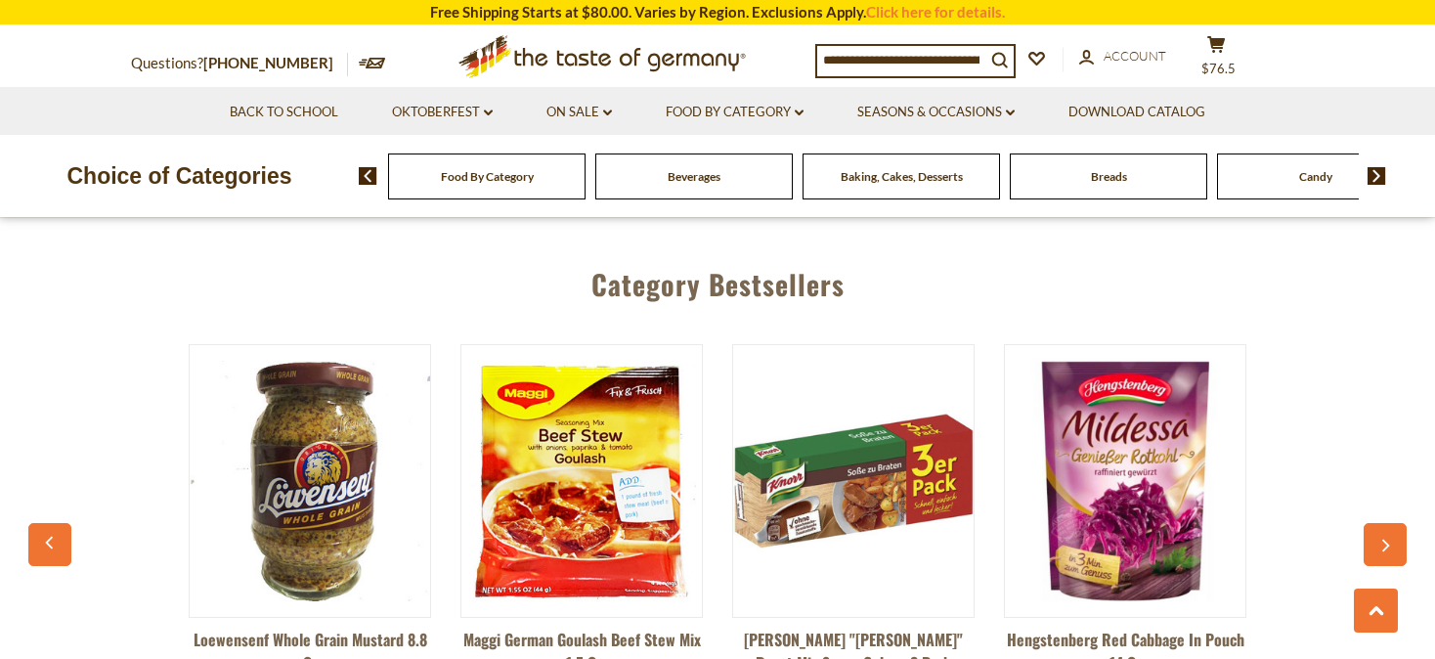
click at [1376, 534] on button "button" at bounding box center [1385, 544] width 43 height 43
click at [1384, 532] on button "button" at bounding box center [1385, 544] width 43 height 43
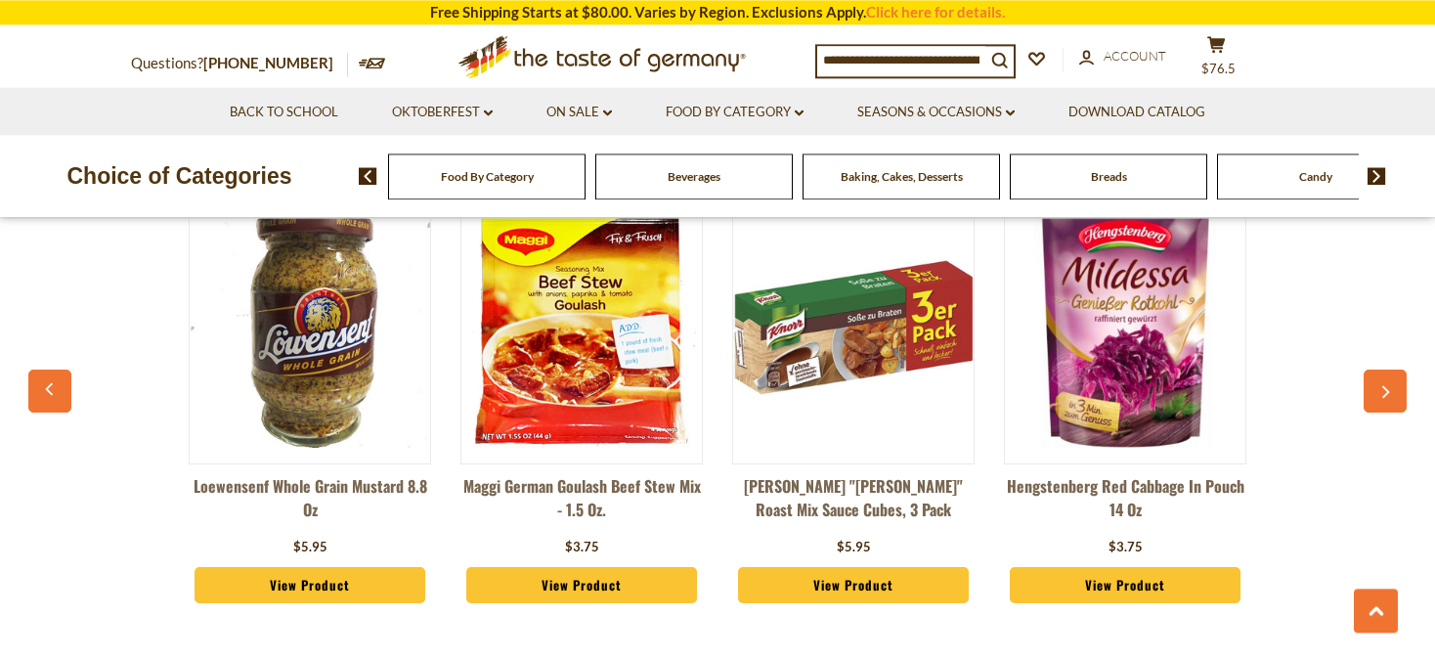
scroll to position [1961, 0]
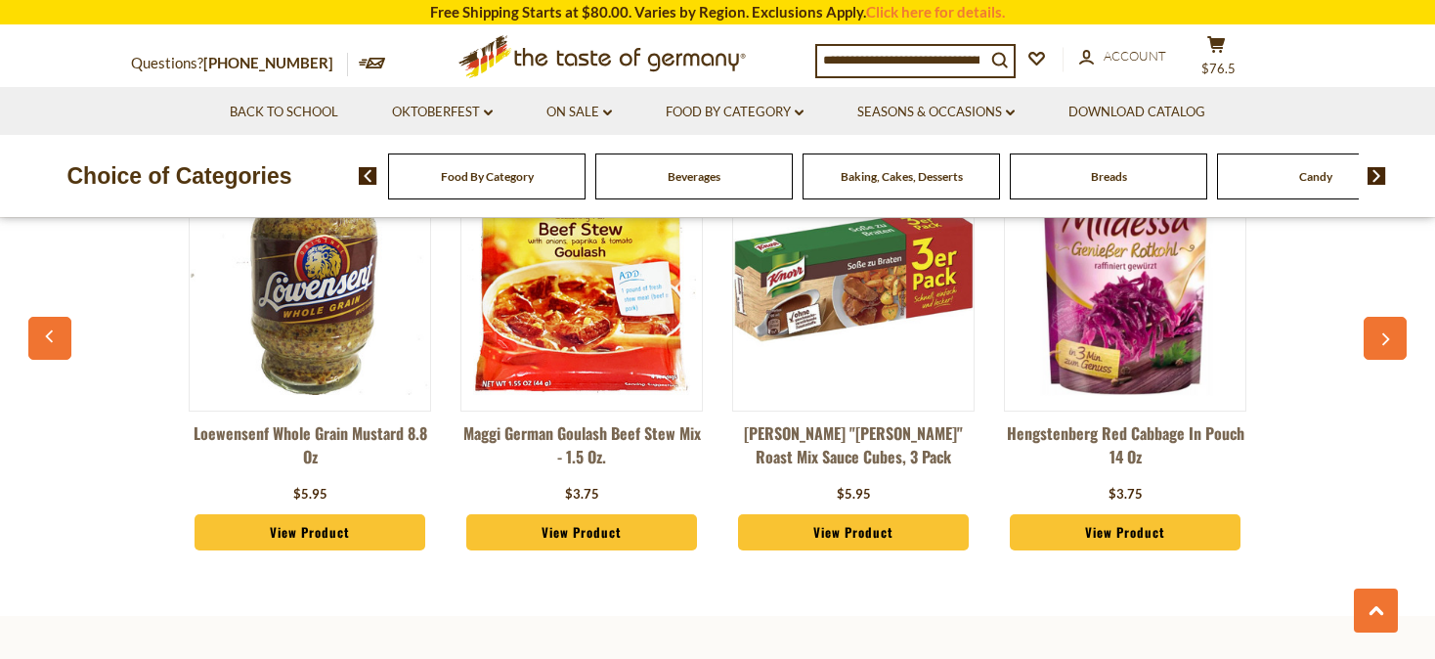
click at [37, 324] on button "button" at bounding box center [49, 338] width 43 height 43
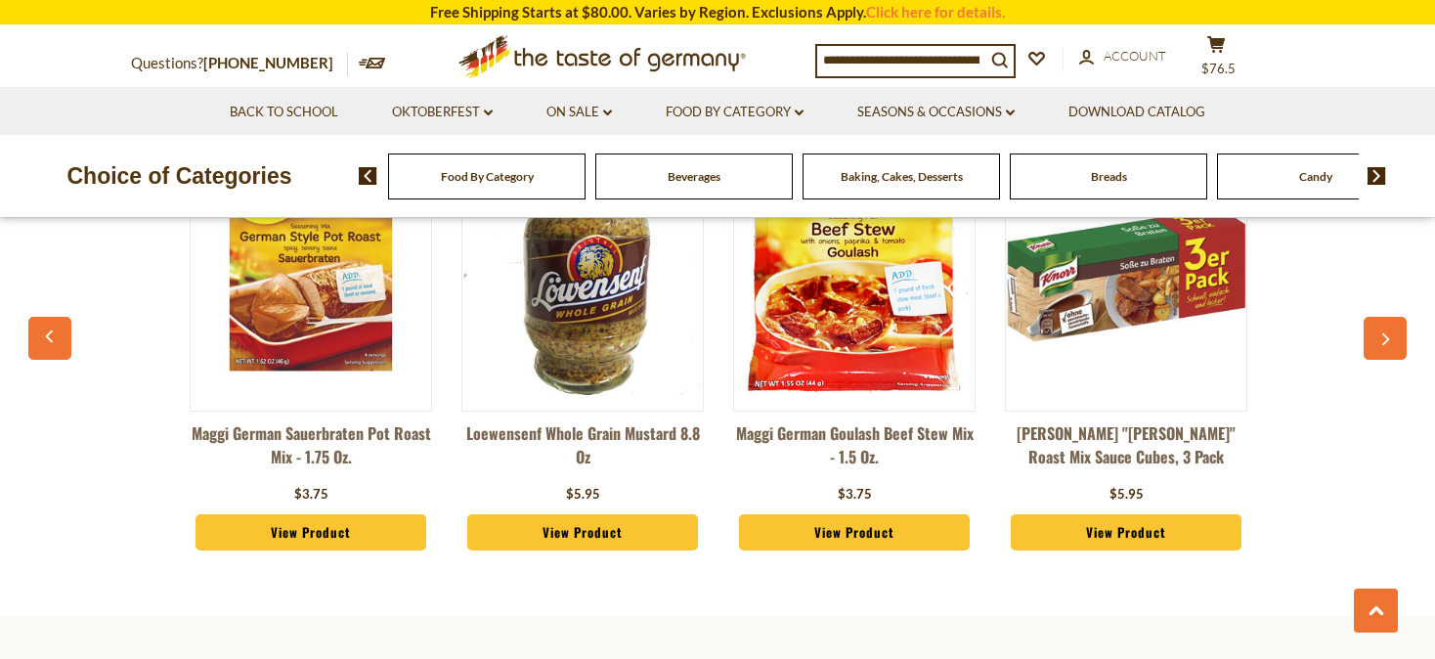
click at [40, 324] on button "button" at bounding box center [49, 338] width 43 height 43
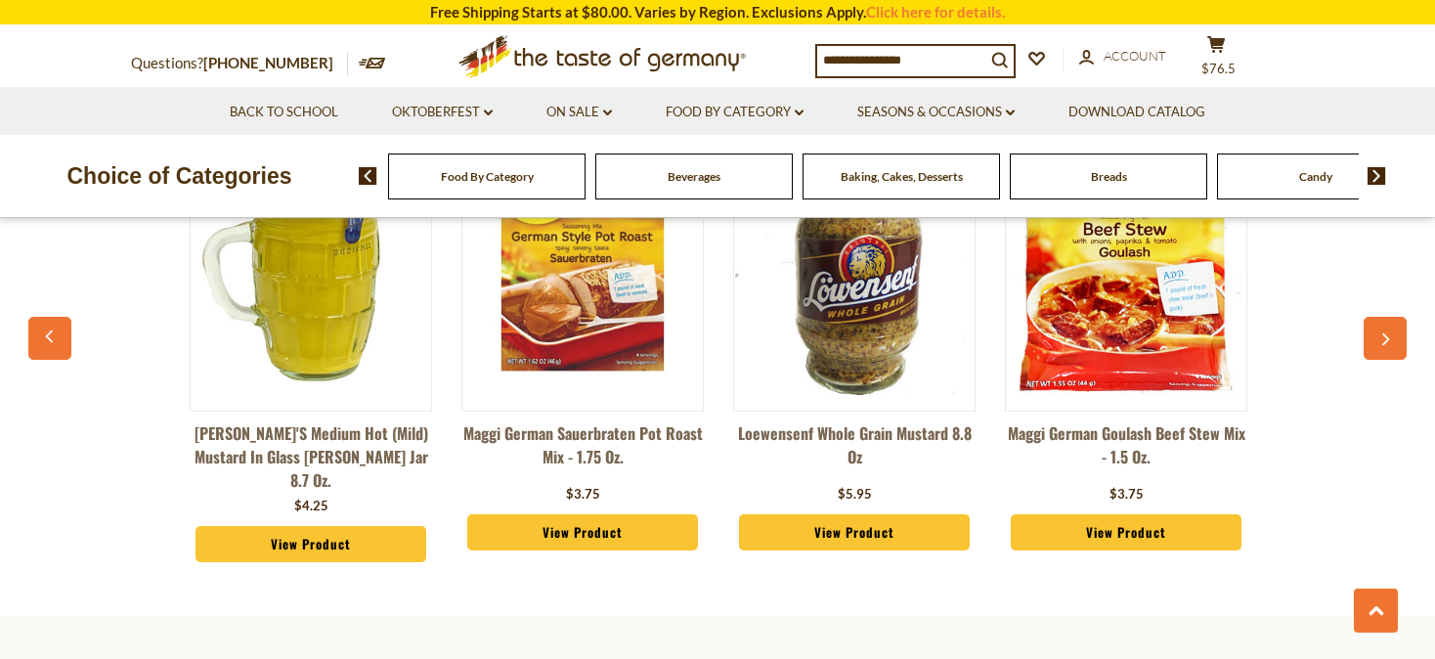
click at [41, 324] on button "button" at bounding box center [49, 338] width 43 height 43
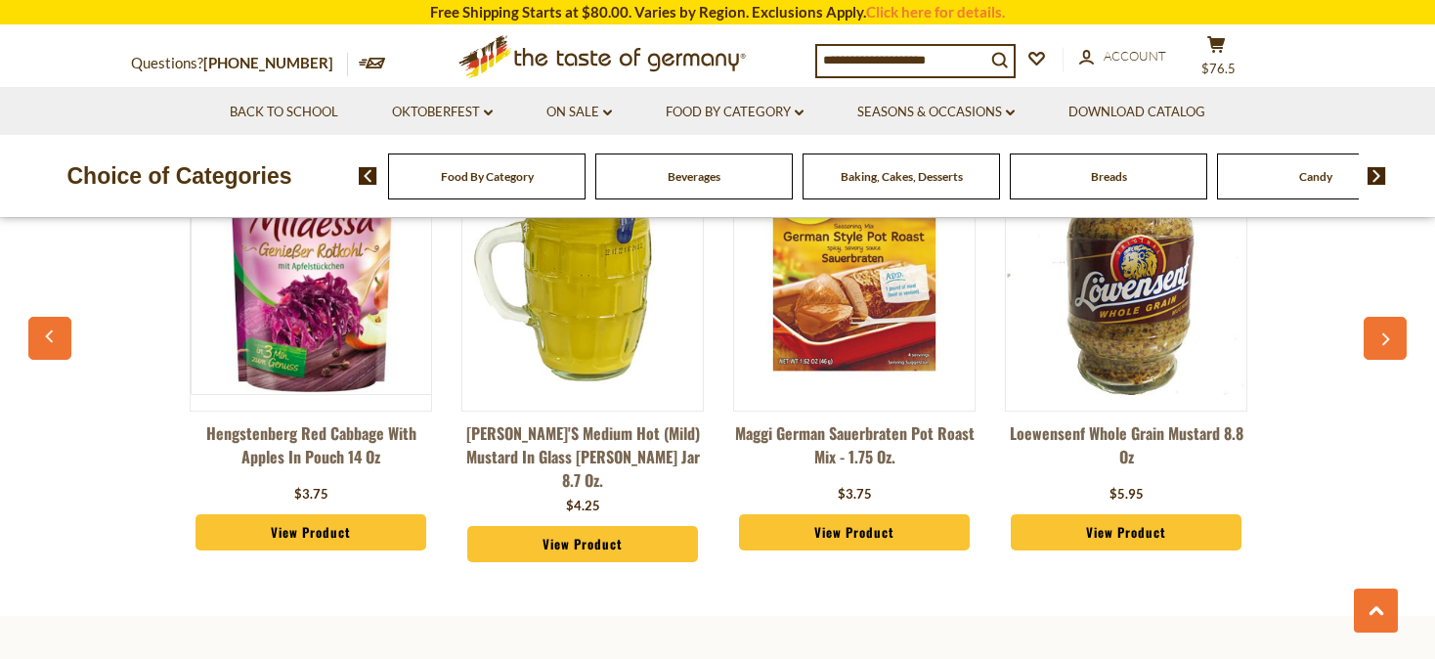
click at [41, 324] on button "button" at bounding box center [49, 338] width 43 height 43
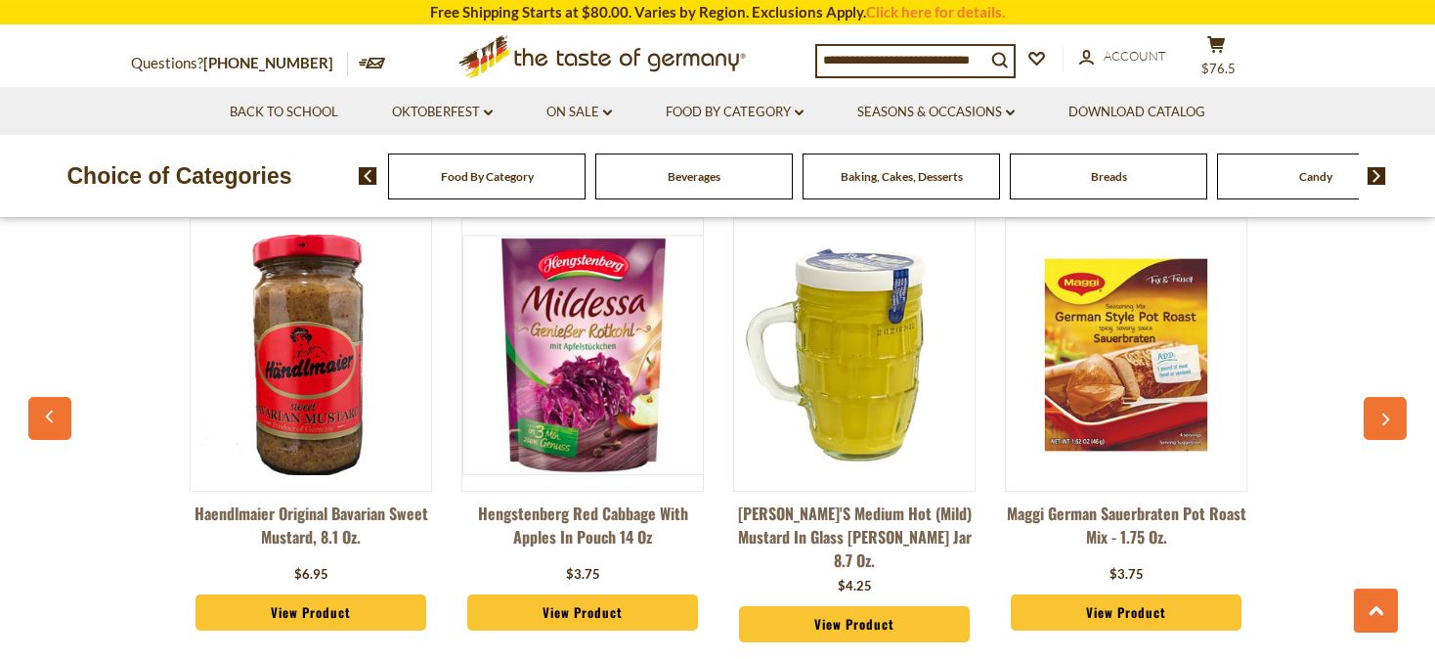
scroll to position [1755, 0]
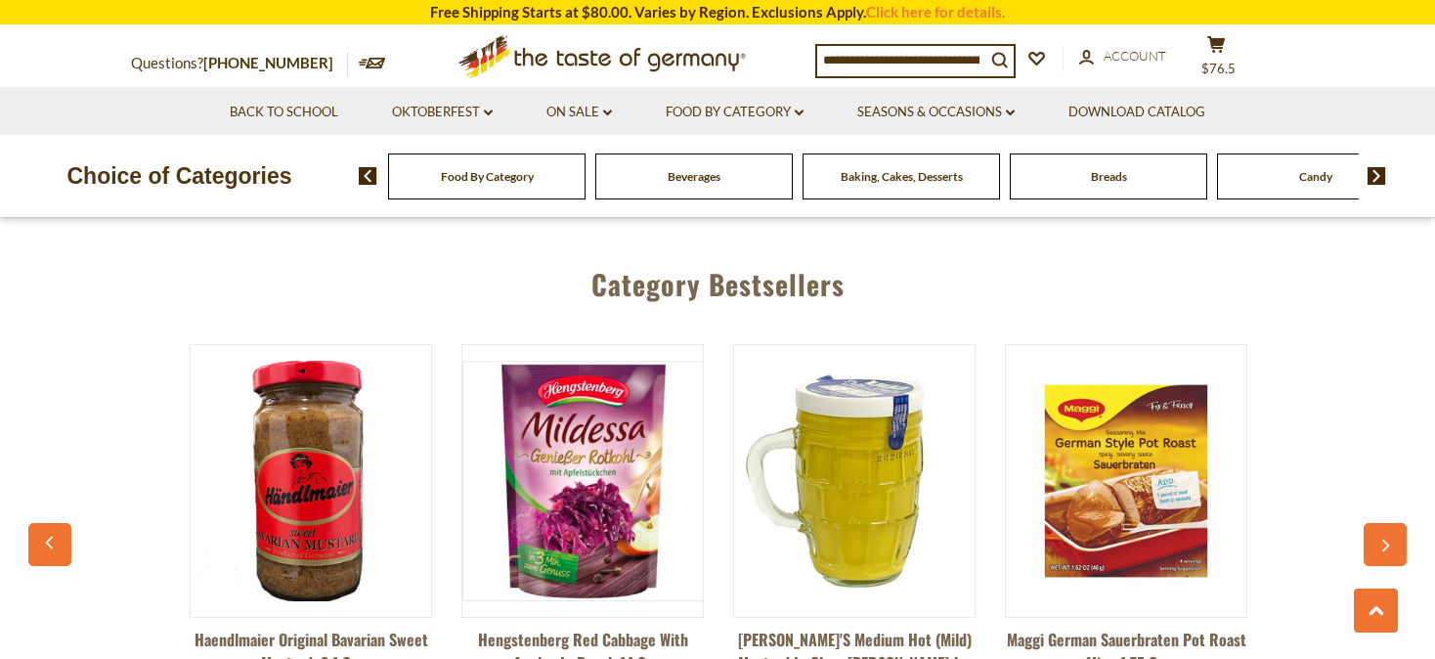
click at [39, 535] on button "button" at bounding box center [49, 544] width 43 height 43
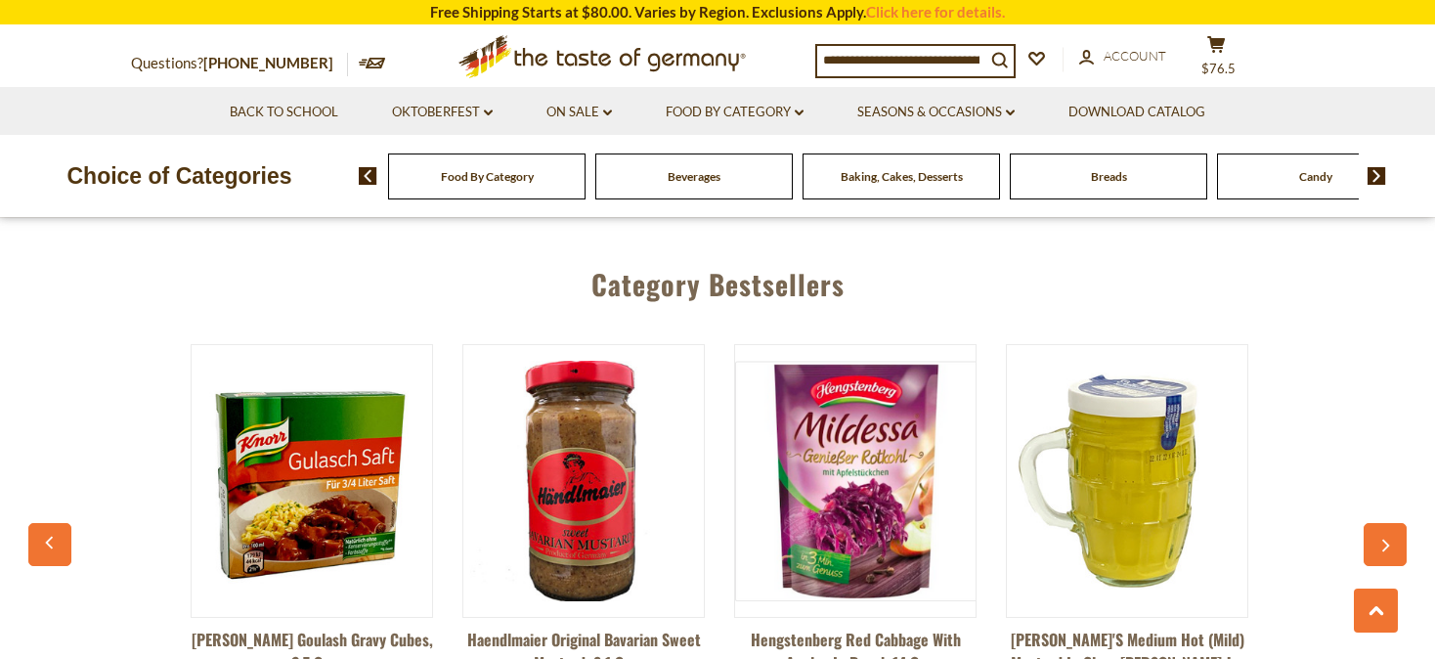
click at [39, 534] on button "button" at bounding box center [49, 544] width 43 height 43
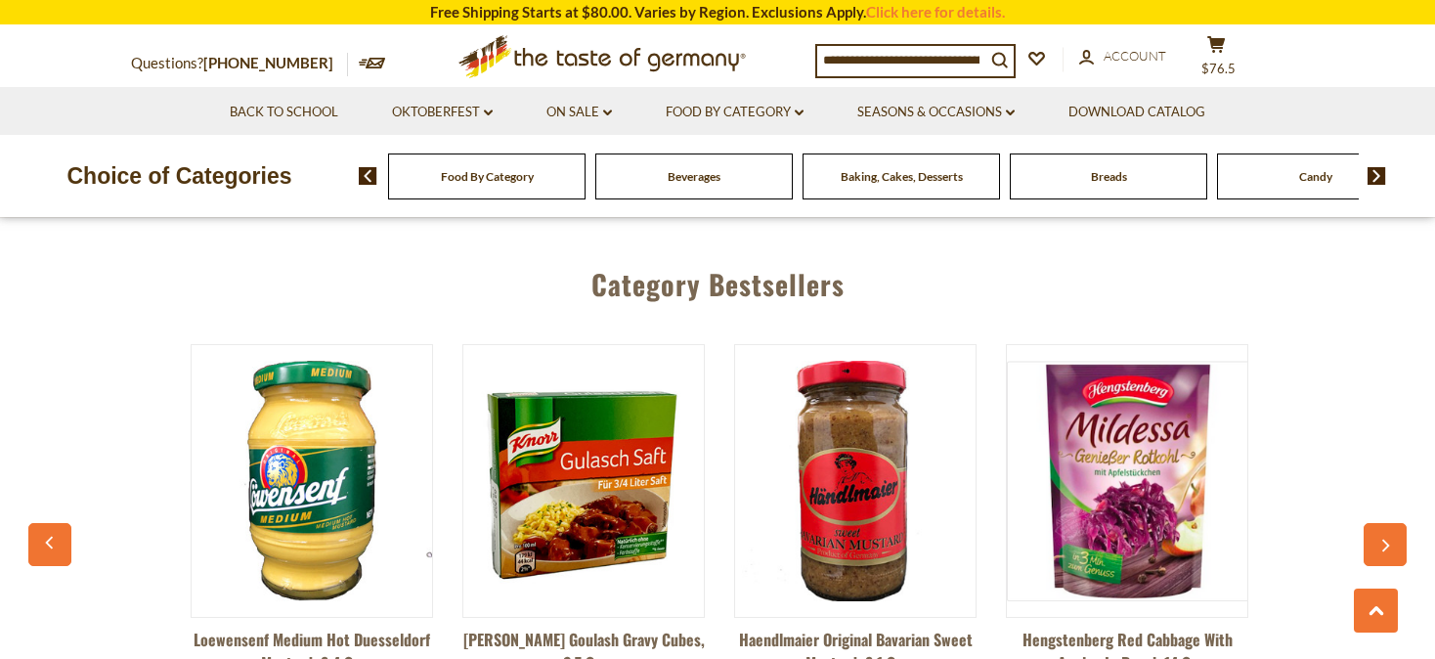
click at [39, 534] on button "button" at bounding box center [49, 544] width 43 height 43
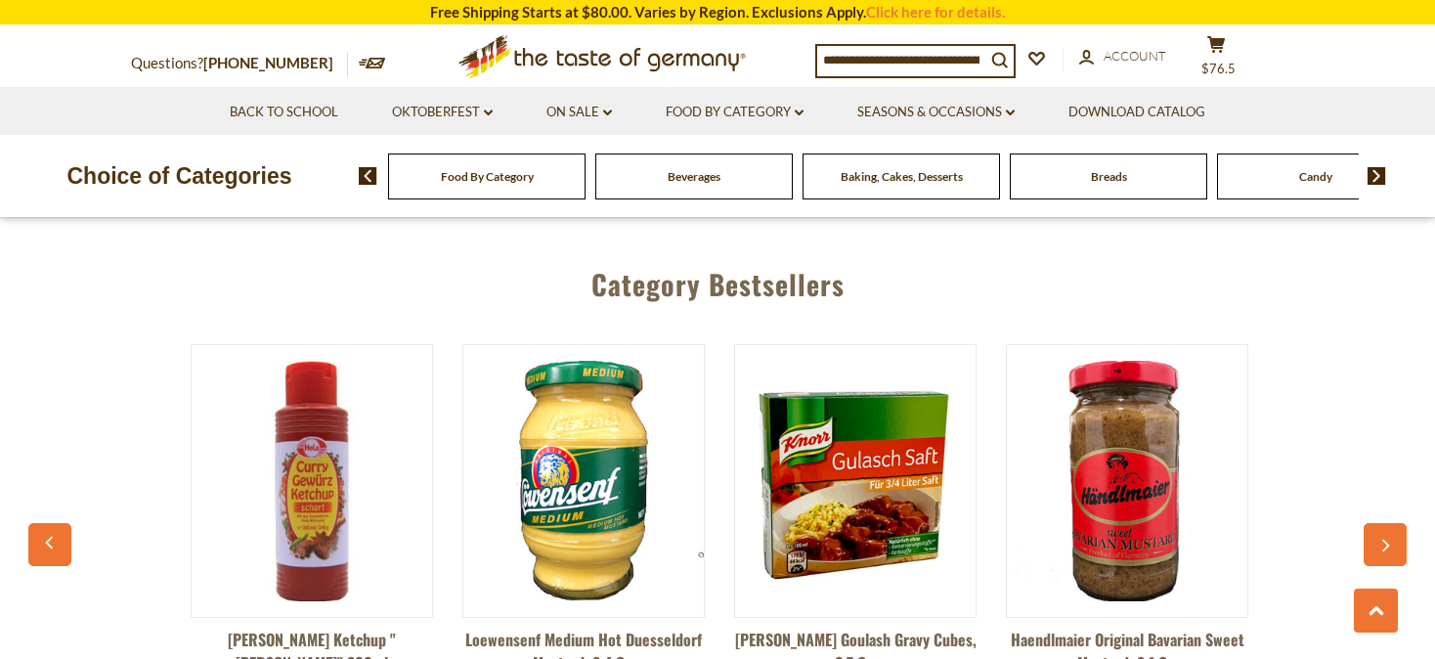
scroll to position [0, 1357]
click at [50, 537] on icon "button" at bounding box center [49, 543] width 8 height 13
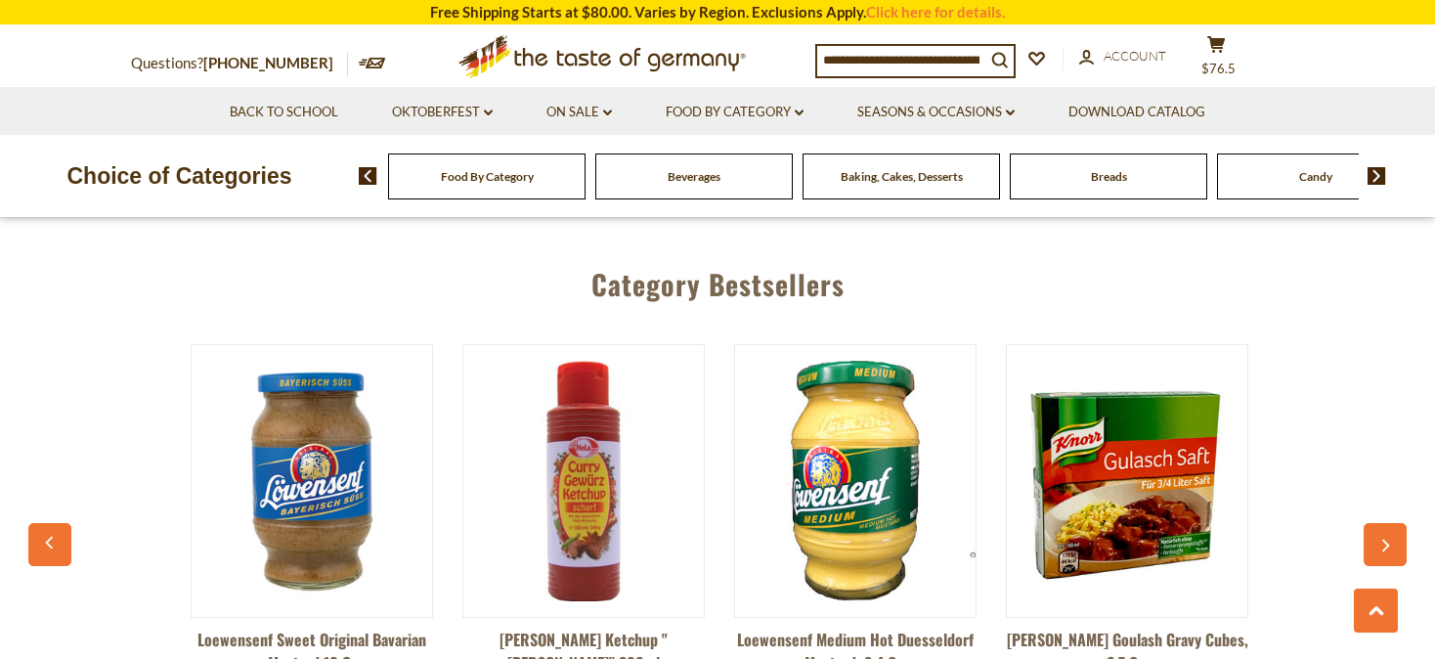
scroll to position [0, 1084]
click at [50, 537] on icon "button" at bounding box center [49, 543] width 8 height 13
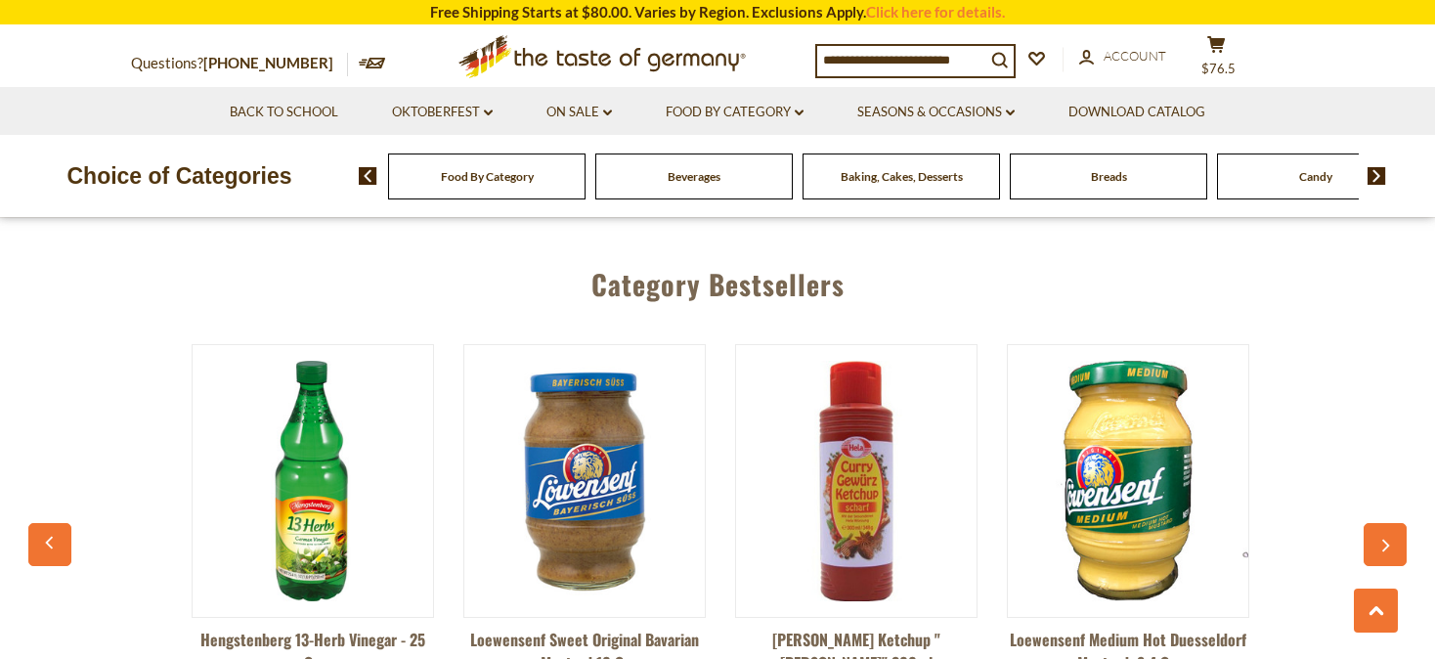
click at [50, 537] on icon "button" at bounding box center [49, 543] width 8 height 13
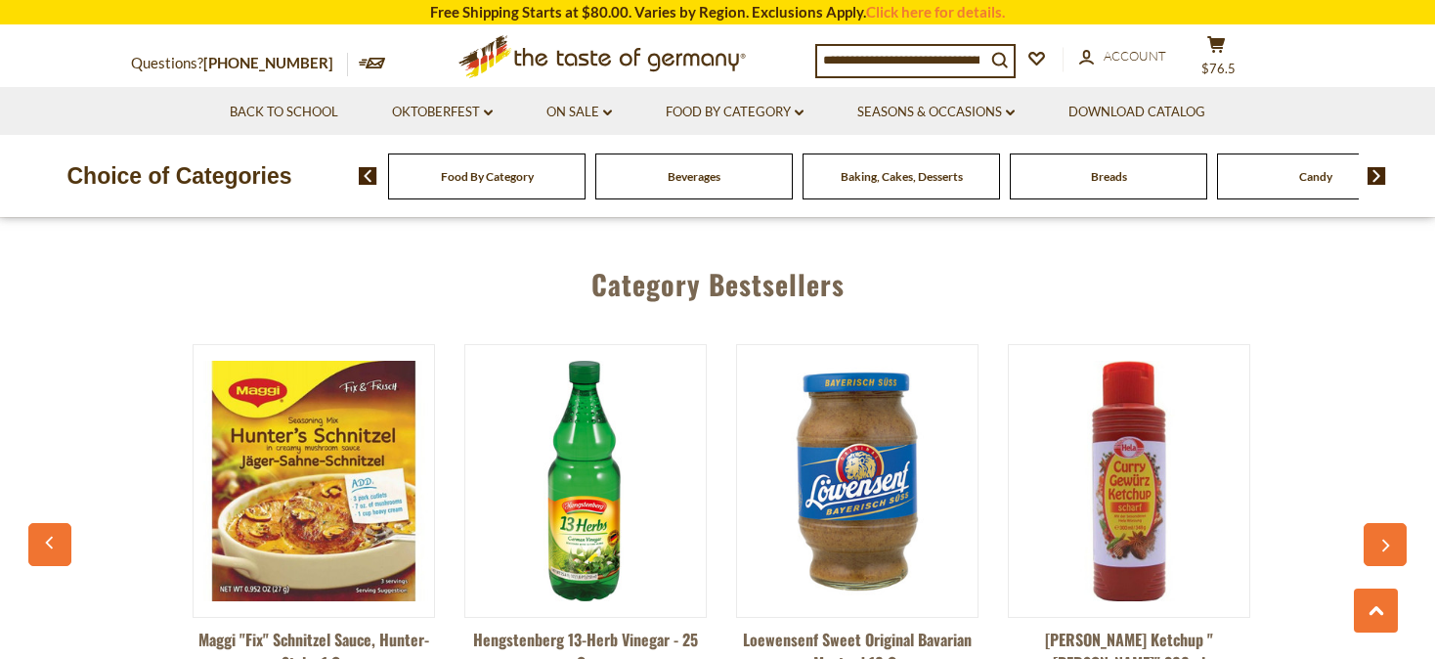
click at [50, 537] on icon "button" at bounding box center [49, 543] width 8 height 13
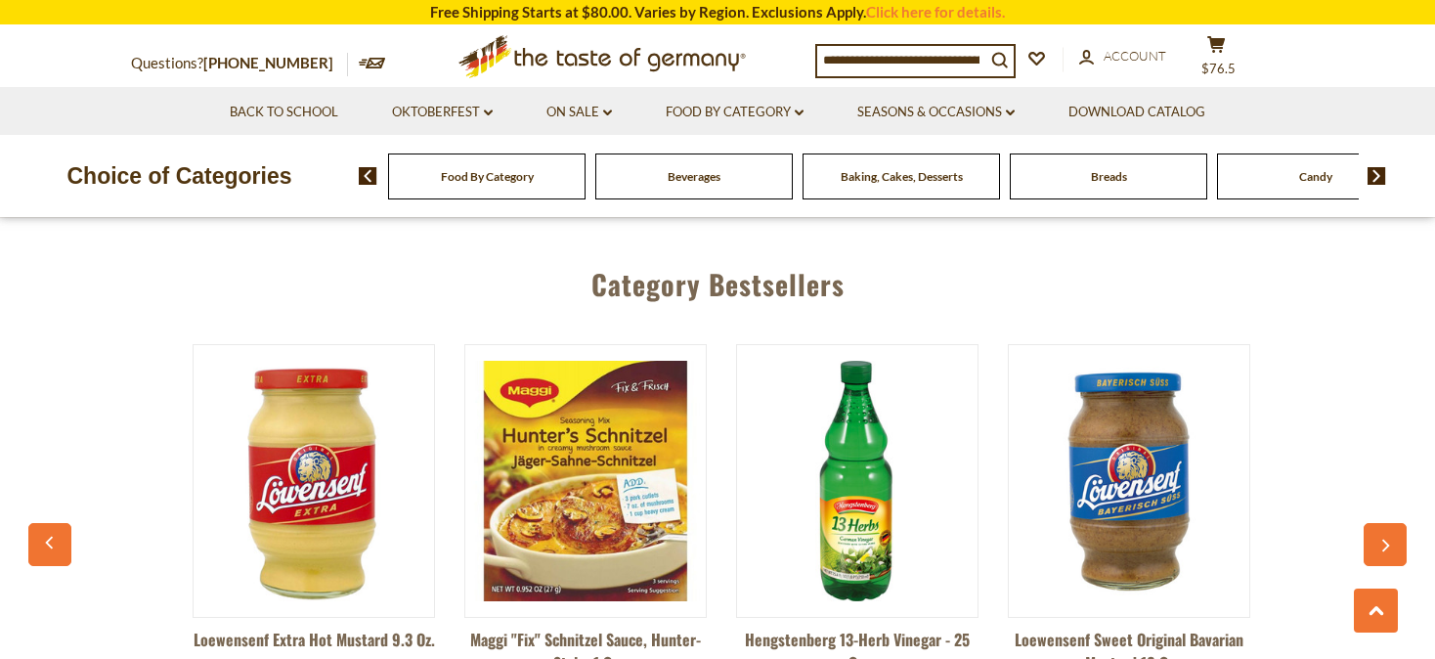
click at [50, 537] on icon "button" at bounding box center [49, 543] width 8 height 13
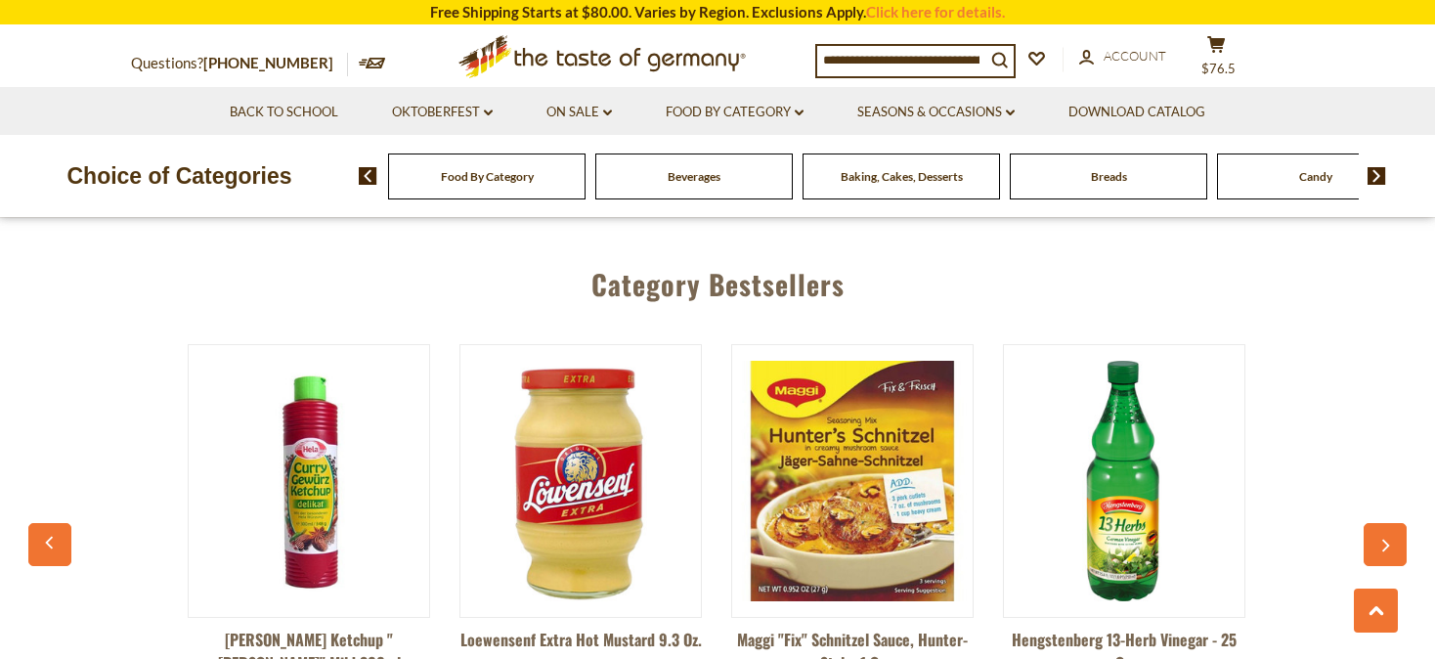
scroll to position [0, 0]
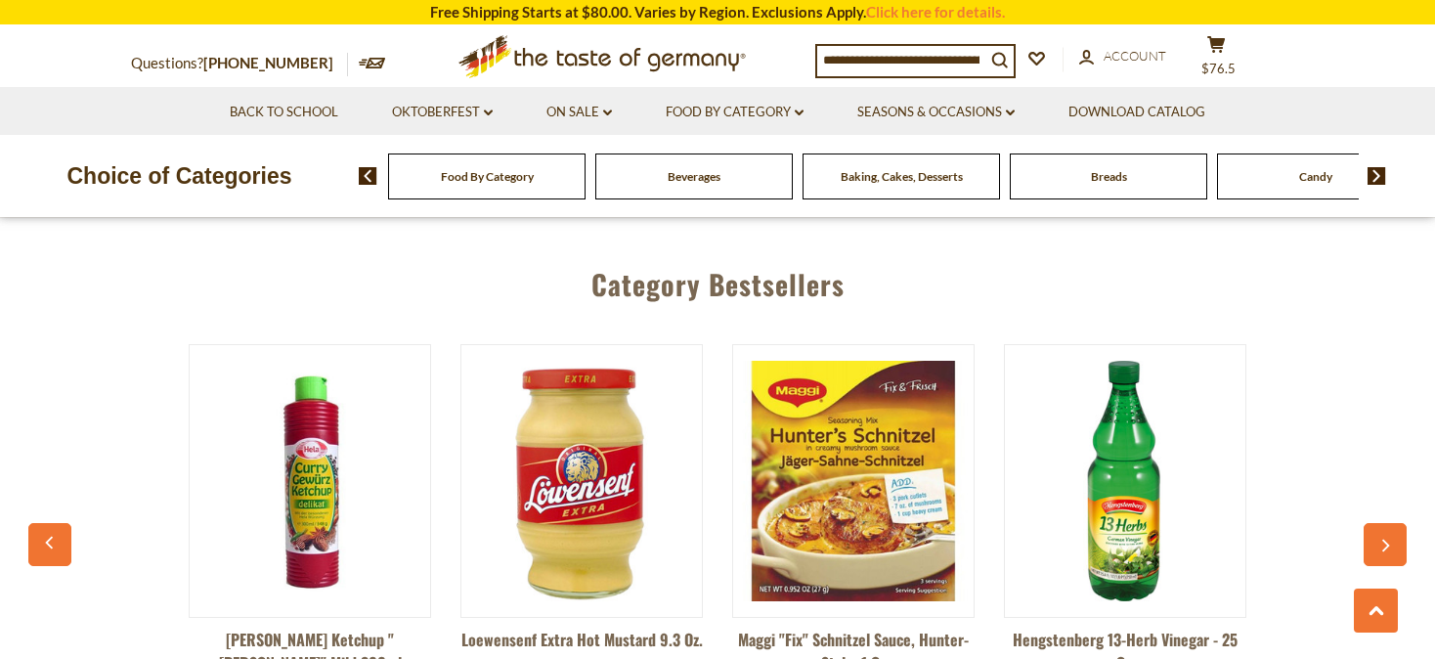
click at [50, 537] on icon "button" at bounding box center [49, 543] width 8 height 13
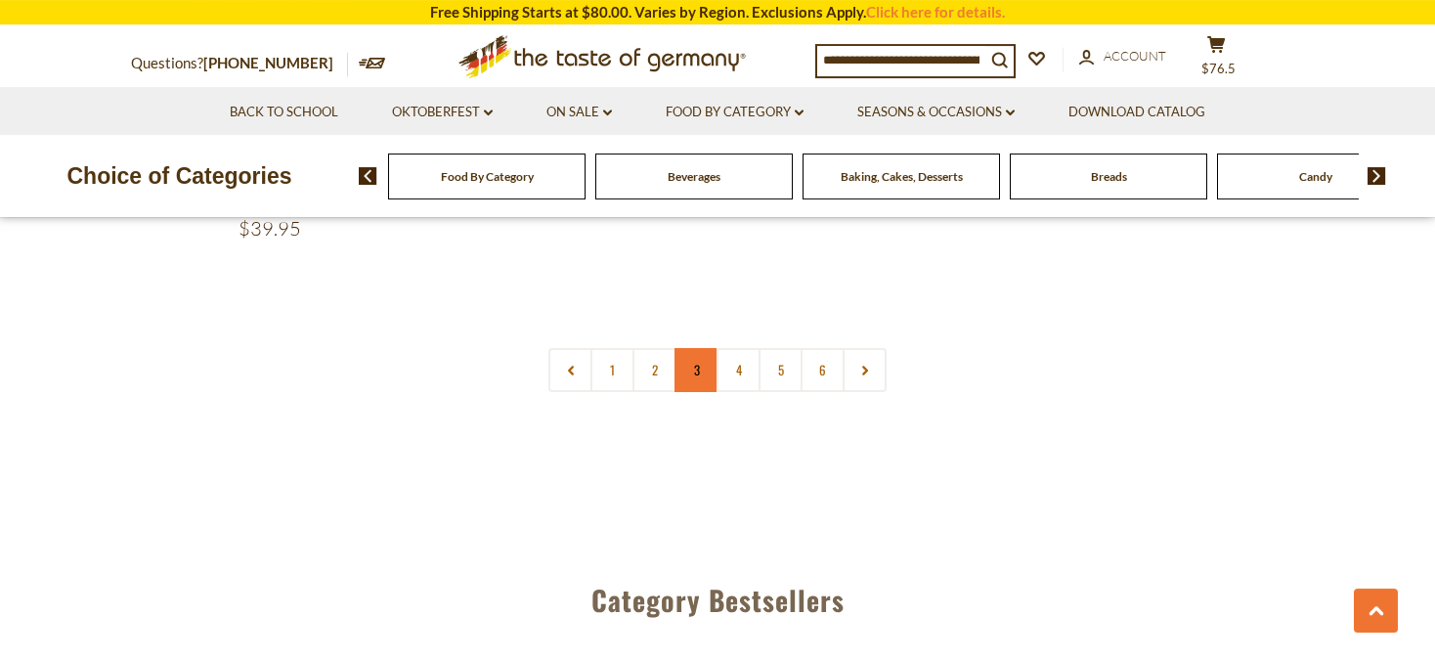
scroll to position [1341, 0]
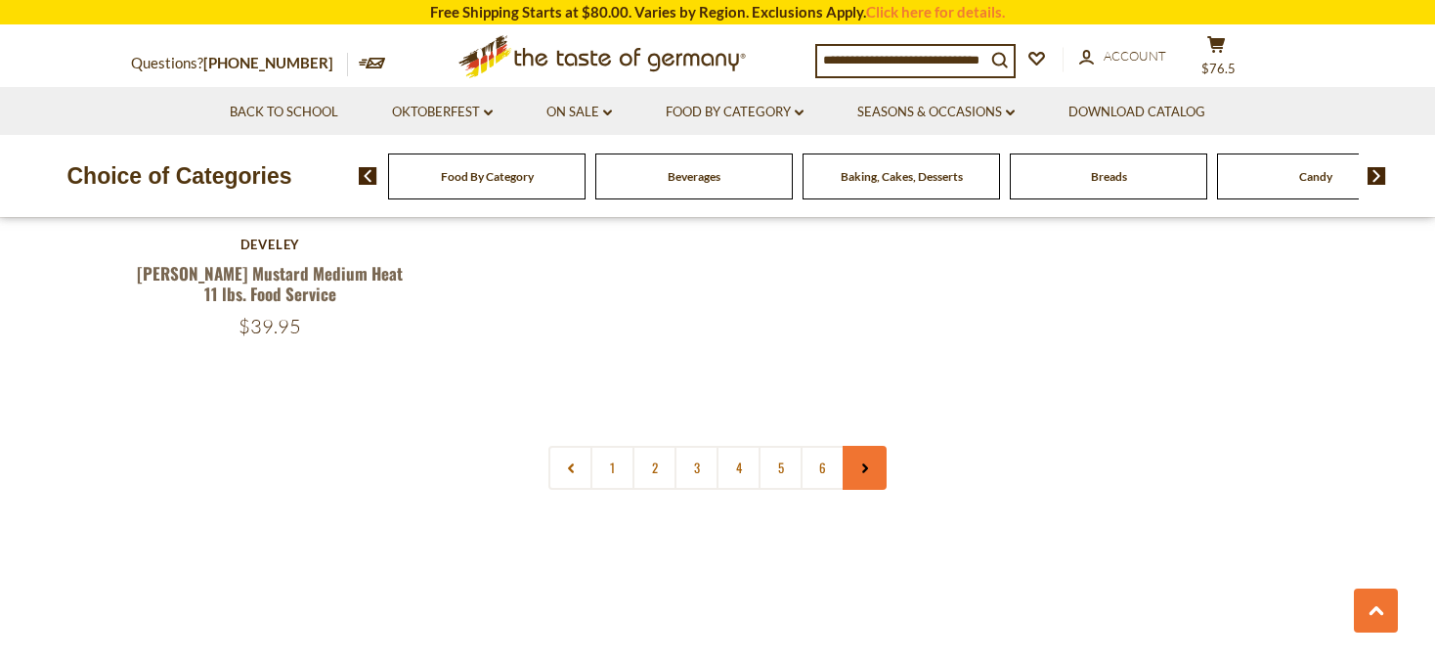
click at [861, 462] on link at bounding box center [865, 468] width 44 height 44
click at [818, 477] on link "6" at bounding box center [823, 468] width 44 height 44
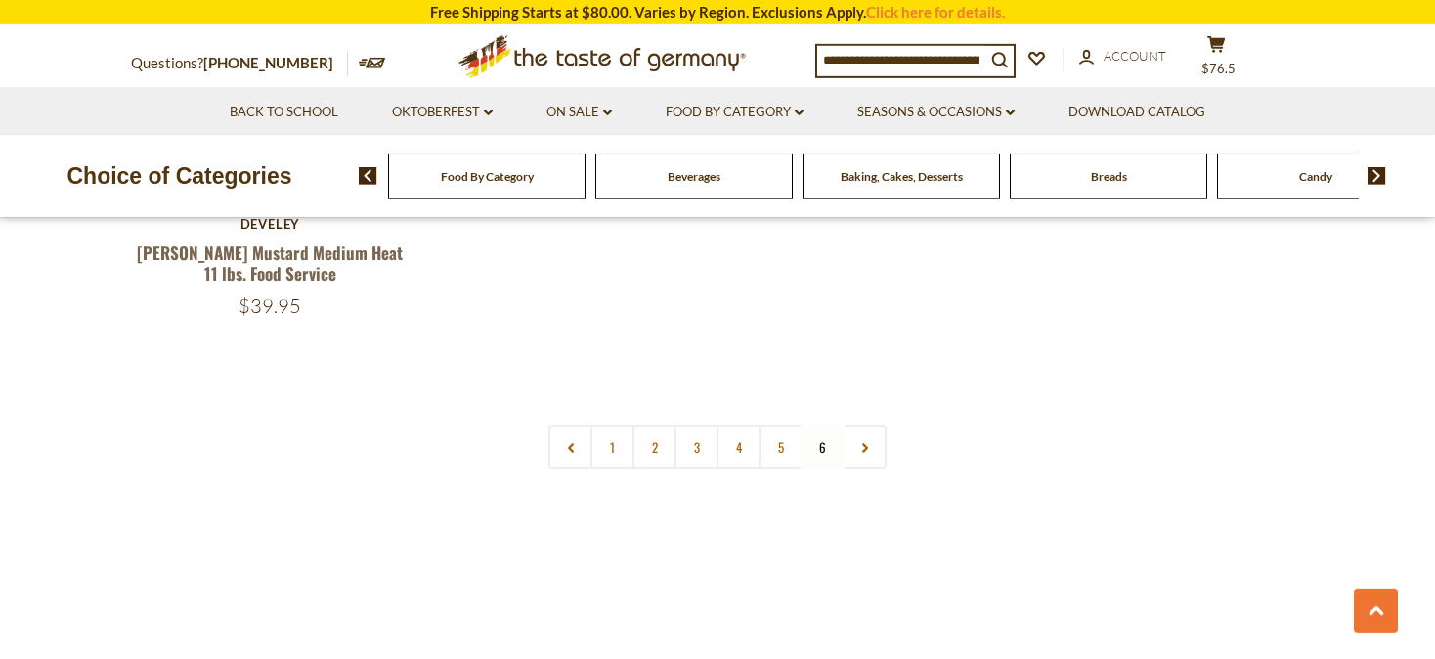
scroll to position [1445, 0]
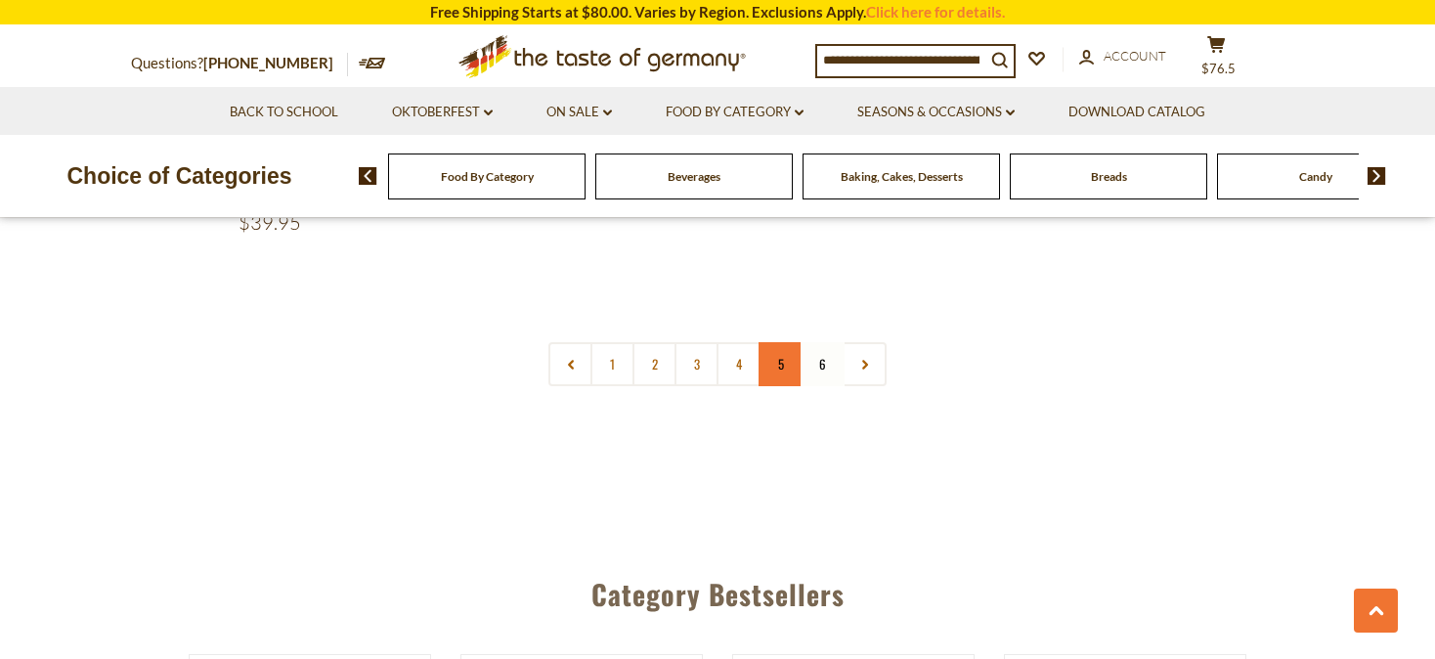
click at [784, 368] on link "5" at bounding box center [781, 364] width 44 height 44
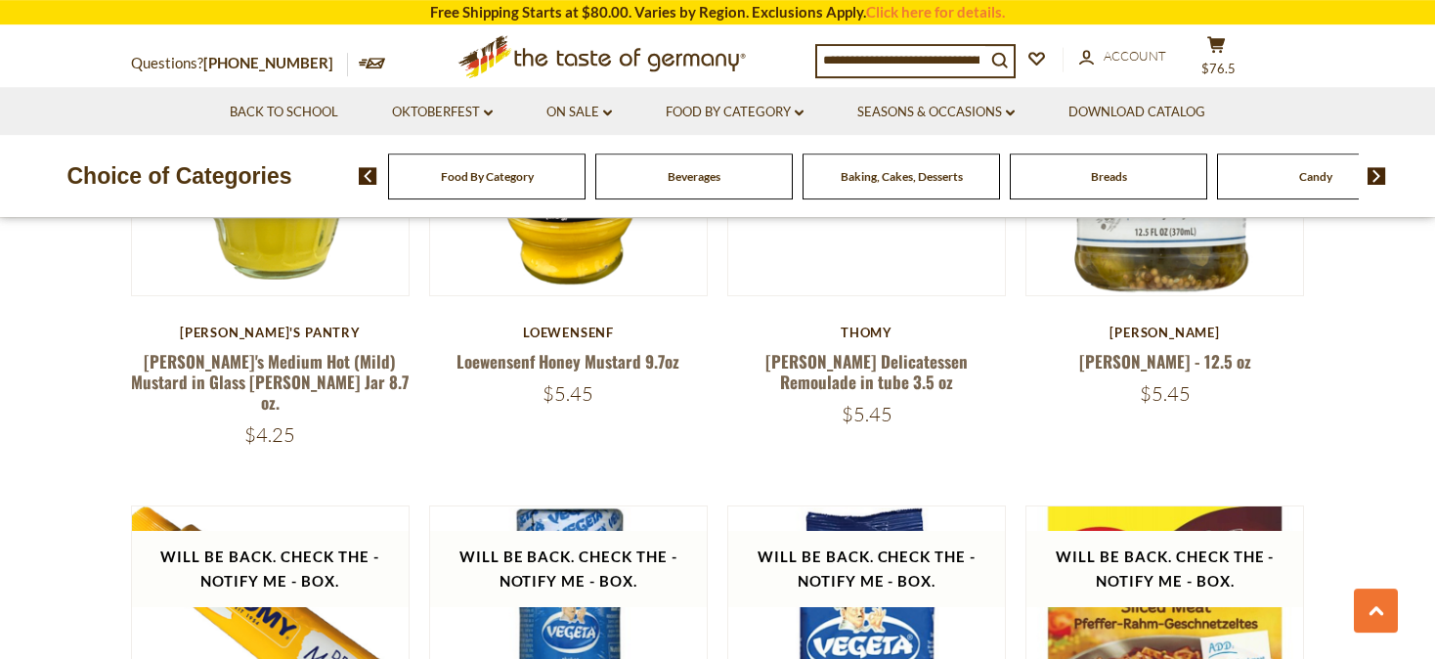
scroll to position [4646, 0]
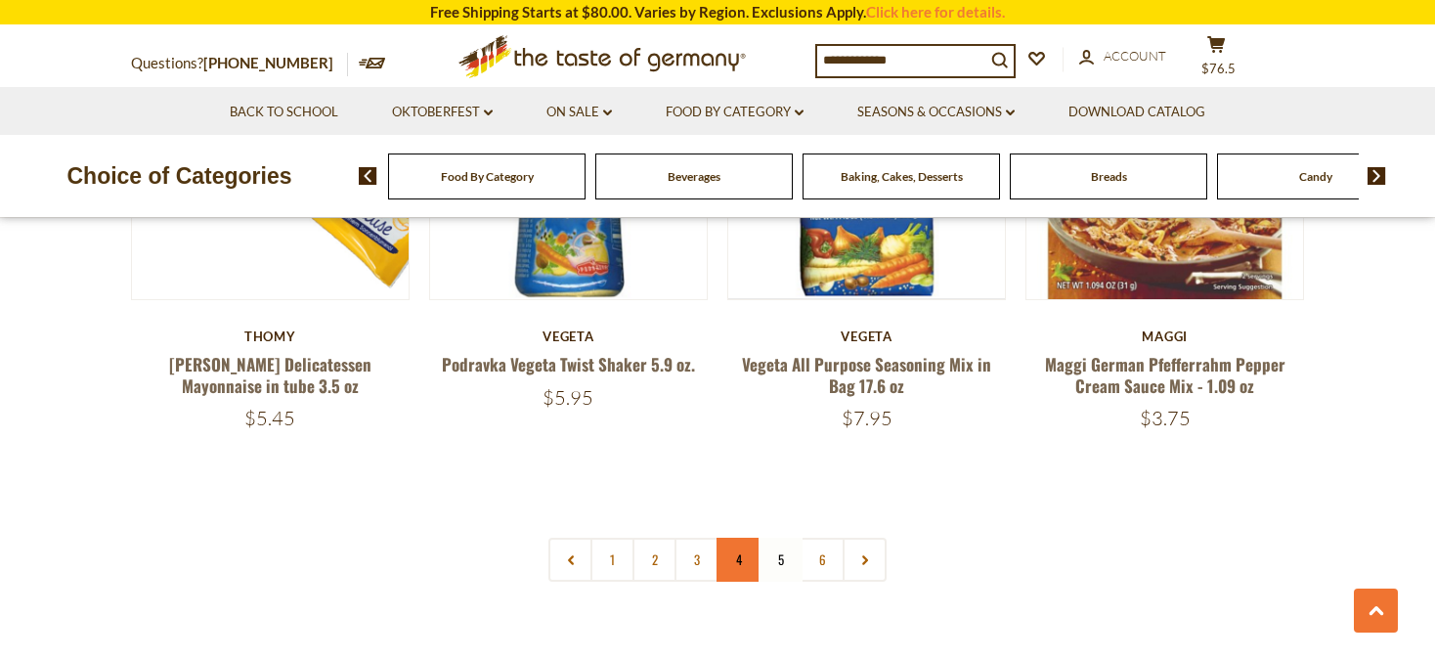
click at [745, 538] on link "4" at bounding box center [739, 560] width 44 height 44
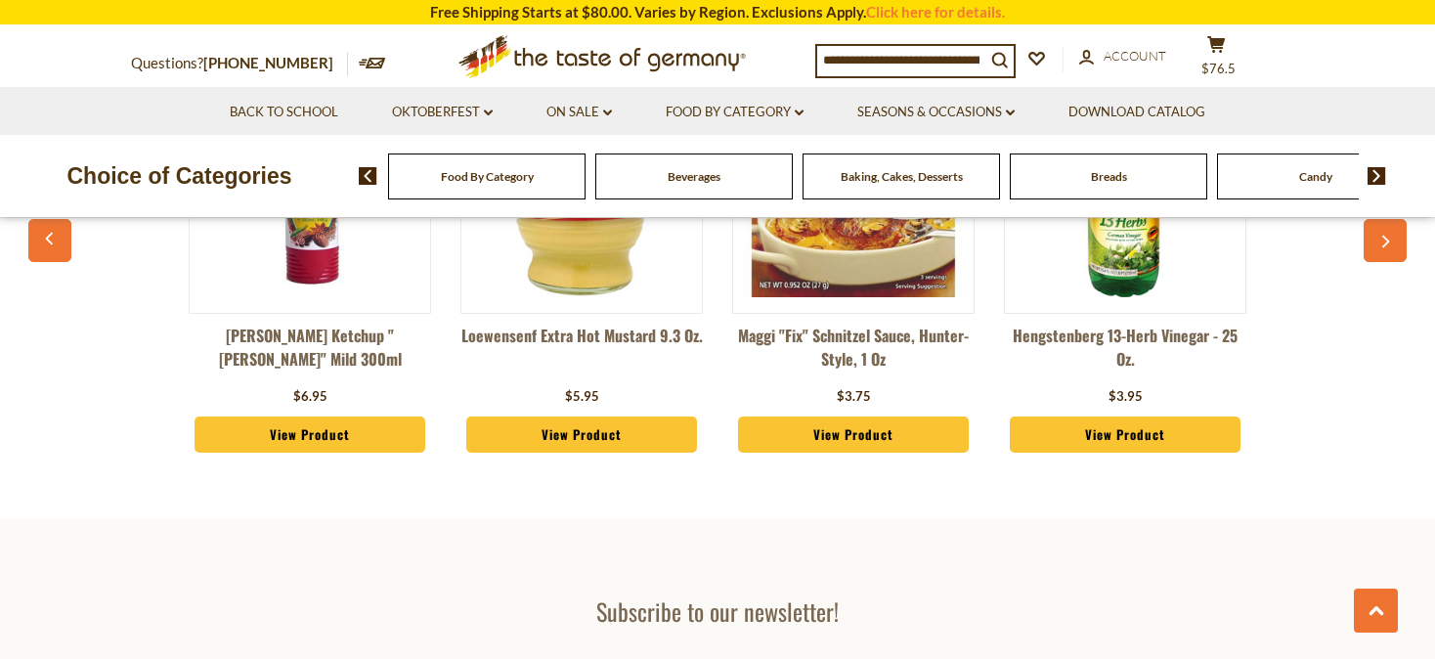
scroll to position [4749, 0]
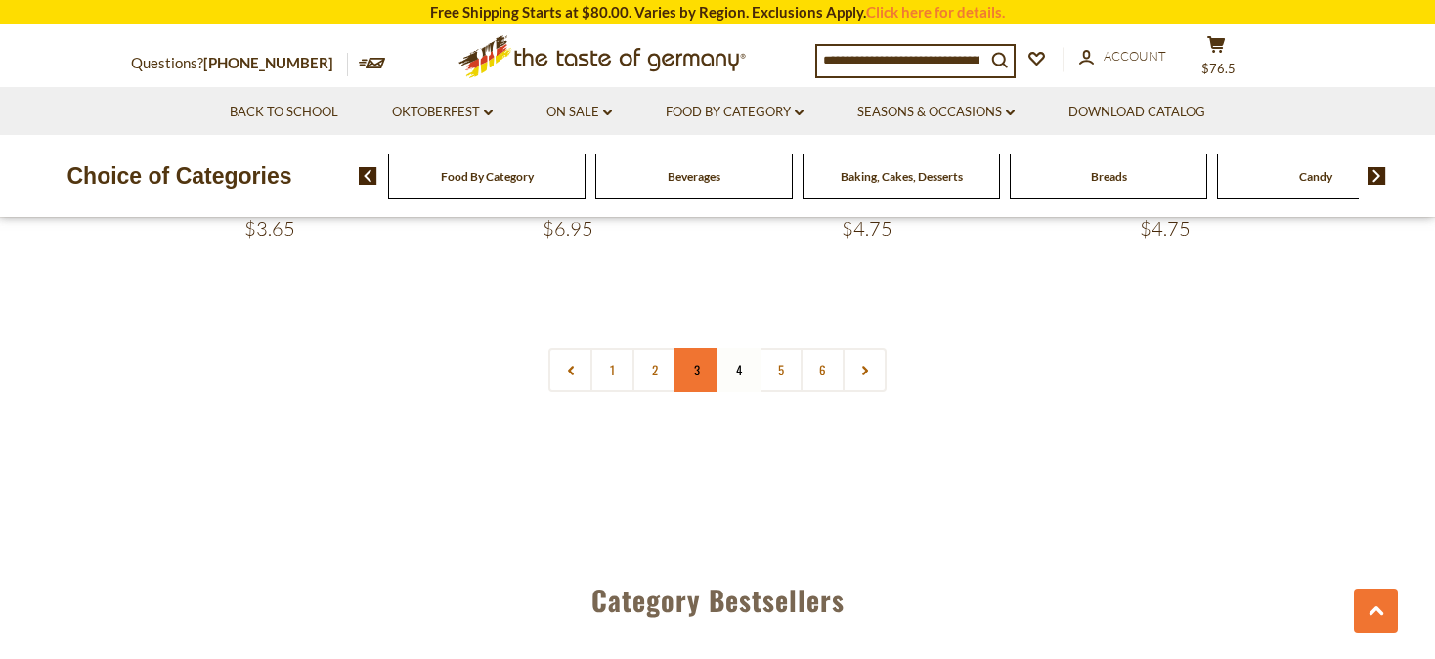
click at [708, 348] on link "3" at bounding box center [697, 370] width 44 height 44
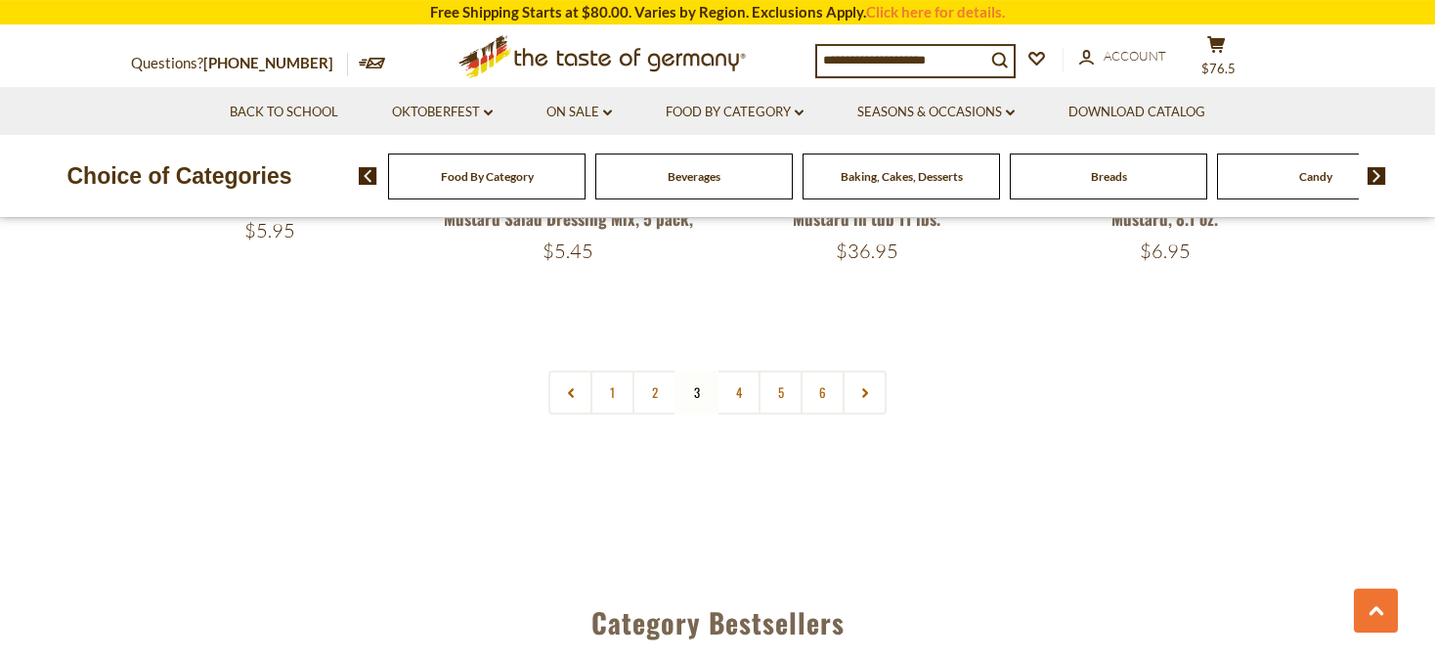
scroll to position [4741, 0]
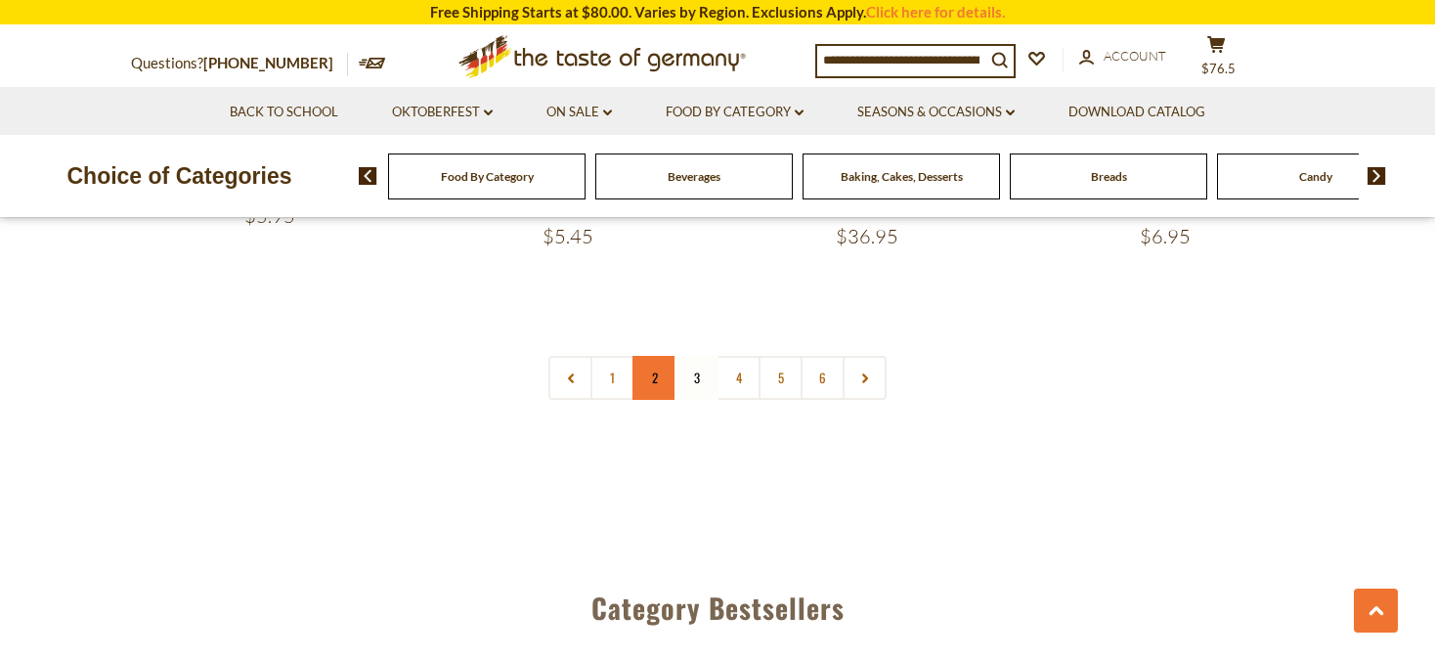
click at [649, 356] on link "2" at bounding box center [655, 378] width 44 height 44
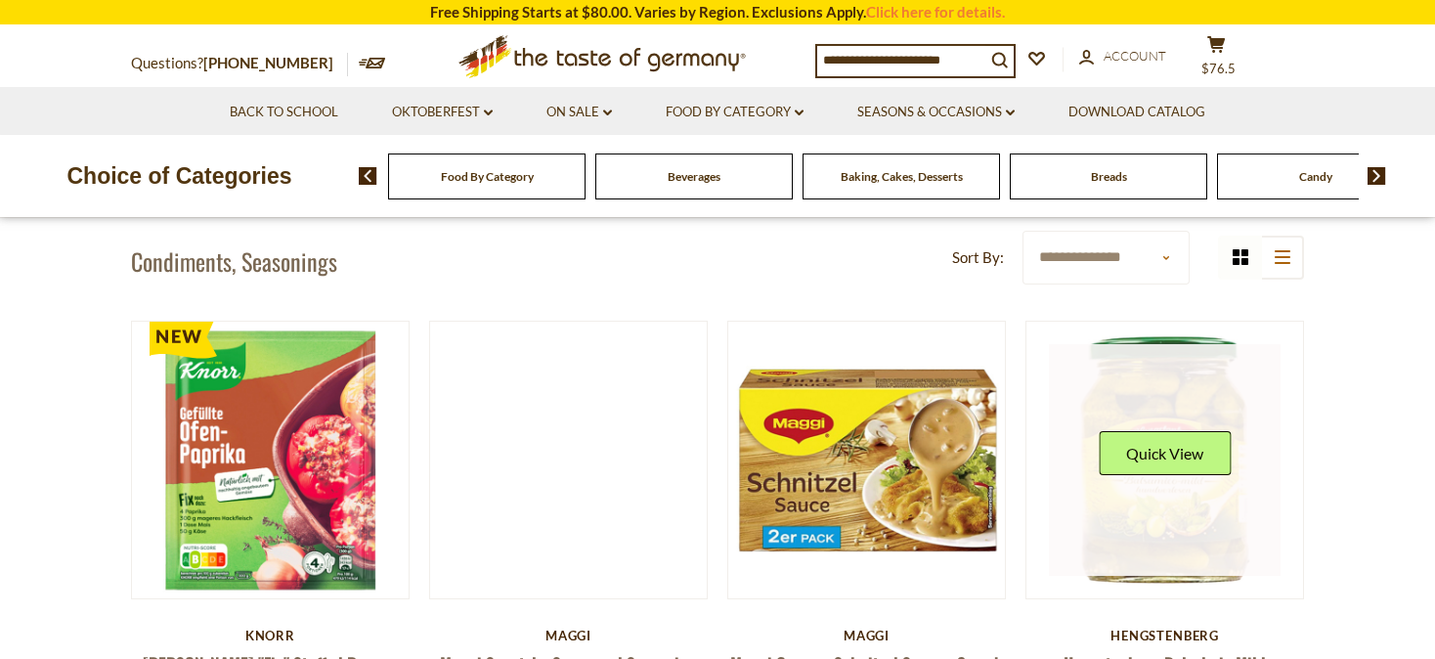
scroll to position [405, 0]
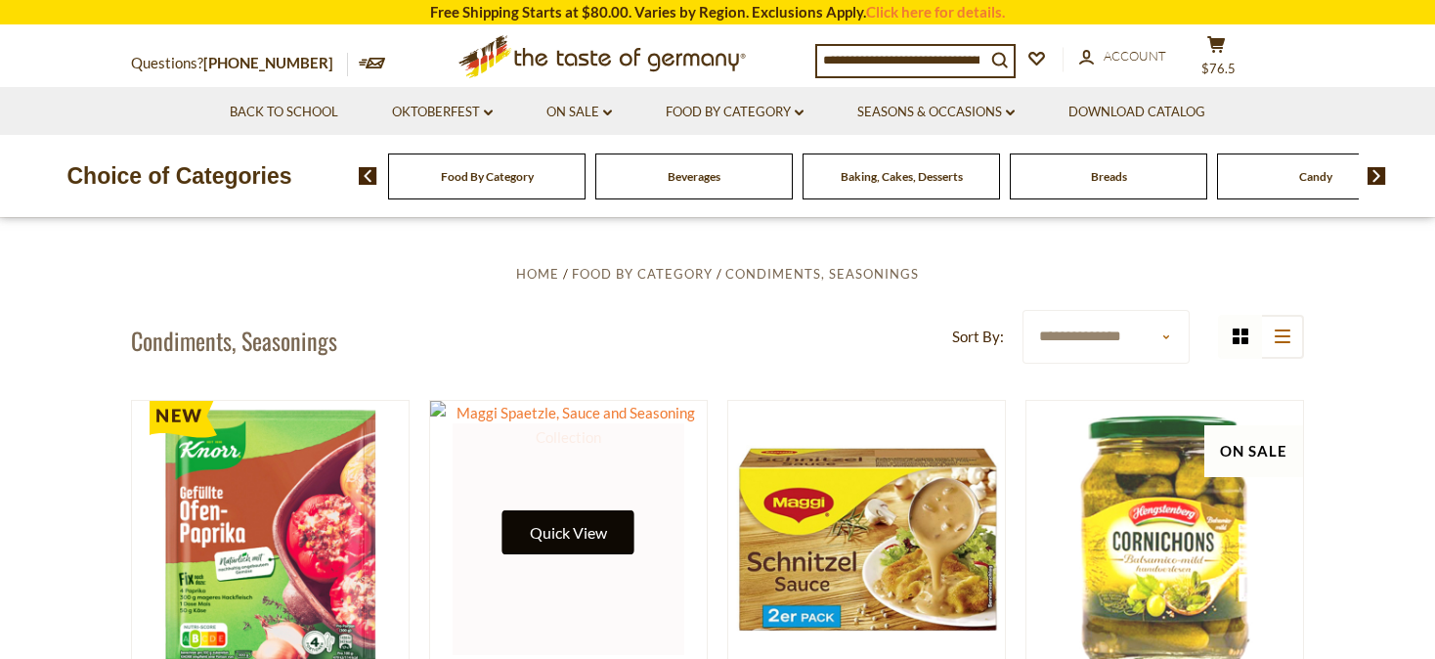
click at [585, 521] on button "Quick View" at bounding box center [569, 532] width 132 height 44
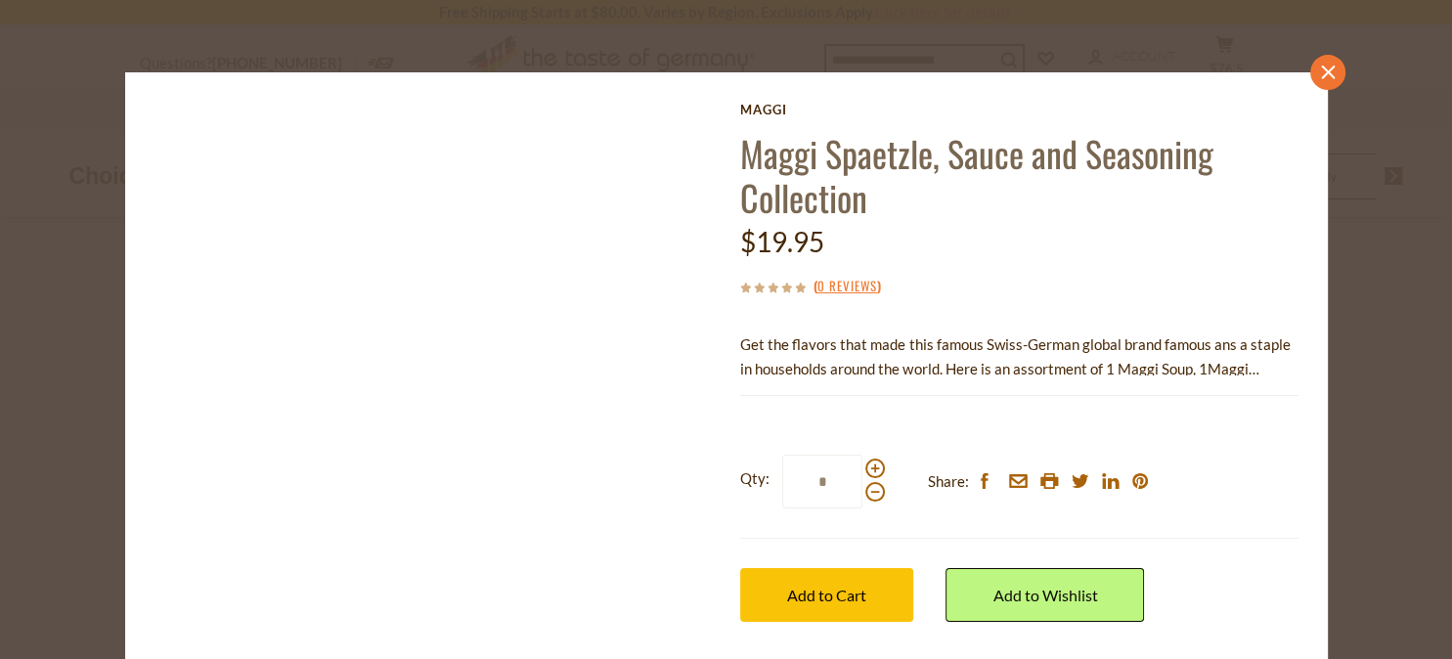
click at [1320, 66] on icon "close" at bounding box center [1327, 73] width 15 height 15
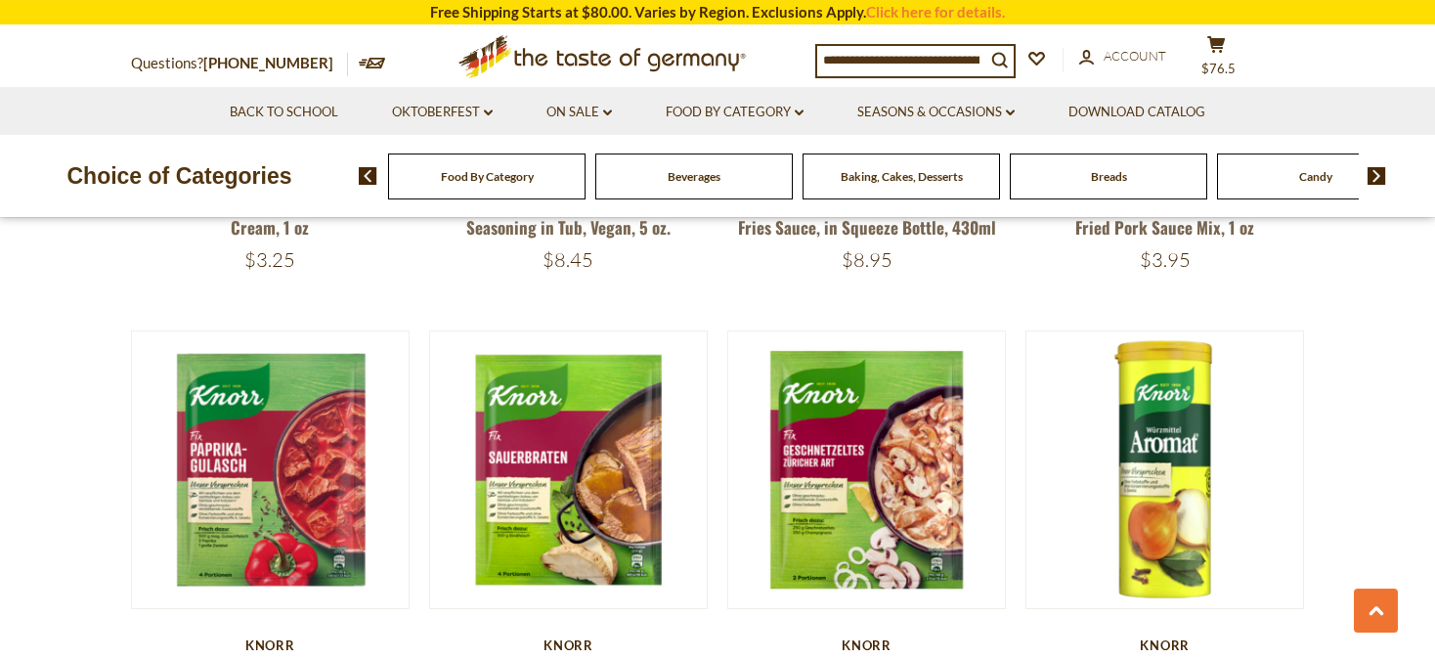
scroll to position [2883, 0]
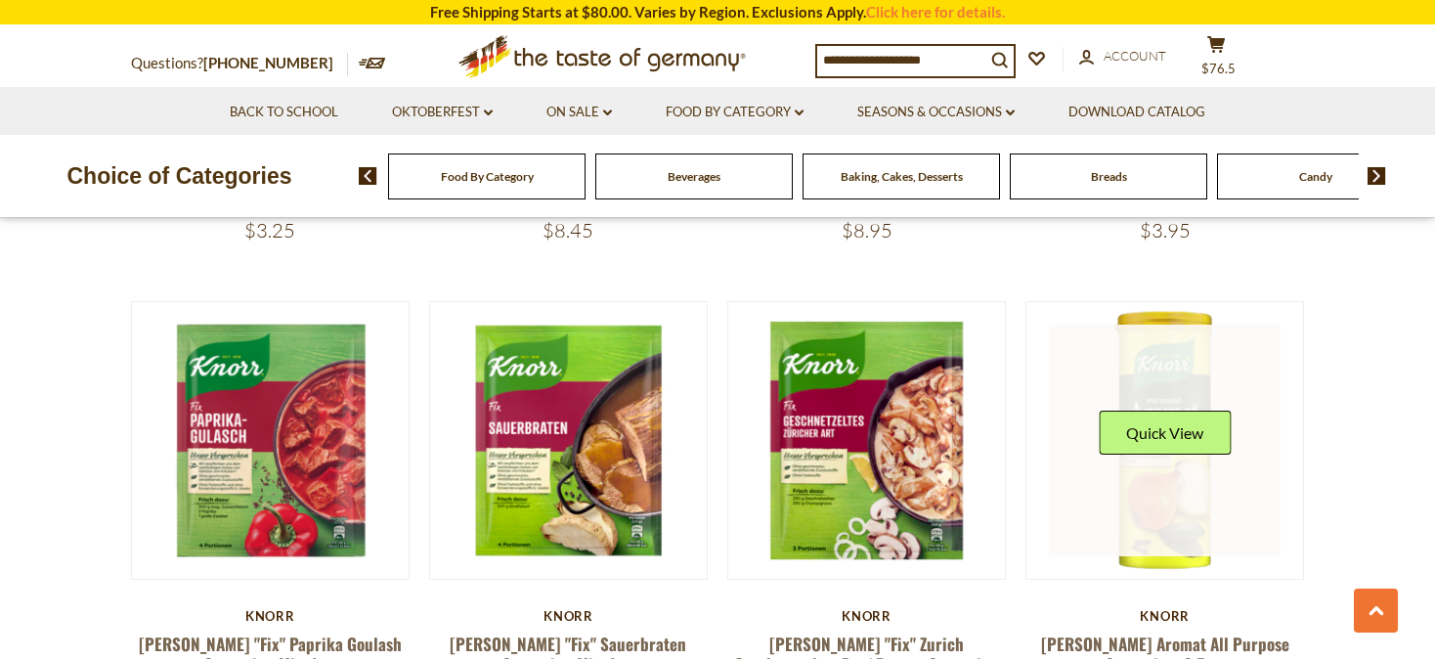
click at [1153, 444] on div "Quick View" at bounding box center [1165, 440] width 132 height 59
click at [1158, 412] on button "Quick View" at bounding box center [1165, 433] width 132 height 44
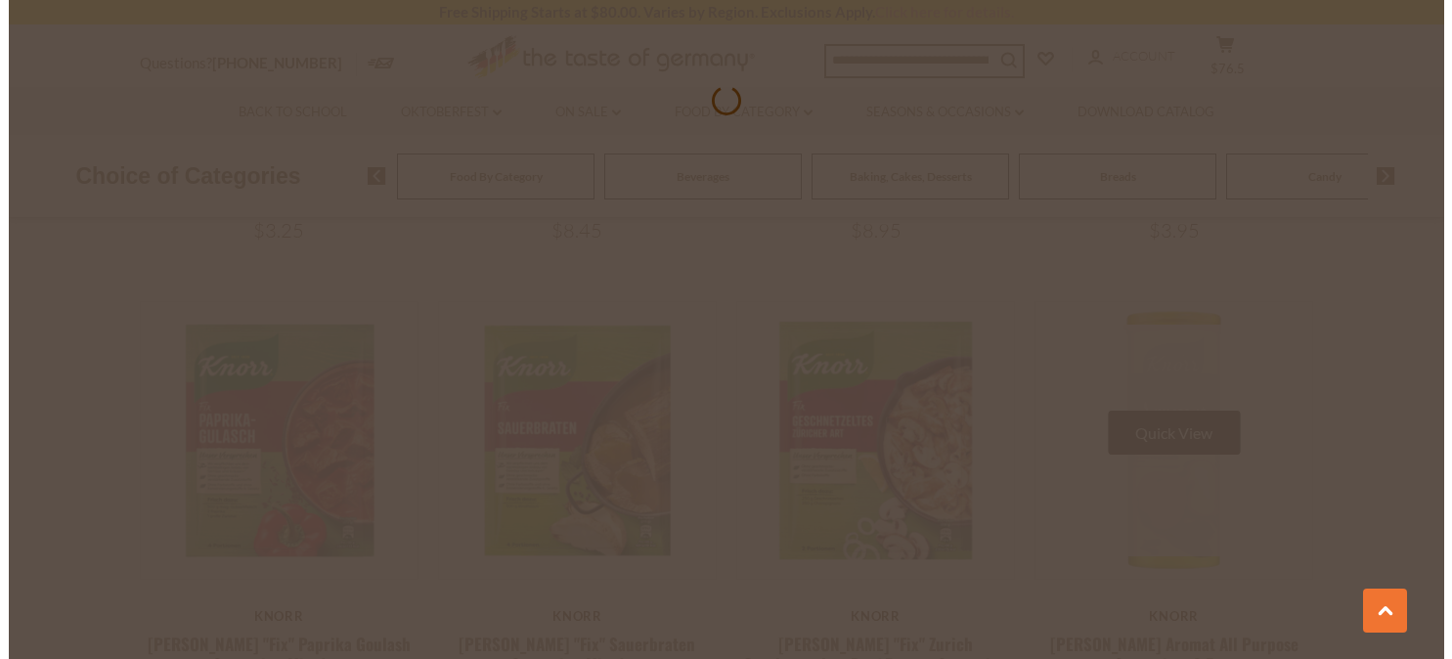
scroll to position [2887, 0]
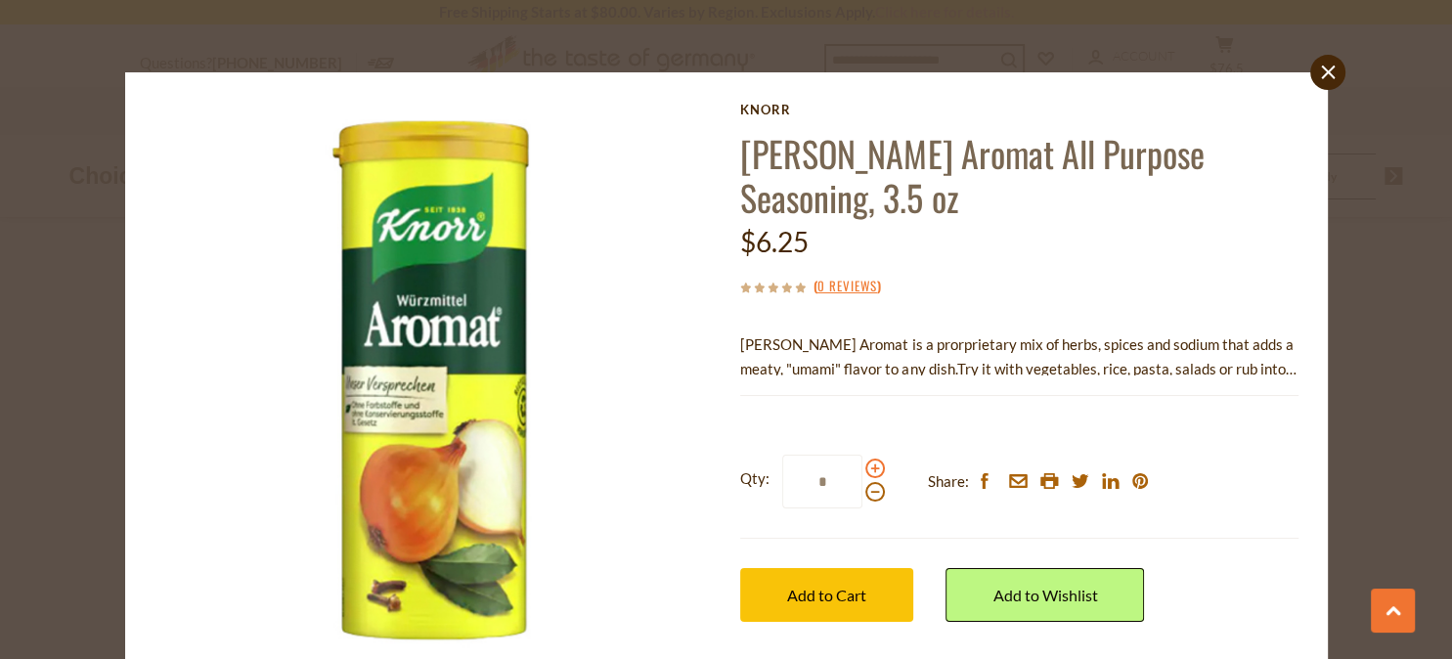
click at [865, 459] on span at bounding box center [875, 469] width 20 height 20
click at [862, 455] on input "*" at bounding box center [822, 482] width 80 height 54
click at [872, 455] on label "Qty: *" at bounding box center [812, 482] width 145 height 54
click at [865, 459] on span at bounding box center [875, 469] width 20 height 20
click at [862, 455] on input "*" at bounding box center [822, 482] width 80 height 54
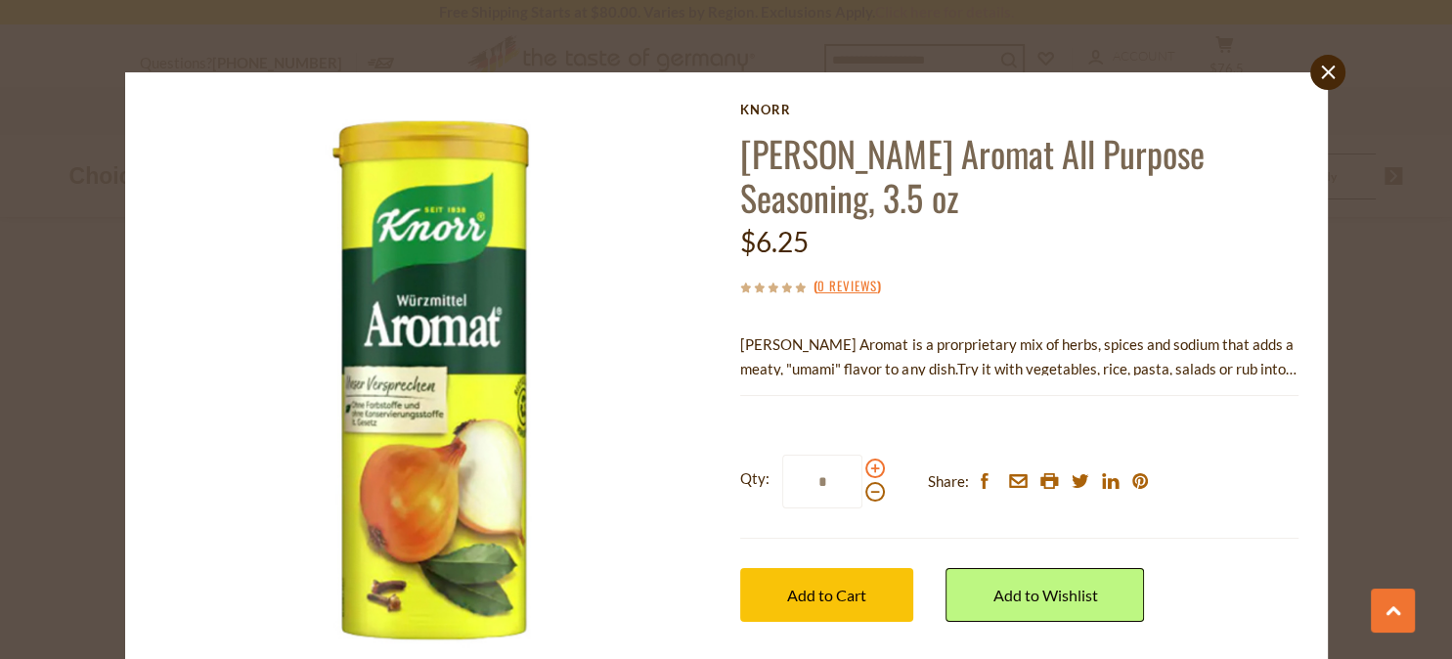
type input "*"
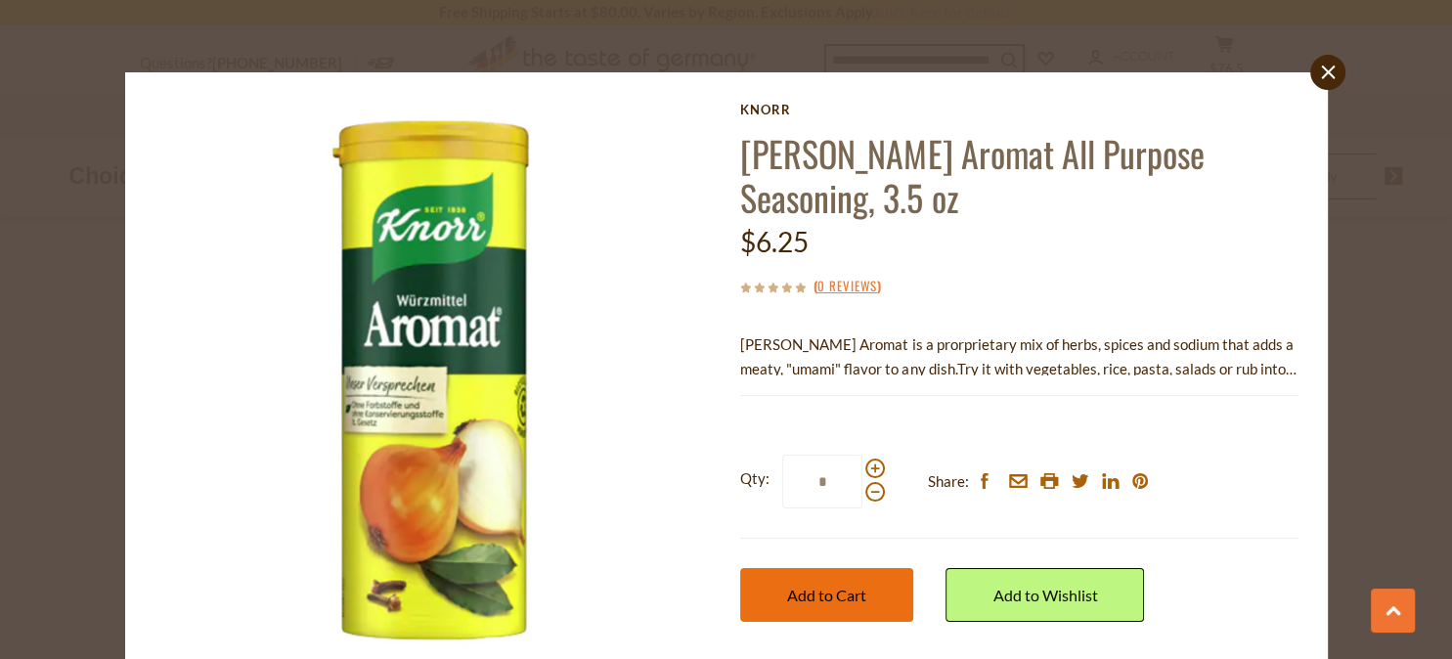
click at [817, 586] on span "Add to Cart" at bounding box center [826, 595] width 79 height 19
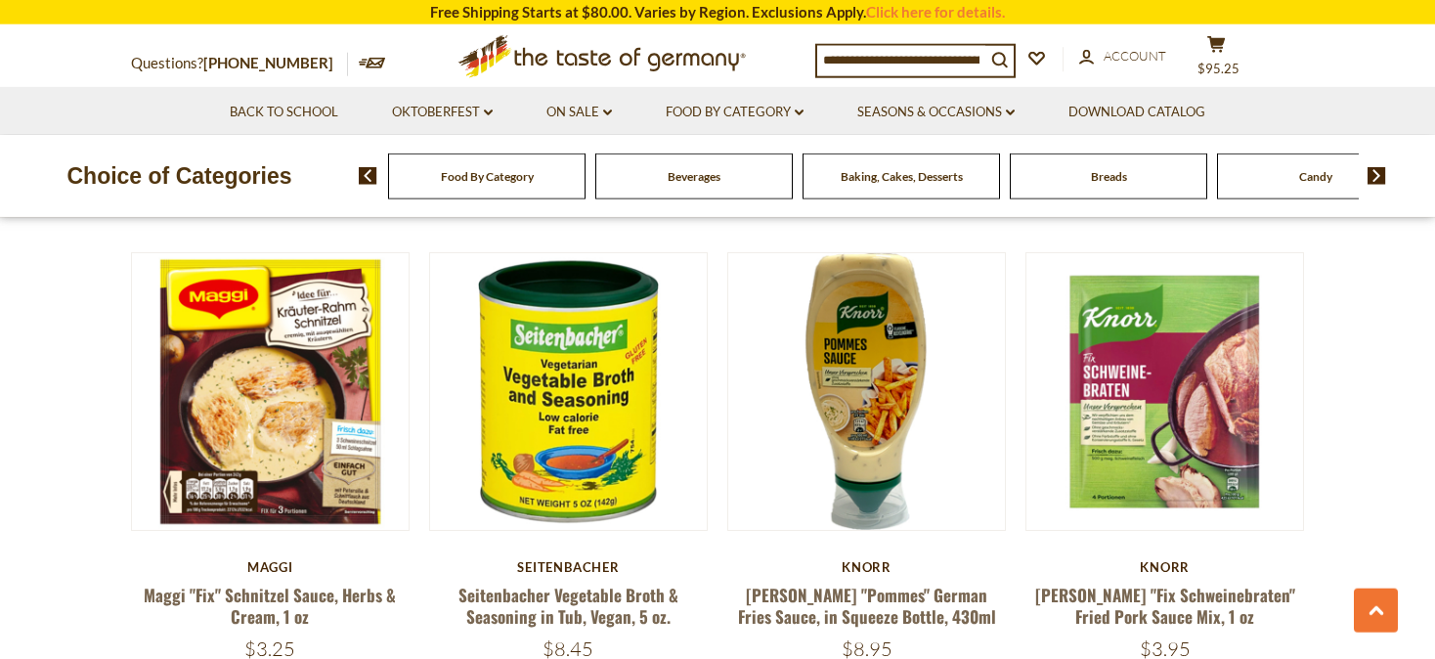
scroll to position [2470, 0]
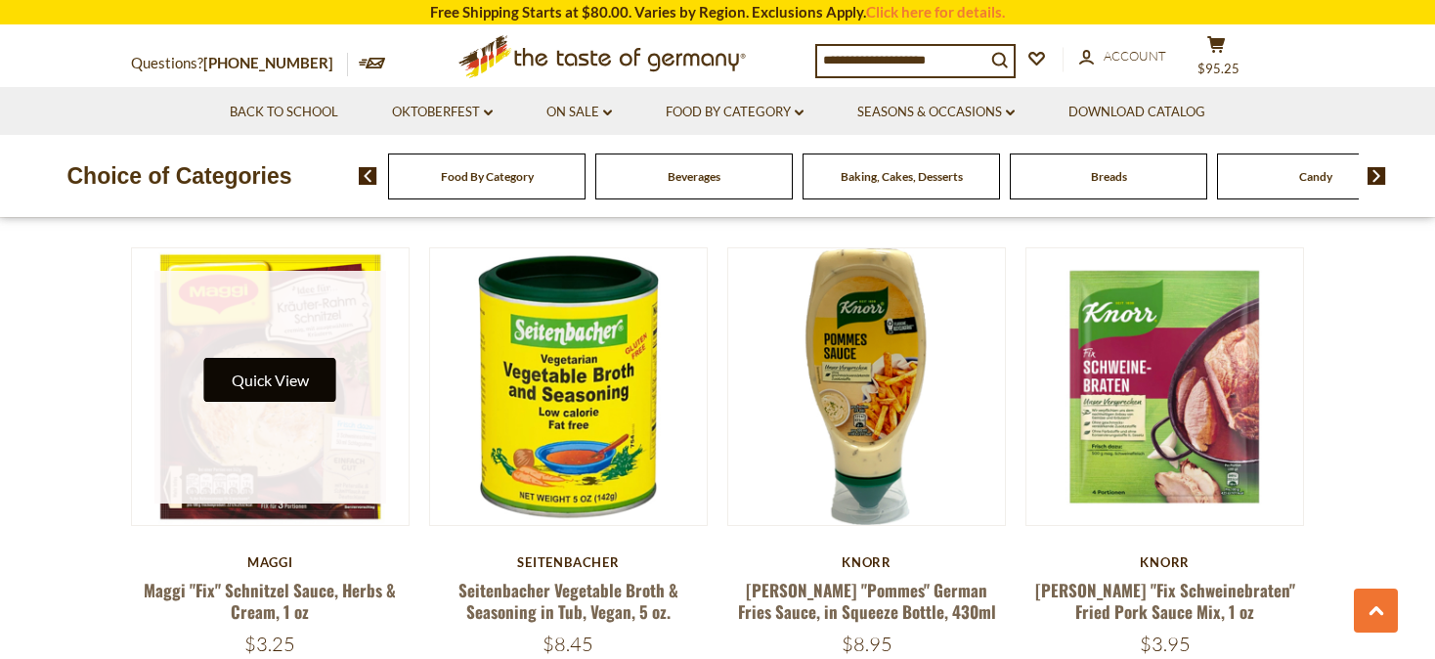
click at [269, 358] on button "Quick View" at bounding box center [270, 380] width 132 height 44
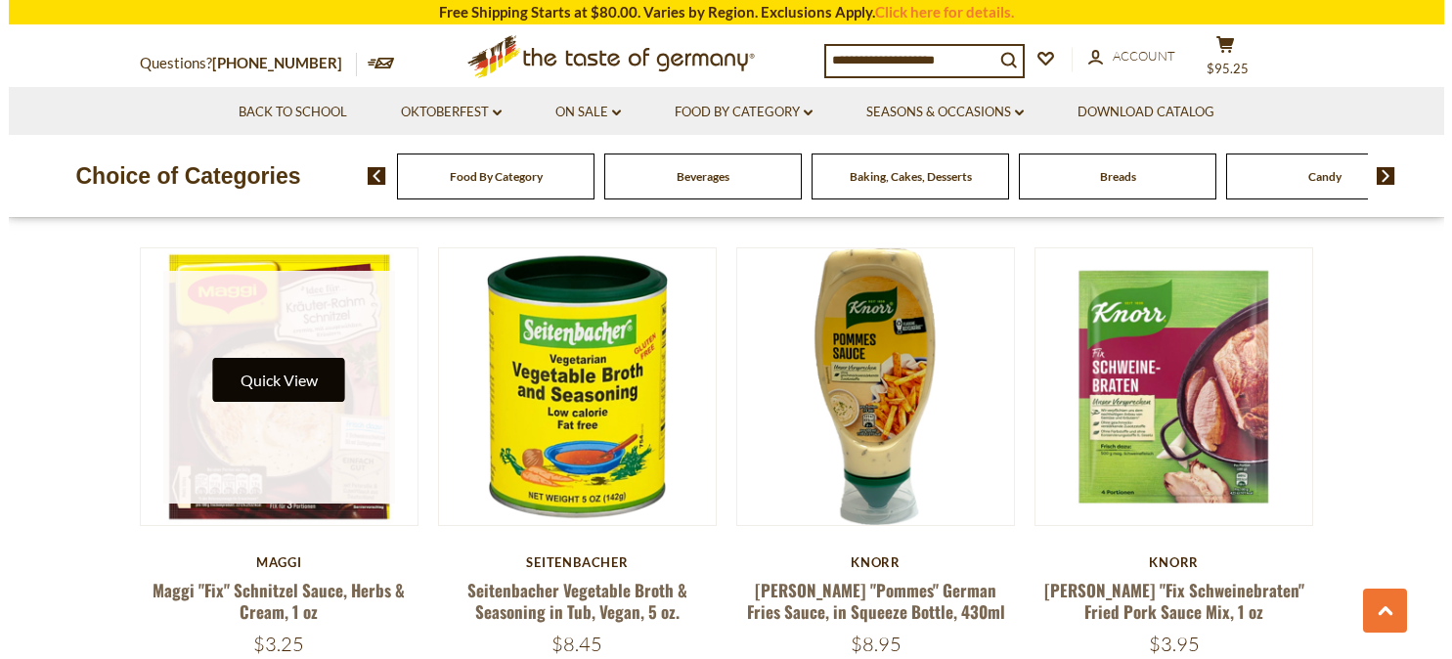
scroll to position [2474, 0]
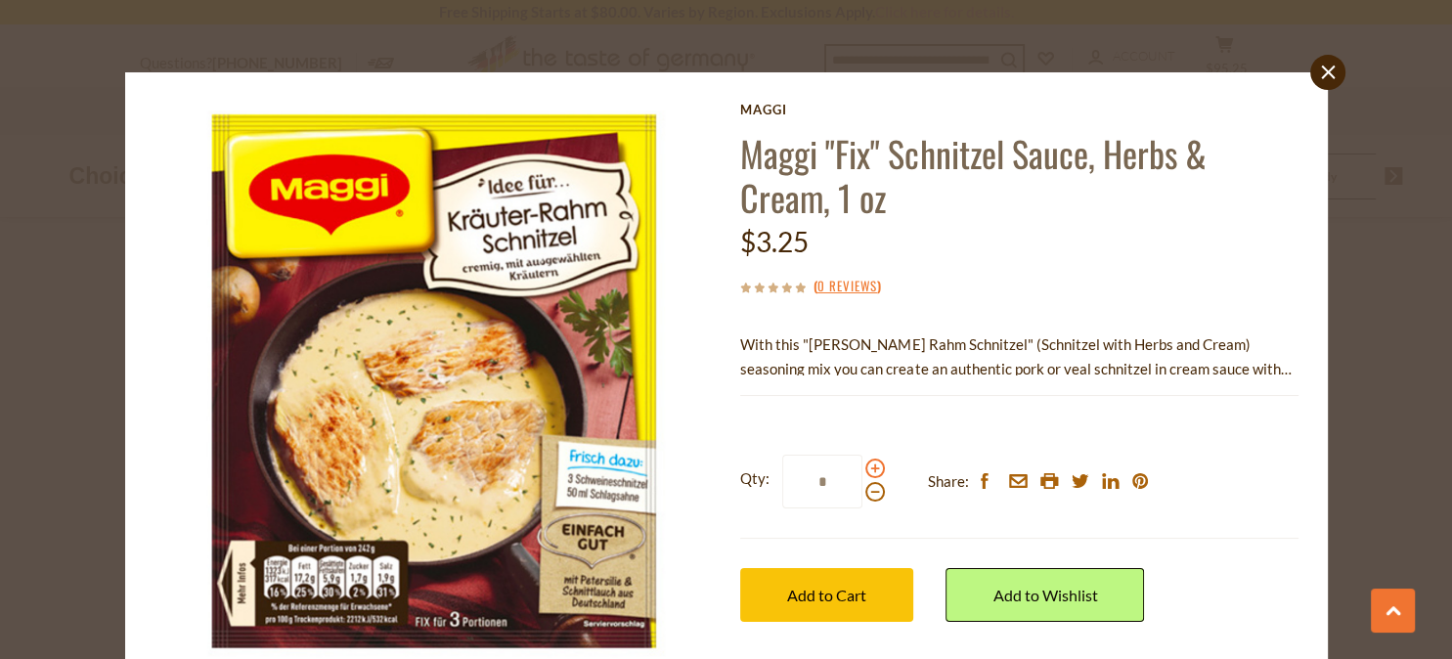
click at [866, 471] on span at bounding box center [875, 469] width 20 height 20
click at [862, 471] on input "*" at bounding box center [822, 482] width 80 height 54
click at [866, 470] on span at bounding box center [875, 469] width 20 height 20
click at [862, 470] on input "*" at bounding box center [822, 482] width 80 height 54
click at [866, 470] on span at bounding box center [875, 469] width 20 height 20
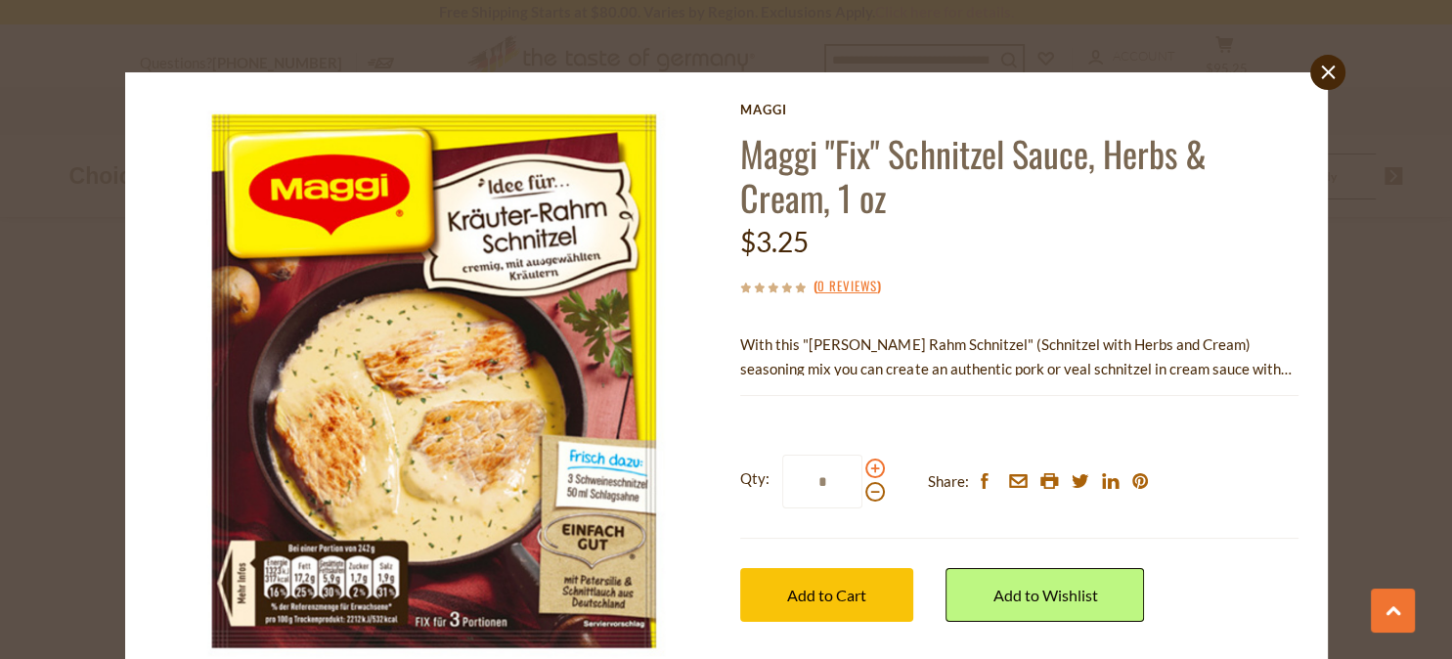
click at [862, 470] on input "*" at bounding box center [822, 482] width 80 height 54
type input "*"
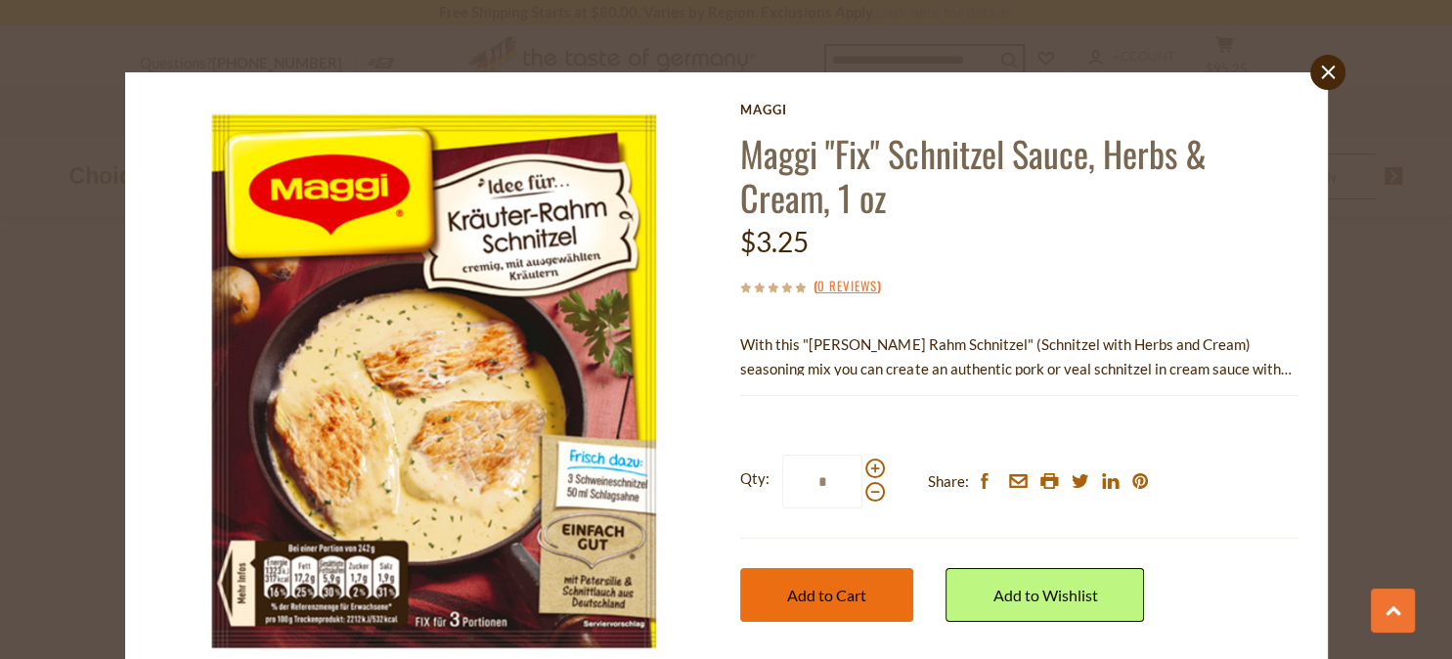
click at [805, 596] on span "Add to Cart" at bounding box center [826, 595] width 79 height 19
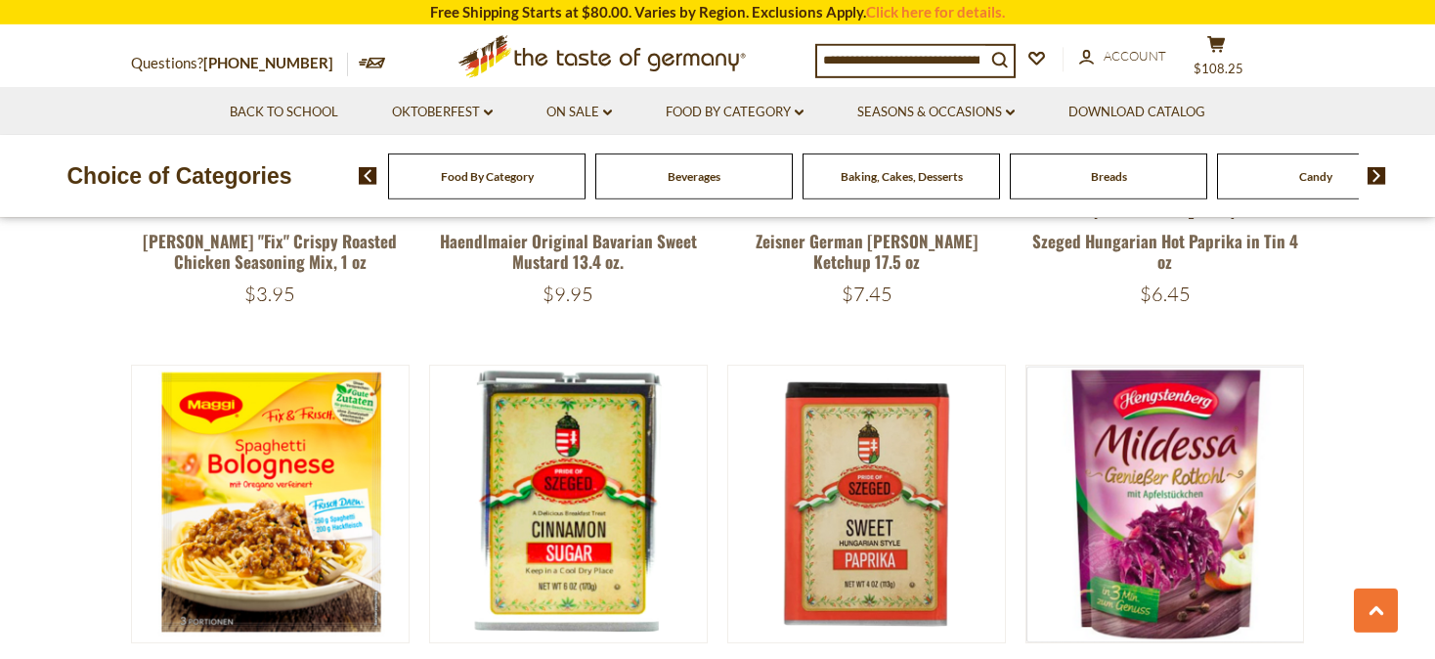
scroll to position [3812, 0]
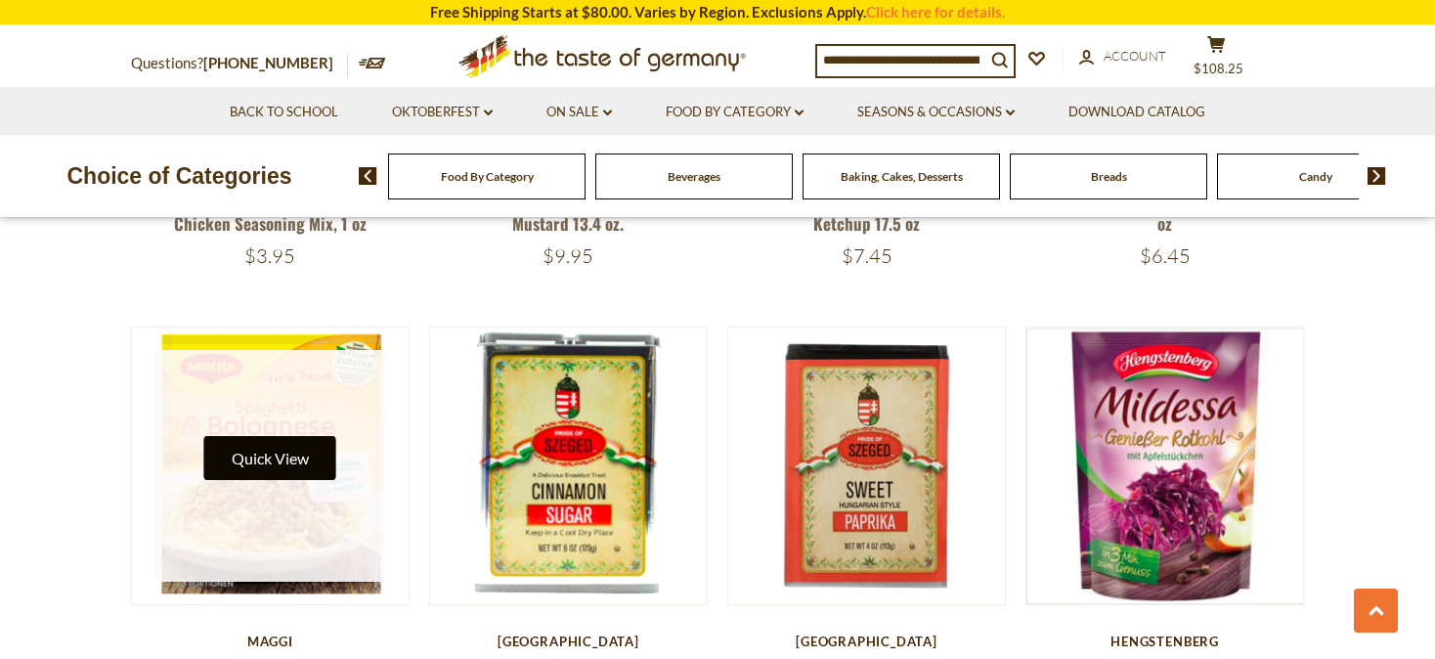
click at [254, 436] on button "Quick View" at bounding box center [270, 458] width 132 height 44
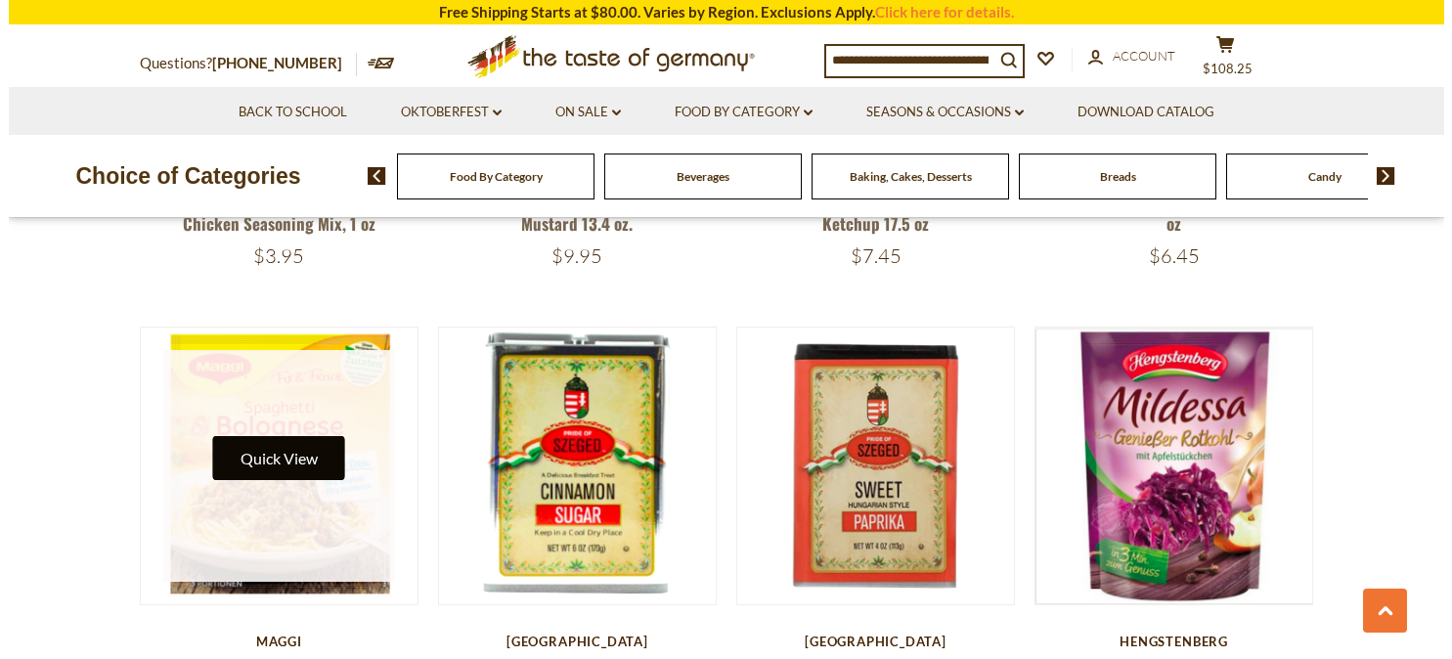
scroll to position [3816, 0]
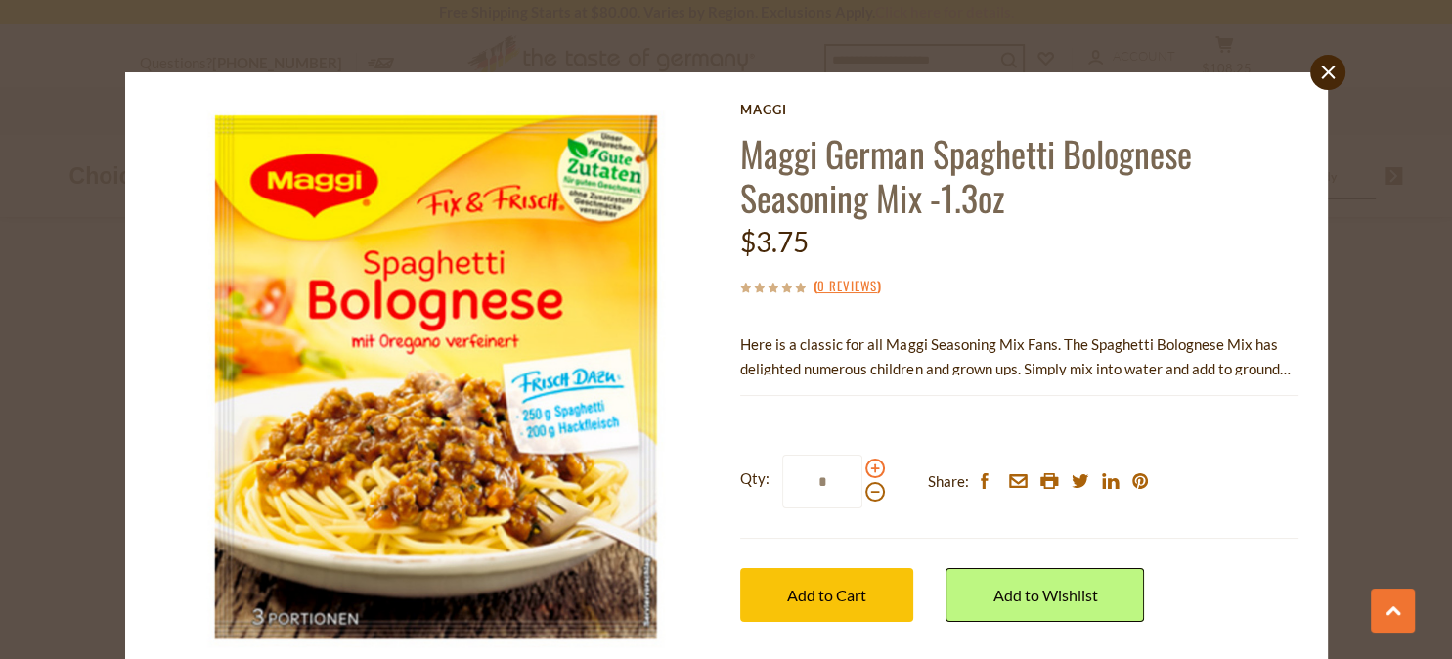
click at [865, 468] on span at bounding box center [875, 469] width 20 height 20
click at [862, 468] on input "*" at bounding box center [822, 482] width 80 height 54
click at [867, 471] on span at bounding box center [875, 469] width 20 height 20
click at [862, 471] on input "*" at bounding box center [822, 482] width 80 height 54
click at [865, 470] on span at bounding box center [875, 469] width 20 height 20
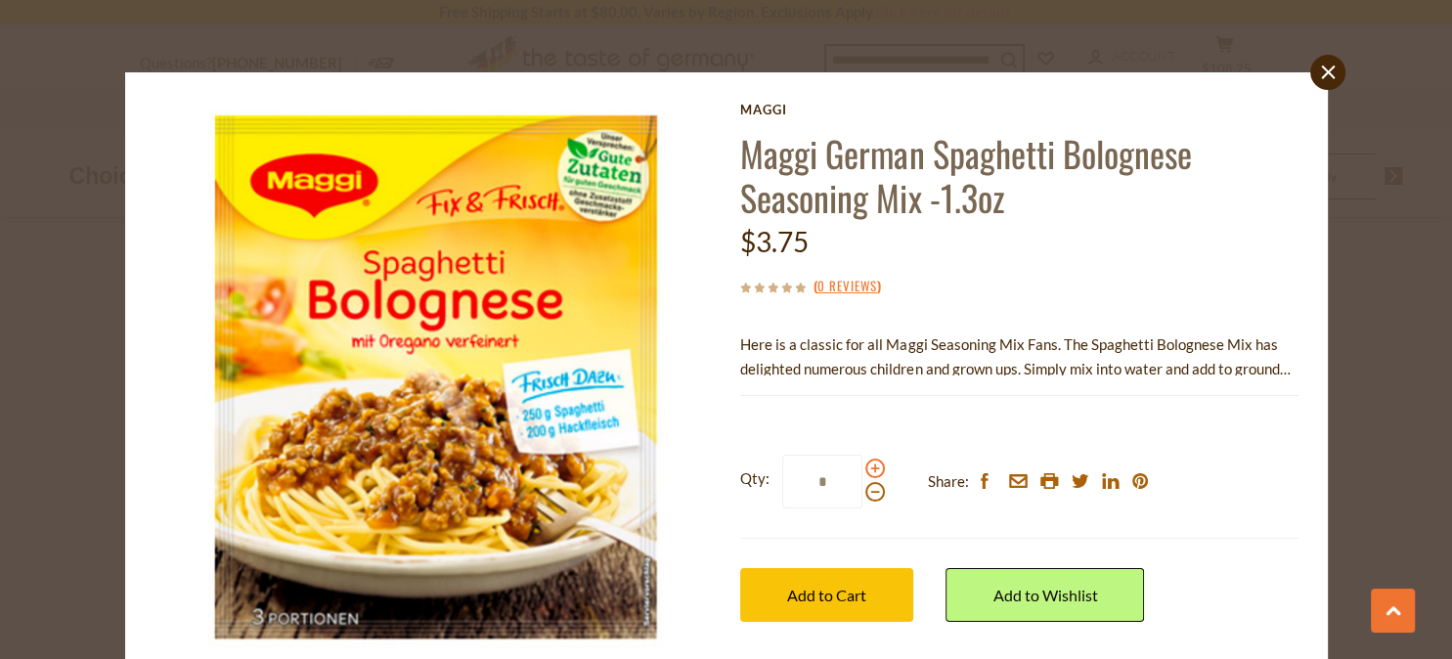
click at [862, 470] on input "*" at bounding box center [822, 482] width 80 height 54
type input "*"
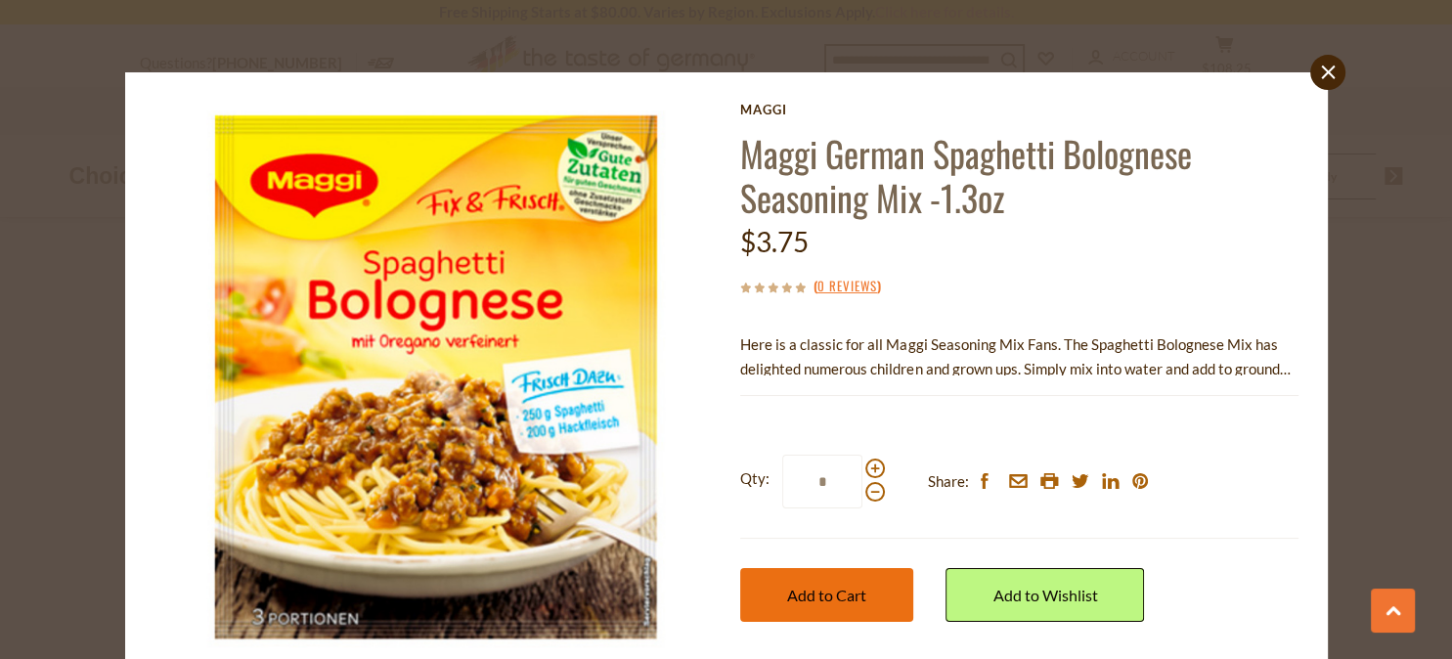
click at [795, 593] on span "Add to Cart" at bounding box center [826, 595] width 79 height 19
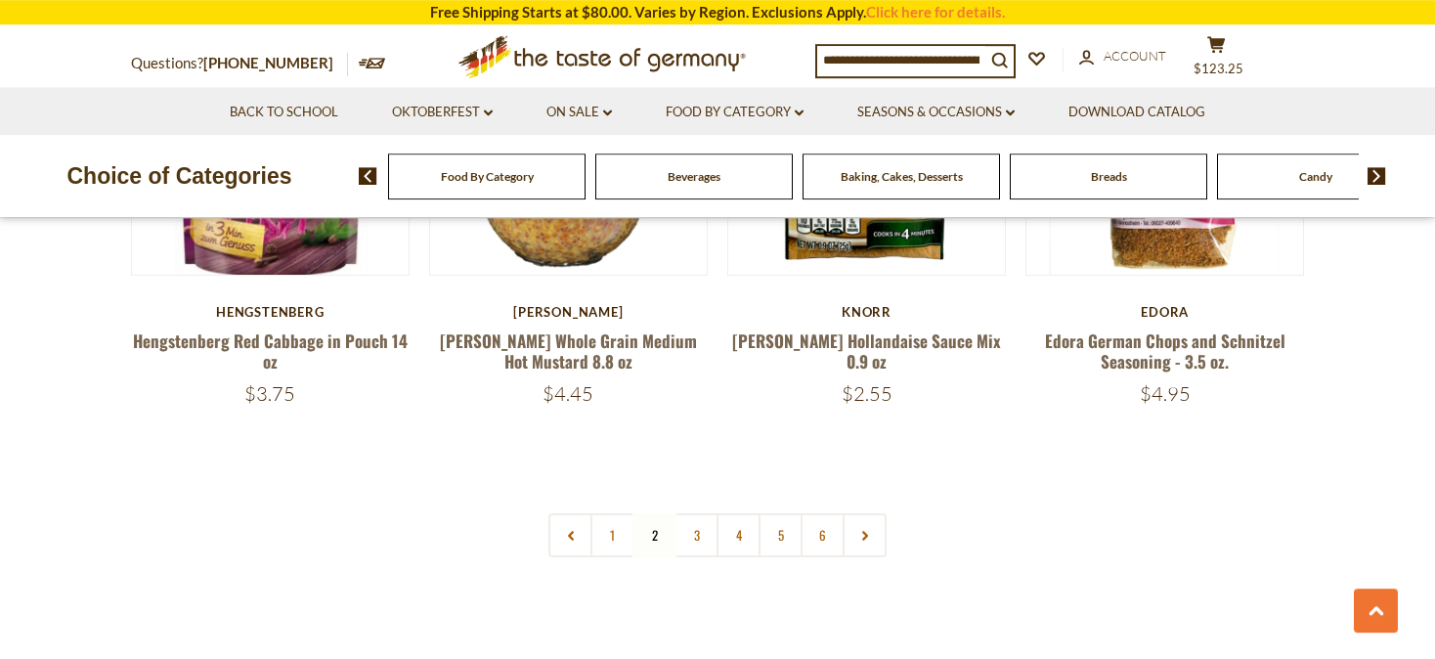
scroll to position [4638, 0]
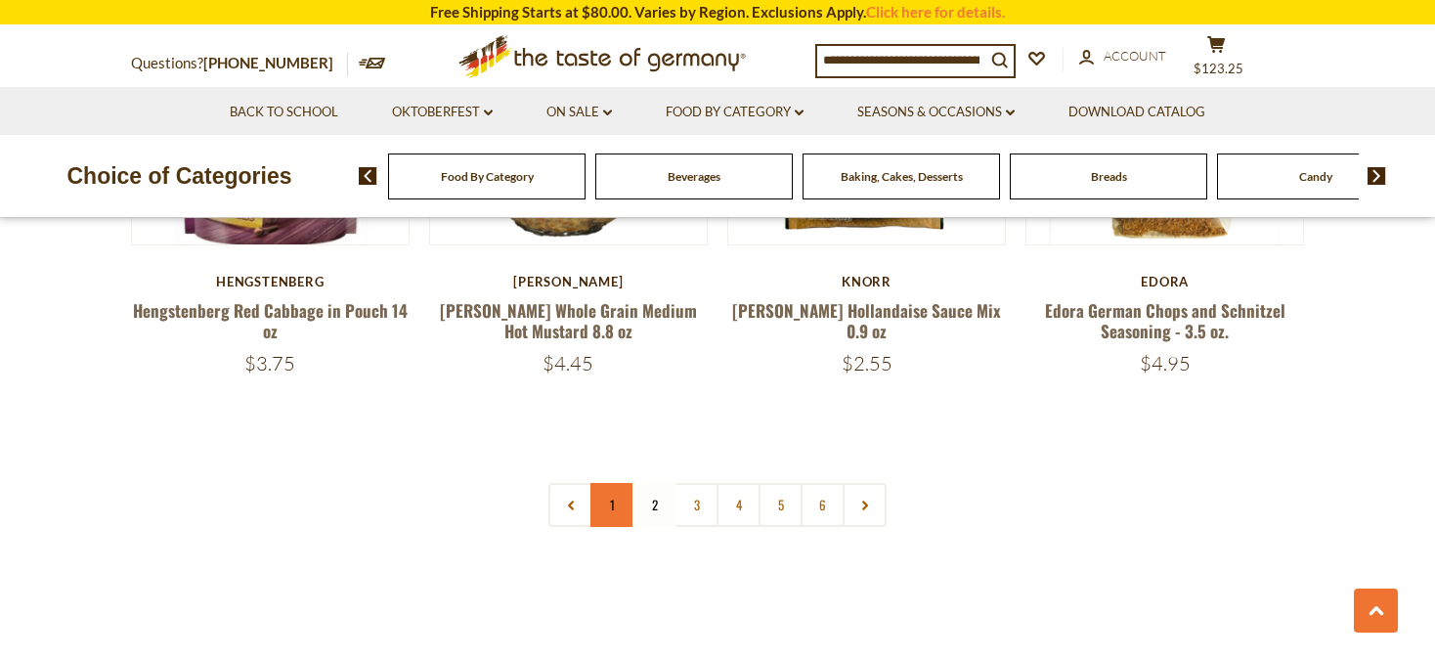
click at [604, 483] on link "1" at bounding box center [613, 505] width 44 height 44
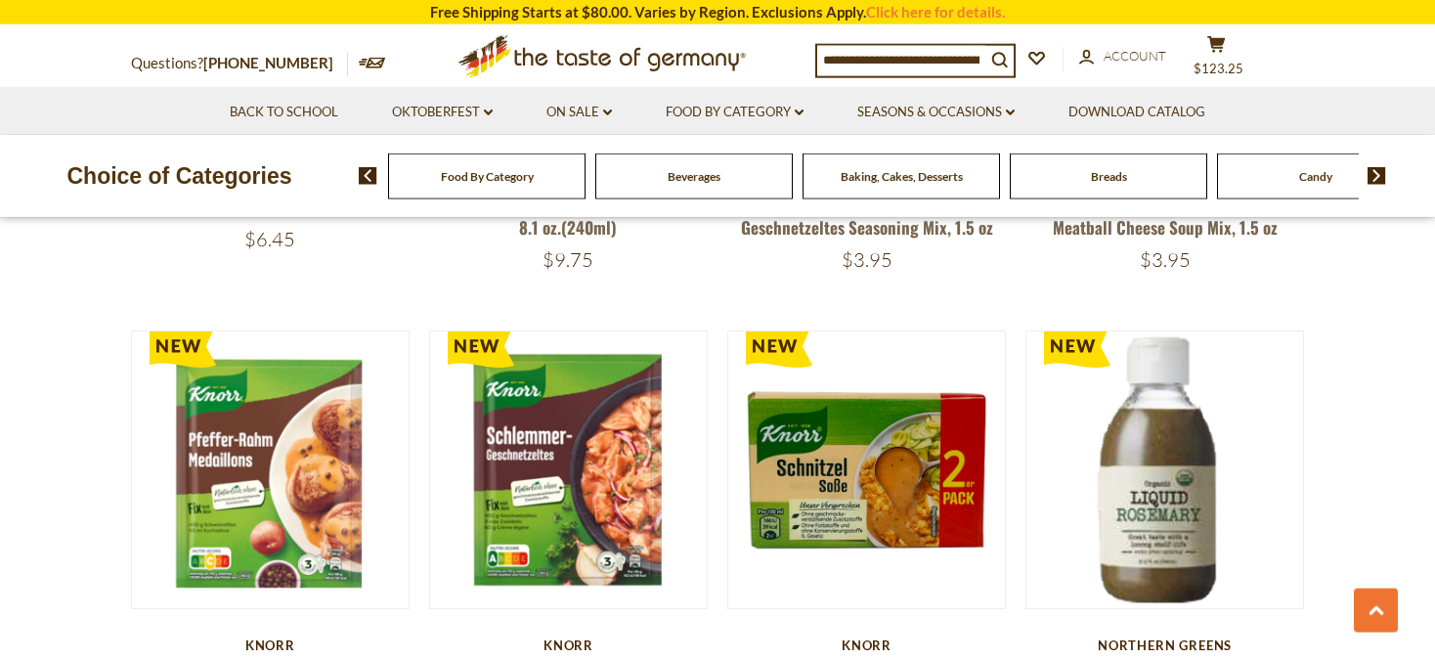
scroll to position [2470, 0]
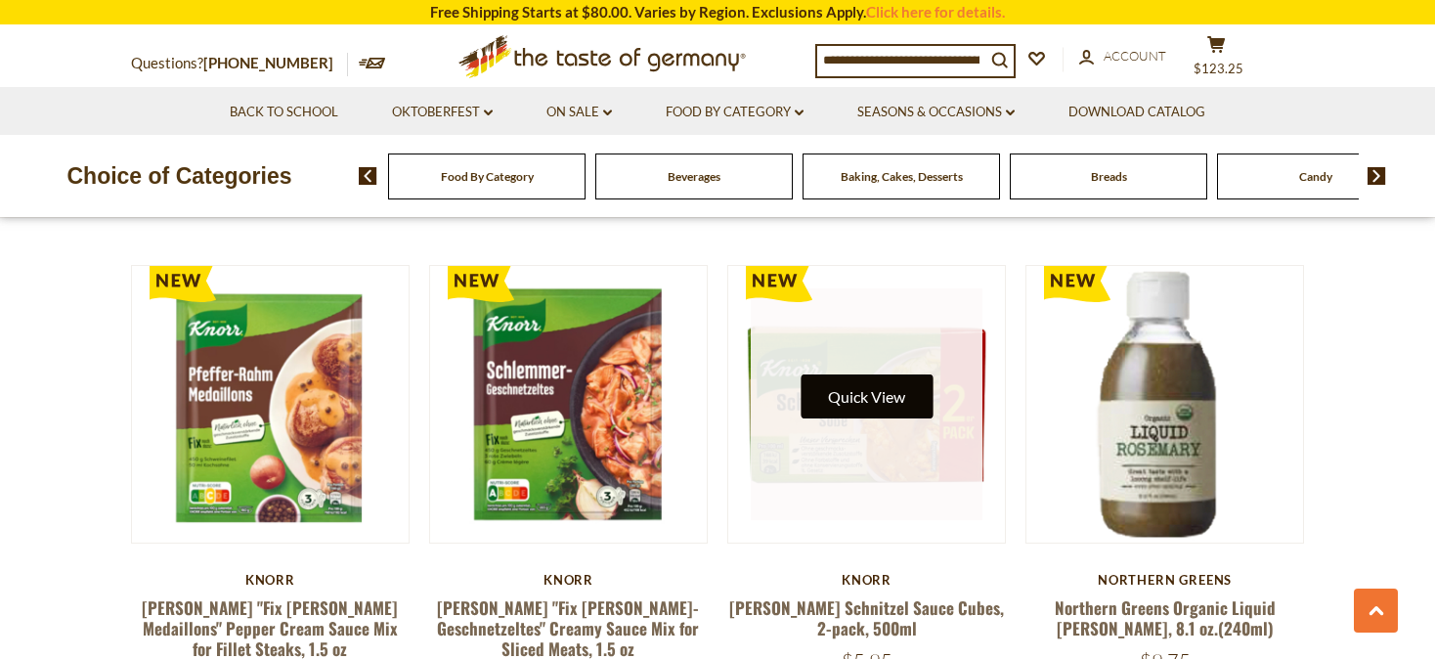
click at [863, 374] on button "Quick View" at bounding box center [867, 396] width 132 height 44
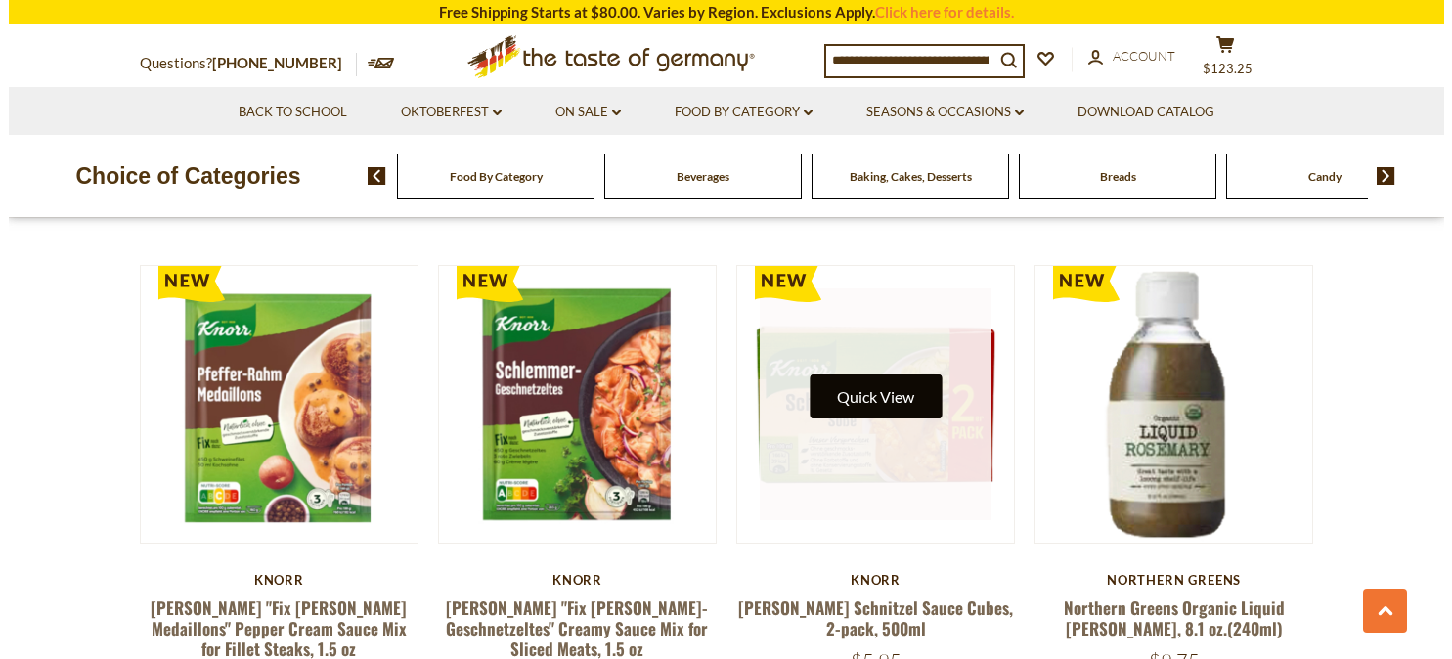
scroll to position [2474, 0]
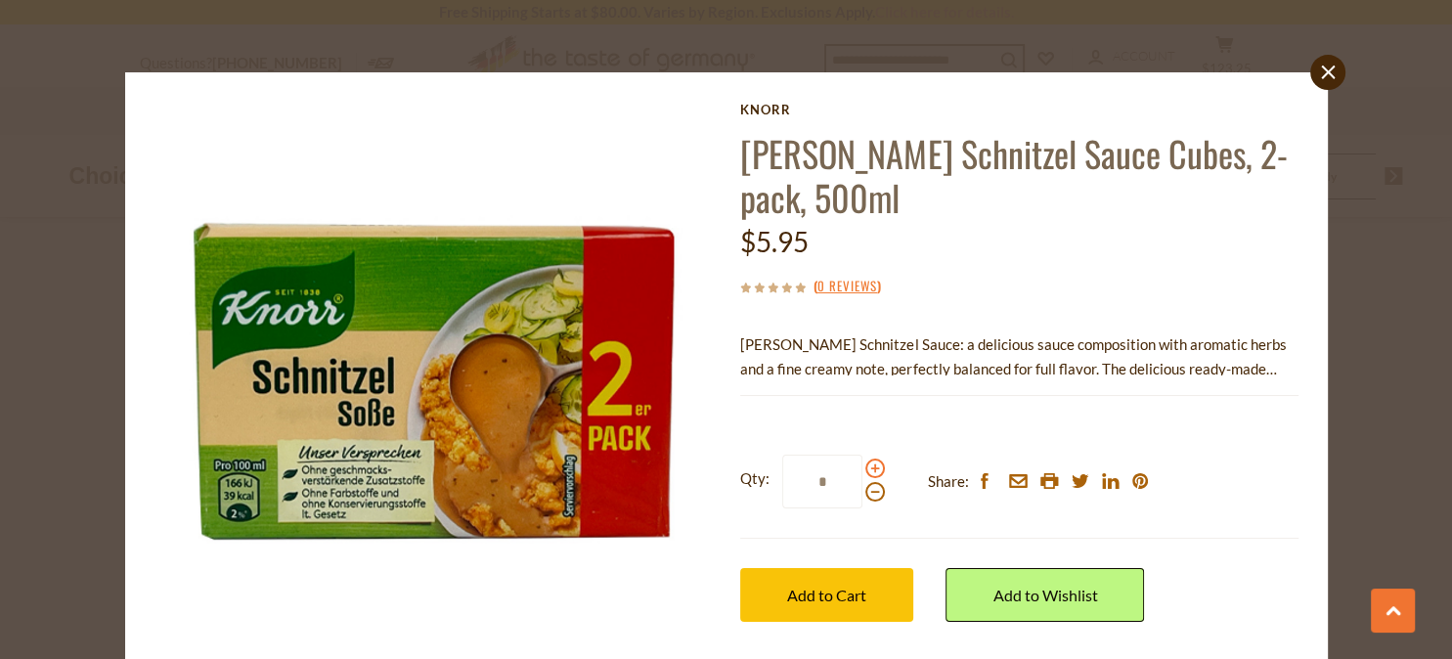
click at [867, 468] on span at bounding box center [875, 469] width 20 height 20
click at [862, 468] on input "*" at bounding box center [822, 482] width 80 height 54
type input "*"
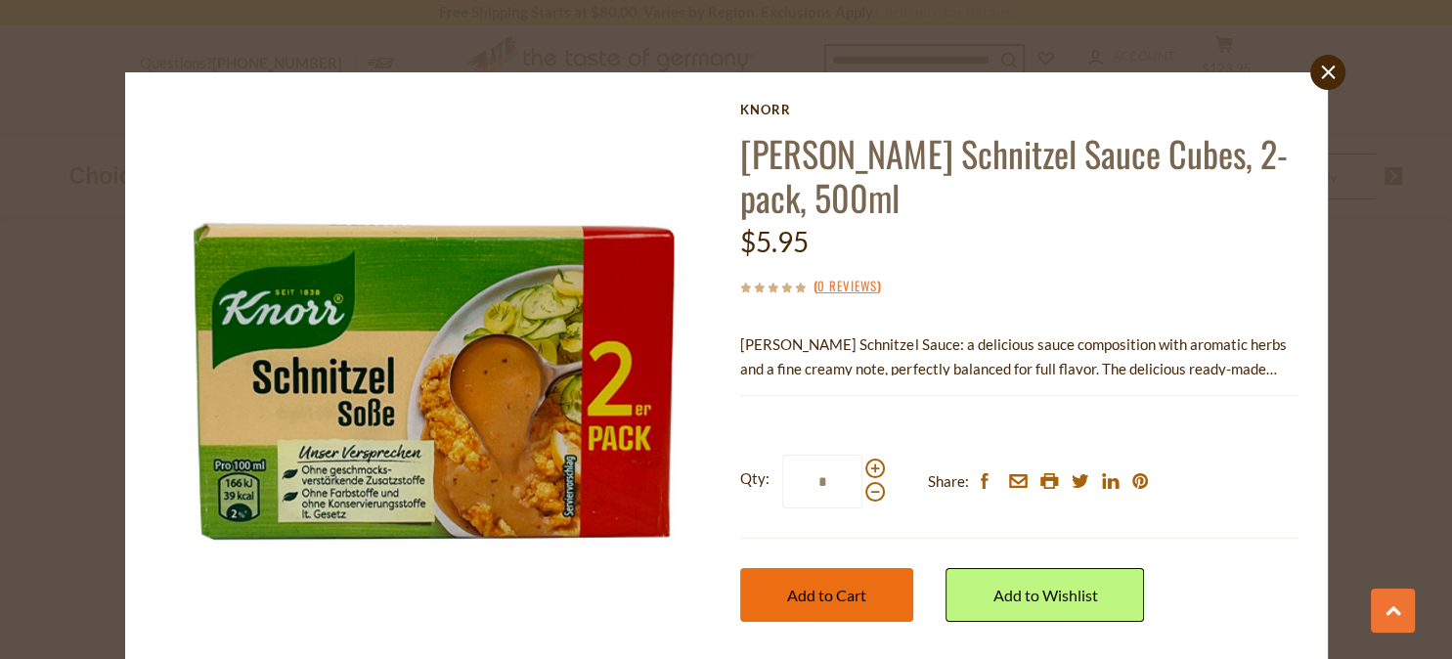
click at [818, 591] on span "Add to Cart" at bounding box center [826, 595] width 79 height 19
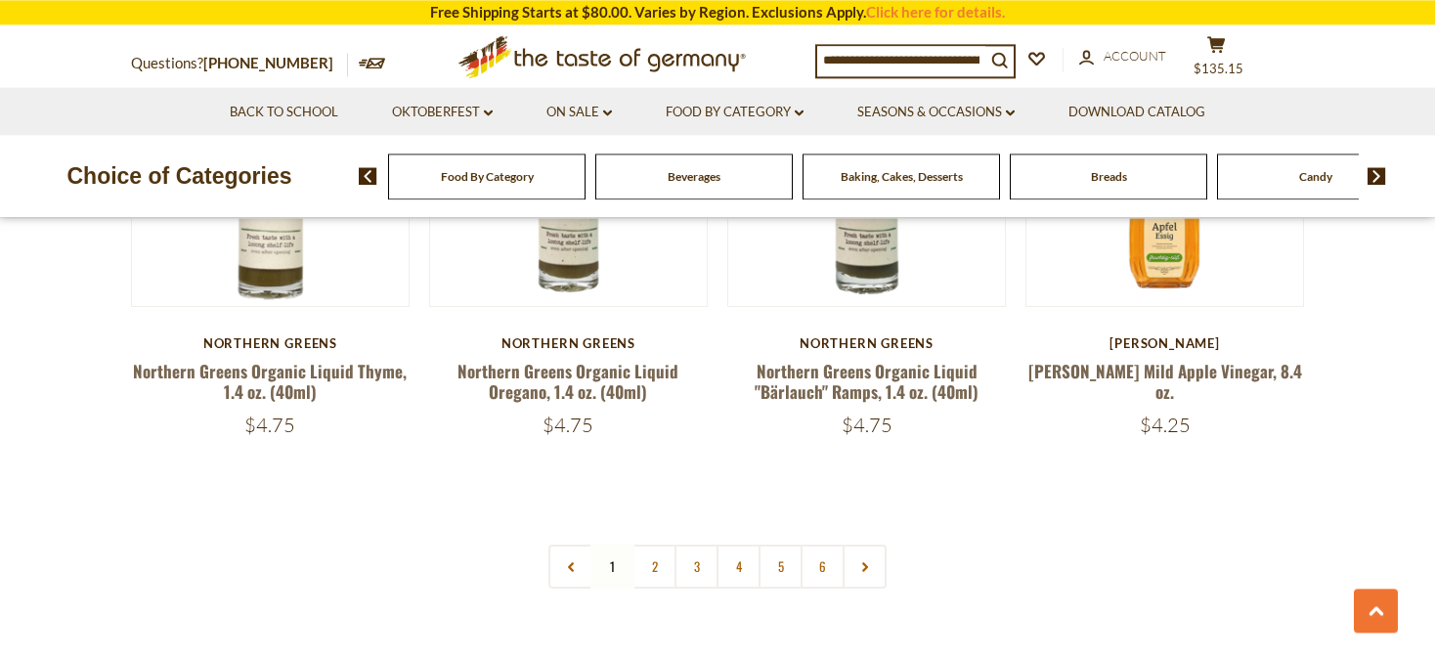
scroll to position [4741, 0]
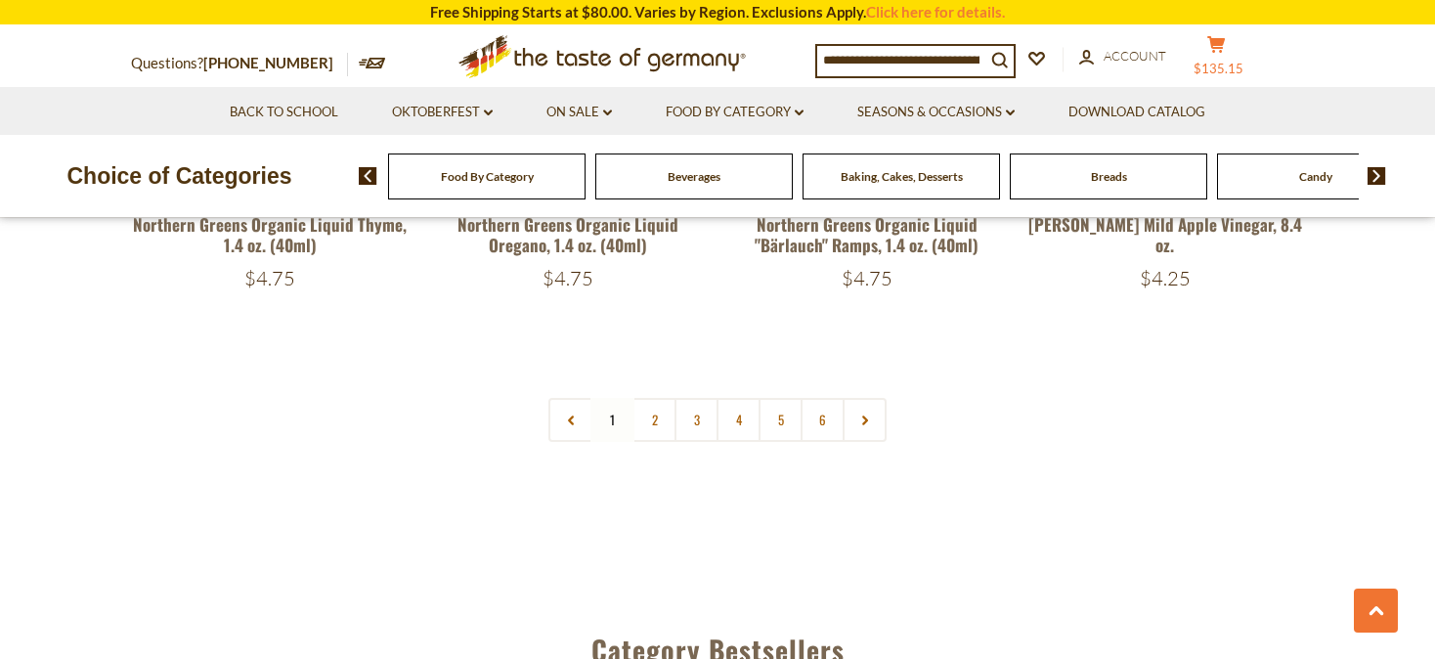
click at [1244, 67] on span "$135.15" at bounding box center [1219, 69] width 50 height 16
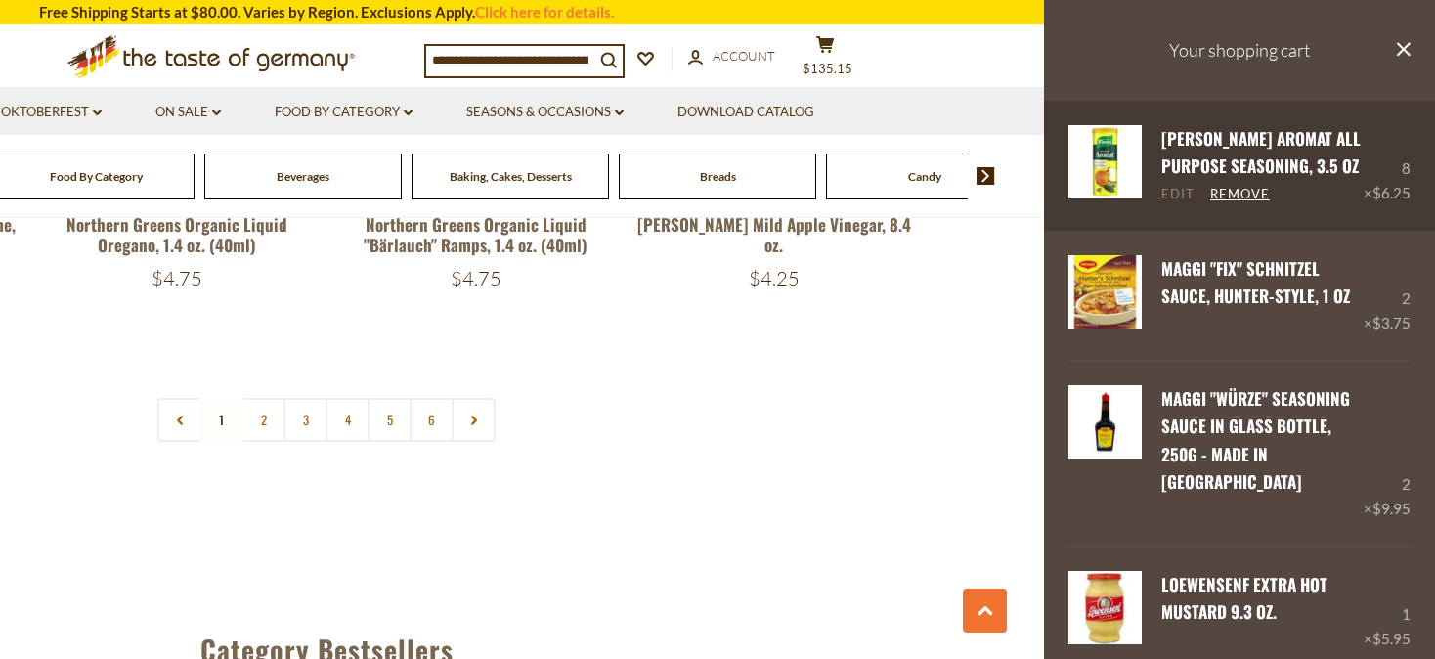
click at [1179, 196] on link "Edit" at bounding box center [1178, 195] width 33 height 18
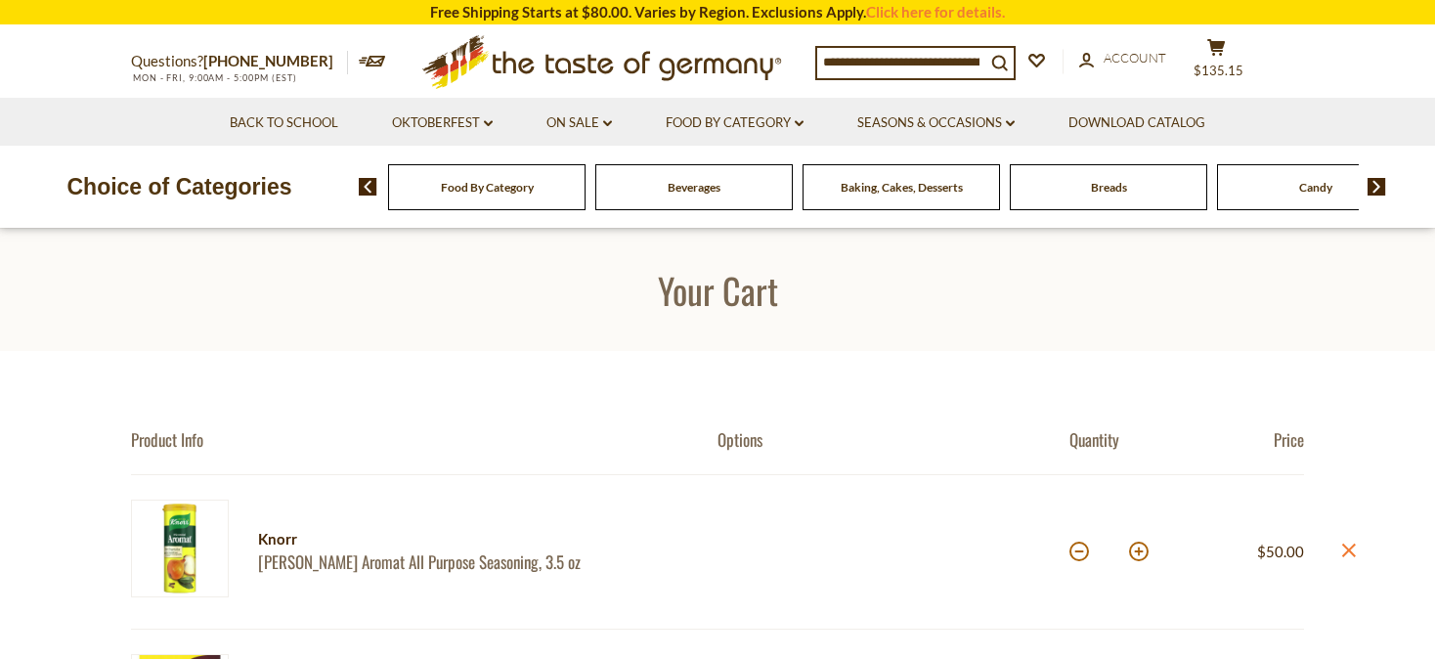
scroll to position [206, 0]
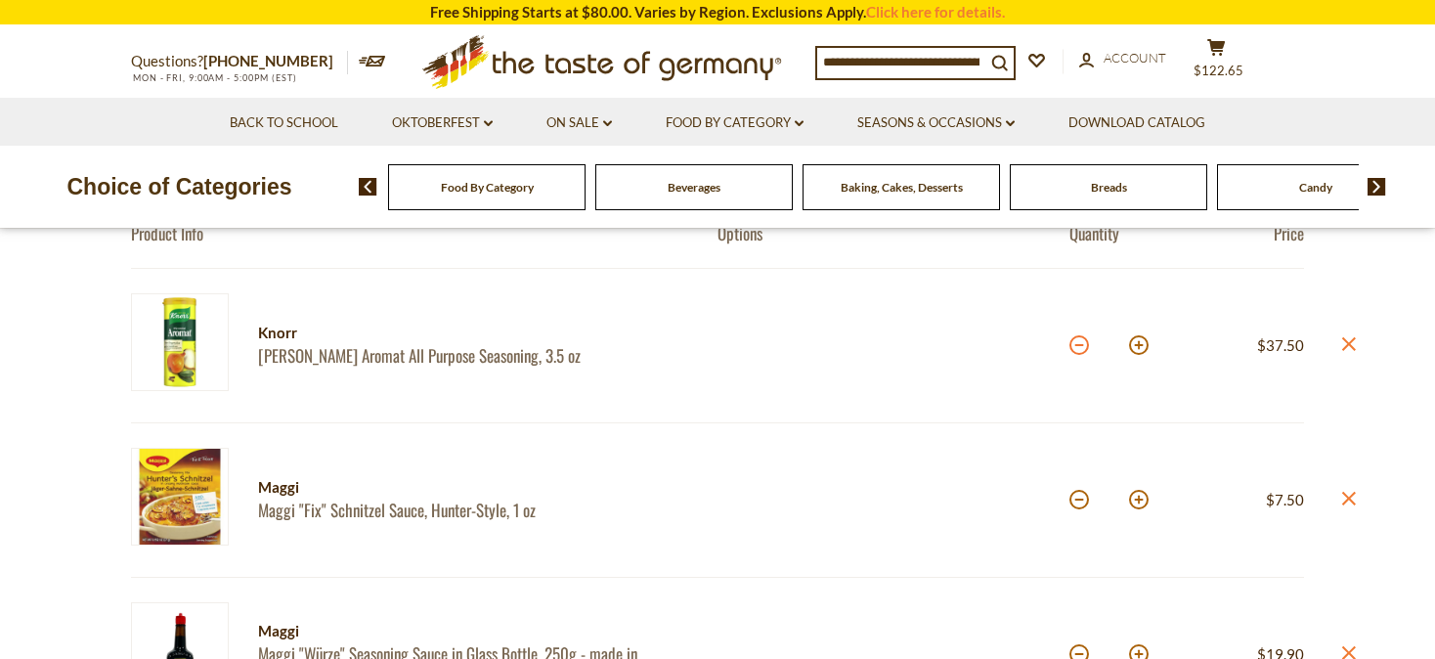
click at [1078, 344] on button at bounding box center [1080, 345] width 20 height 20
type input "*"
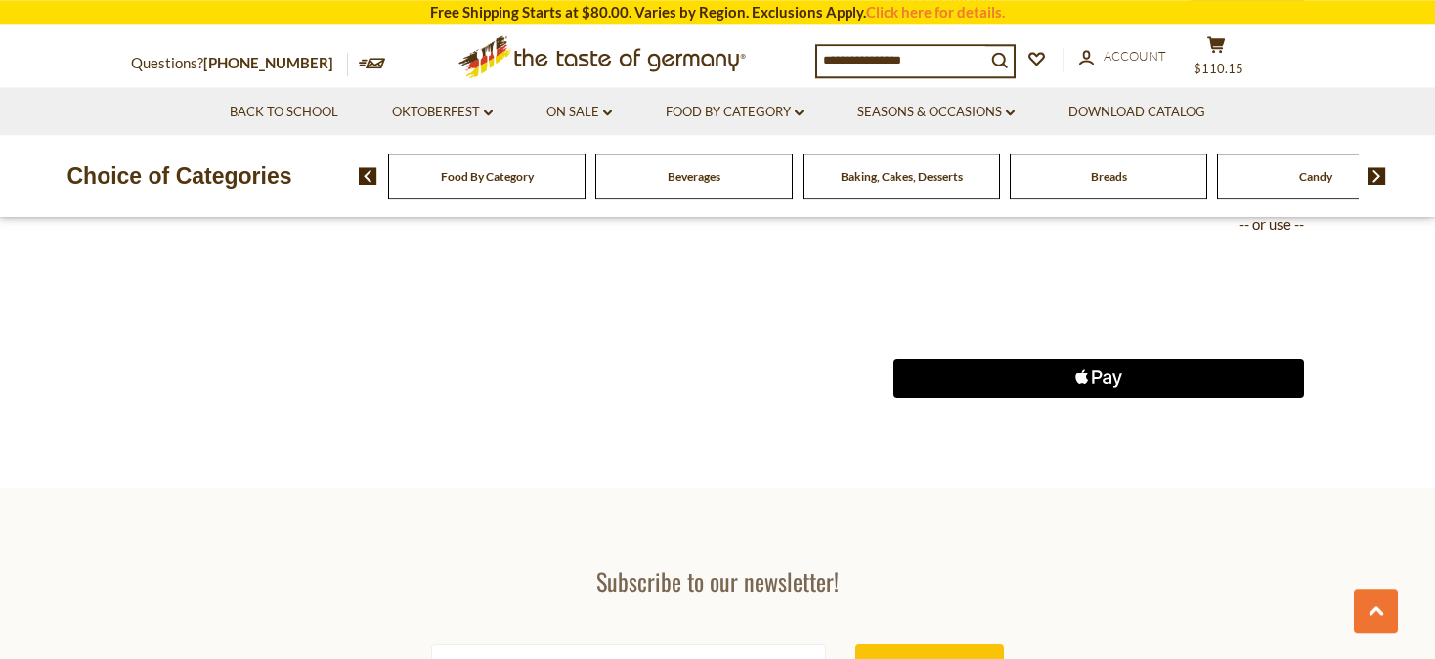
scroll to position [1755, 0]
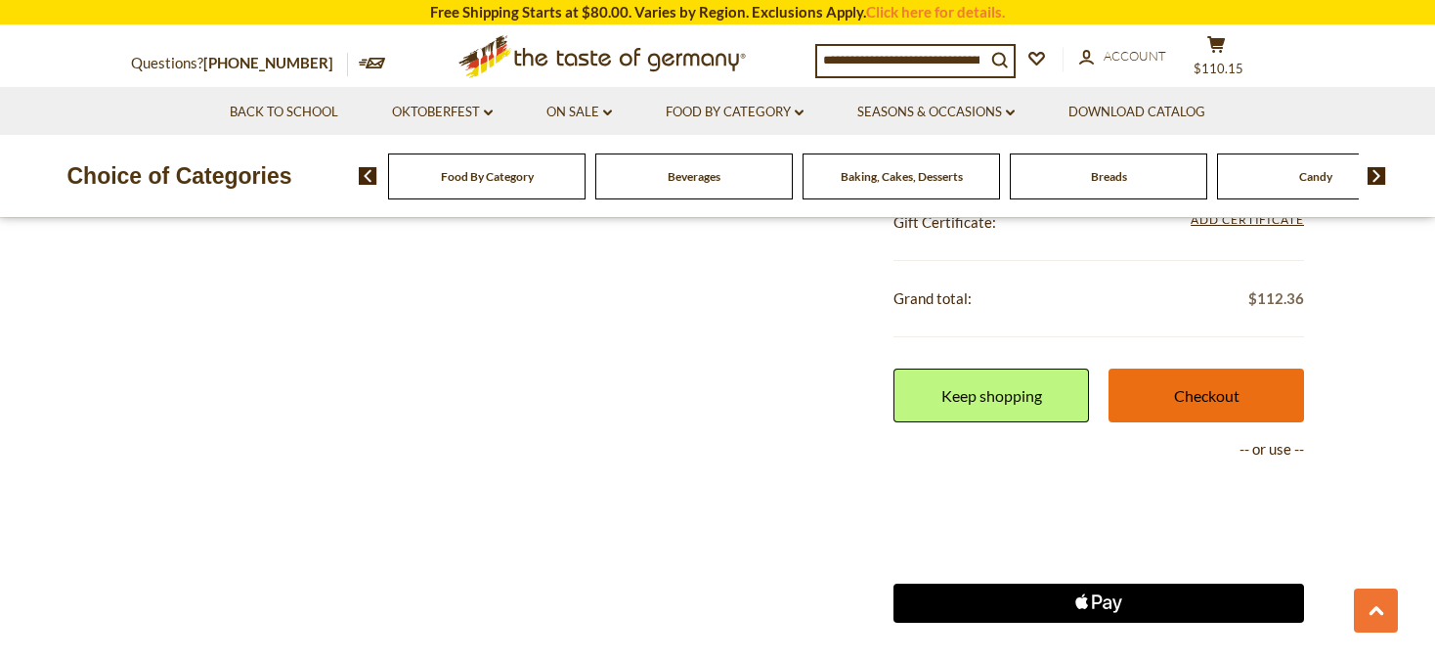
click at [1206, 384] on link "Checkout" at bounding box center [1207, 396] width 196 height 54
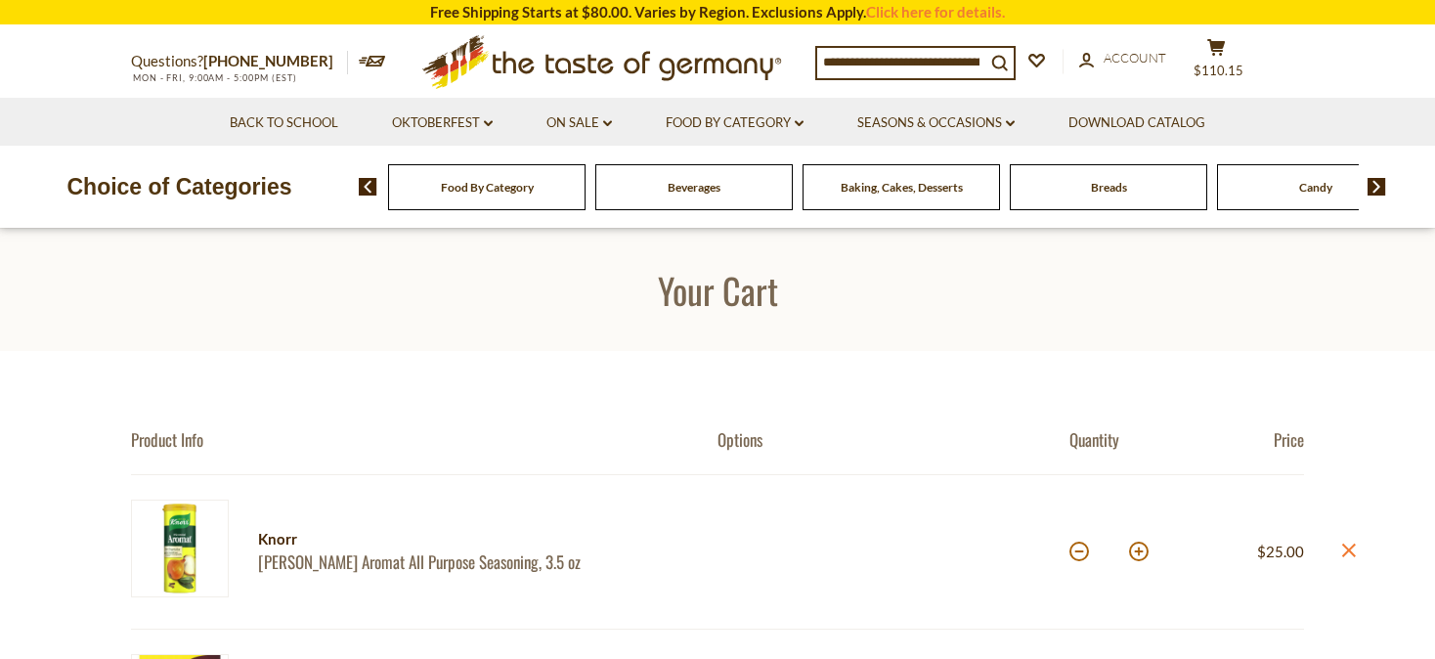
scroll to position [1755, 0]
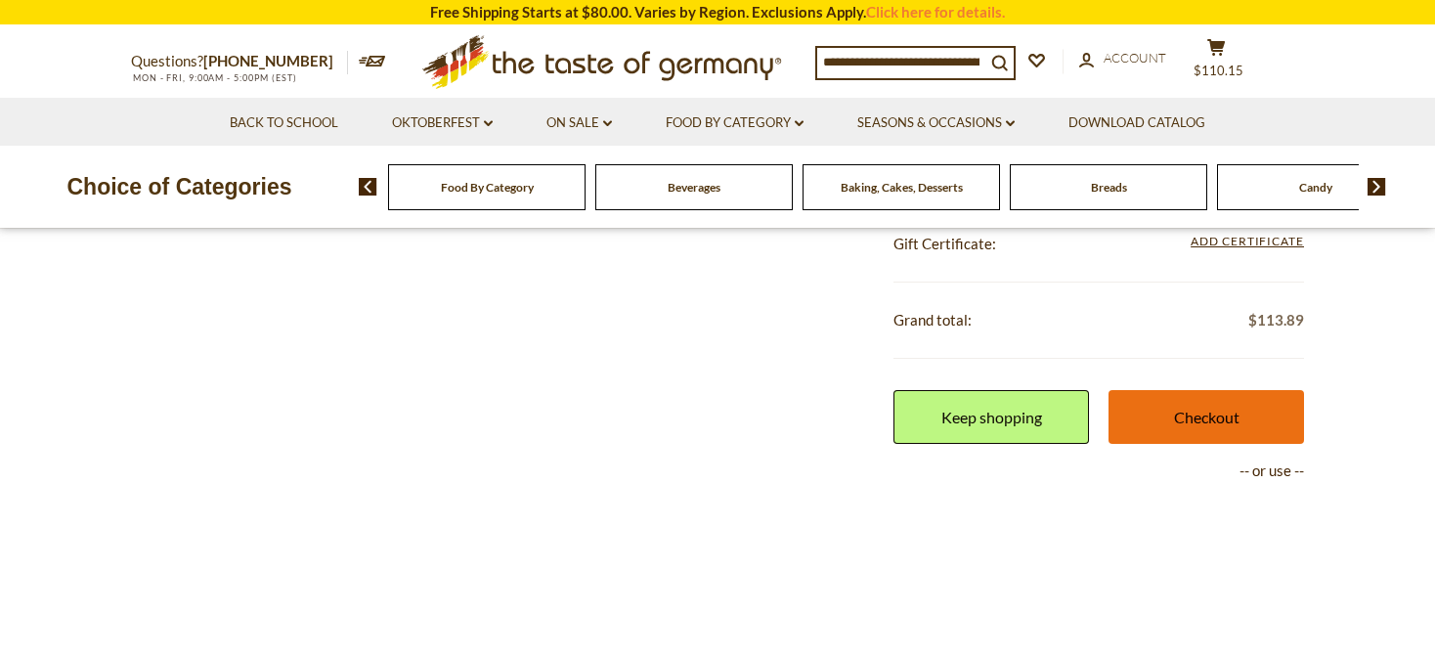
click at [1175, 411] on link "Checkout" at bounding box center [1207, 417] width 196 height 54
